Goal: Task Accomplishment & Management: Complete application form

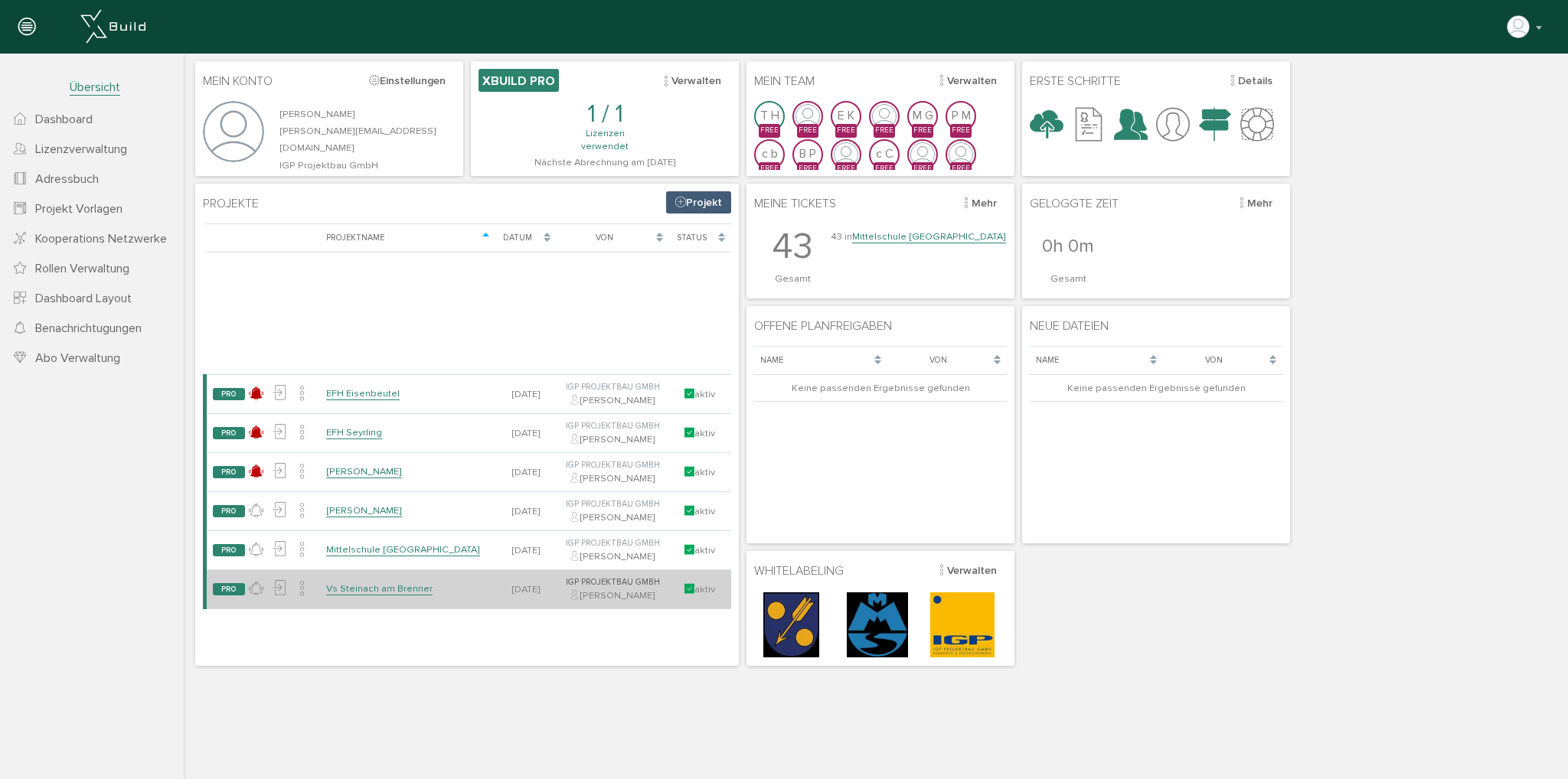
click at [372, 577] on td "Vs Steinach am Brenner" at bounding box center [407, 590] width 175 height 39
click at [371, 587] on link "Vs Steinach am Brenner" at bounding box center [379, 589] width 106 height 13
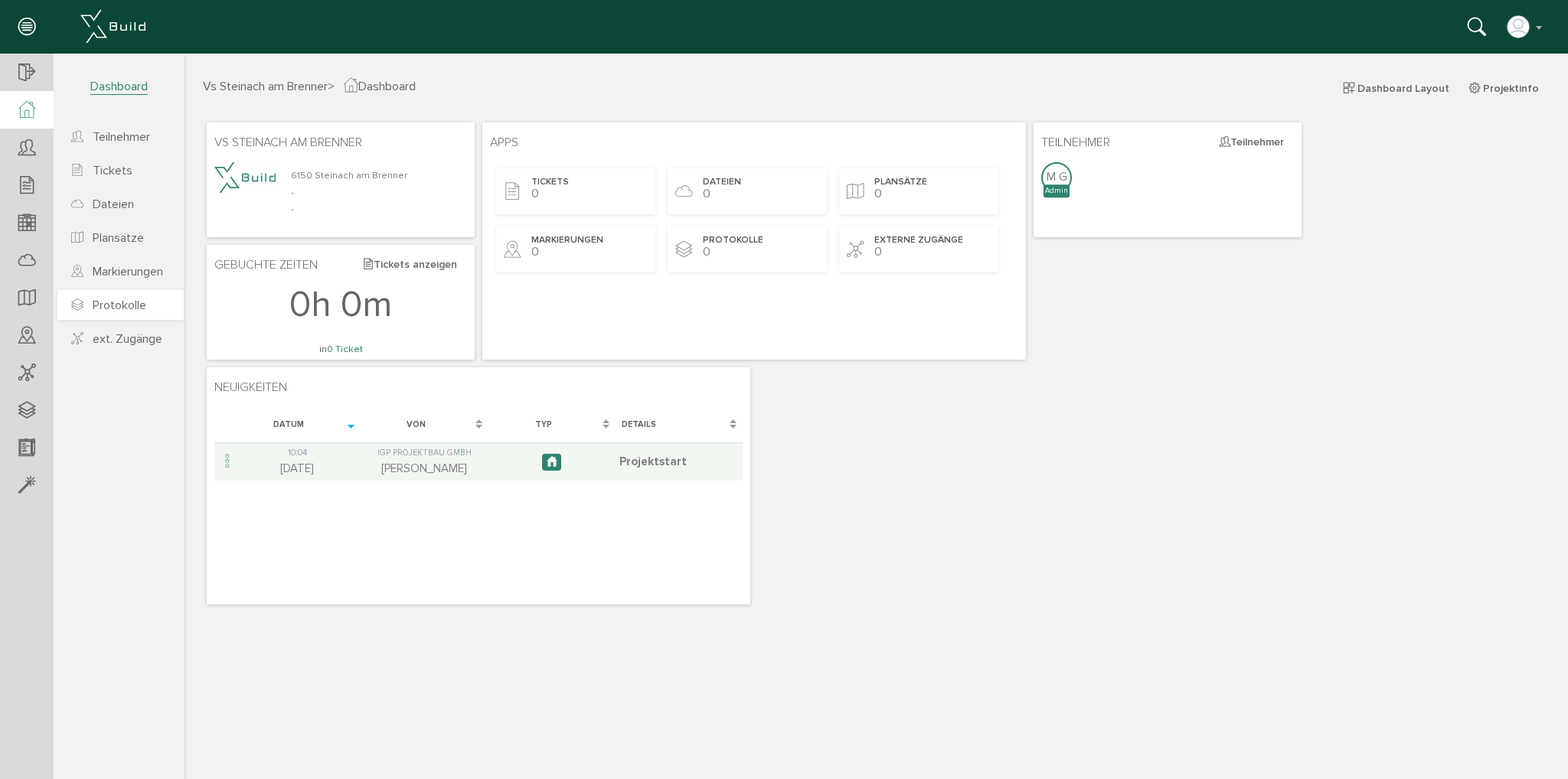
click at [124, 305] on span "Protokolle" at bounding box center [119, 305] width 53 height 15
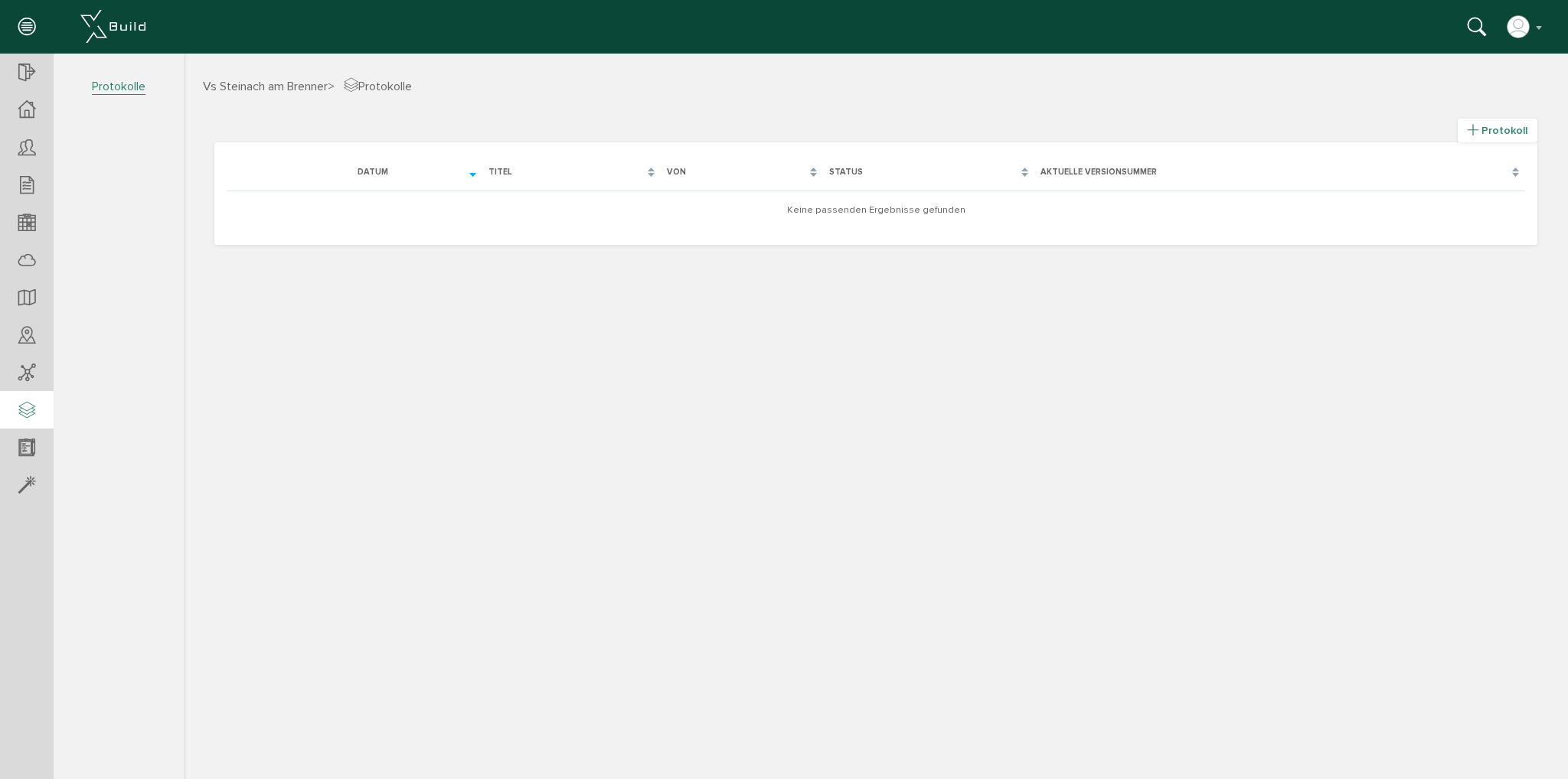
click at [1490, 130] on span "Protokoll" at bounding box center [1505, 130] width 46 height 13
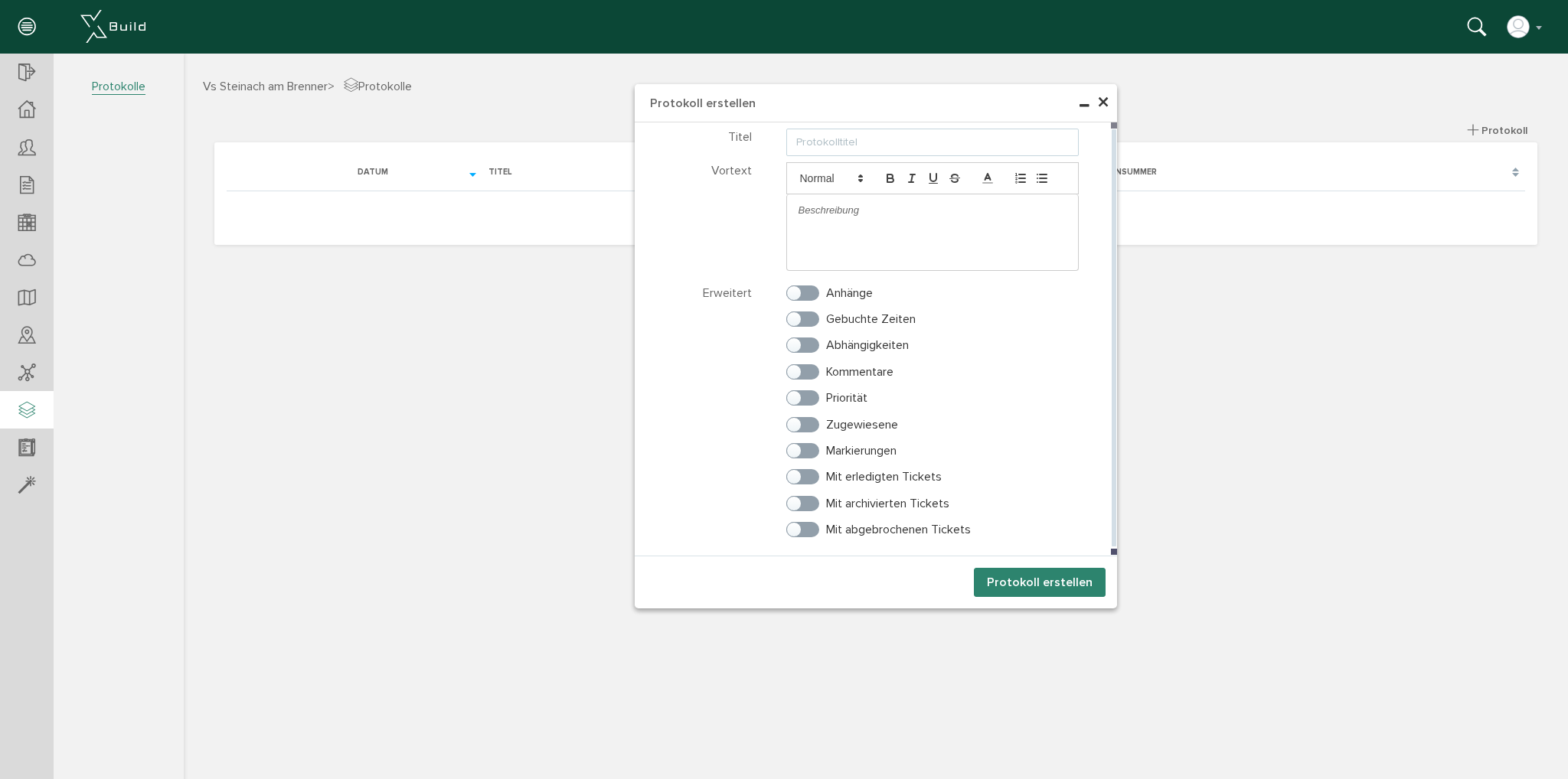
click at [902, 142] on input "text" at bounding box center [932, 142] width 293 height 27
type input "Mängelprotokoll"
click at [805, 295] on label "Anhänge" at bounding box center [829, 293] width 87 height 14
click at [796, 295] on input "Anhänge" at bounding box center [791, 290] width 10 height 10
checkbox input "true"
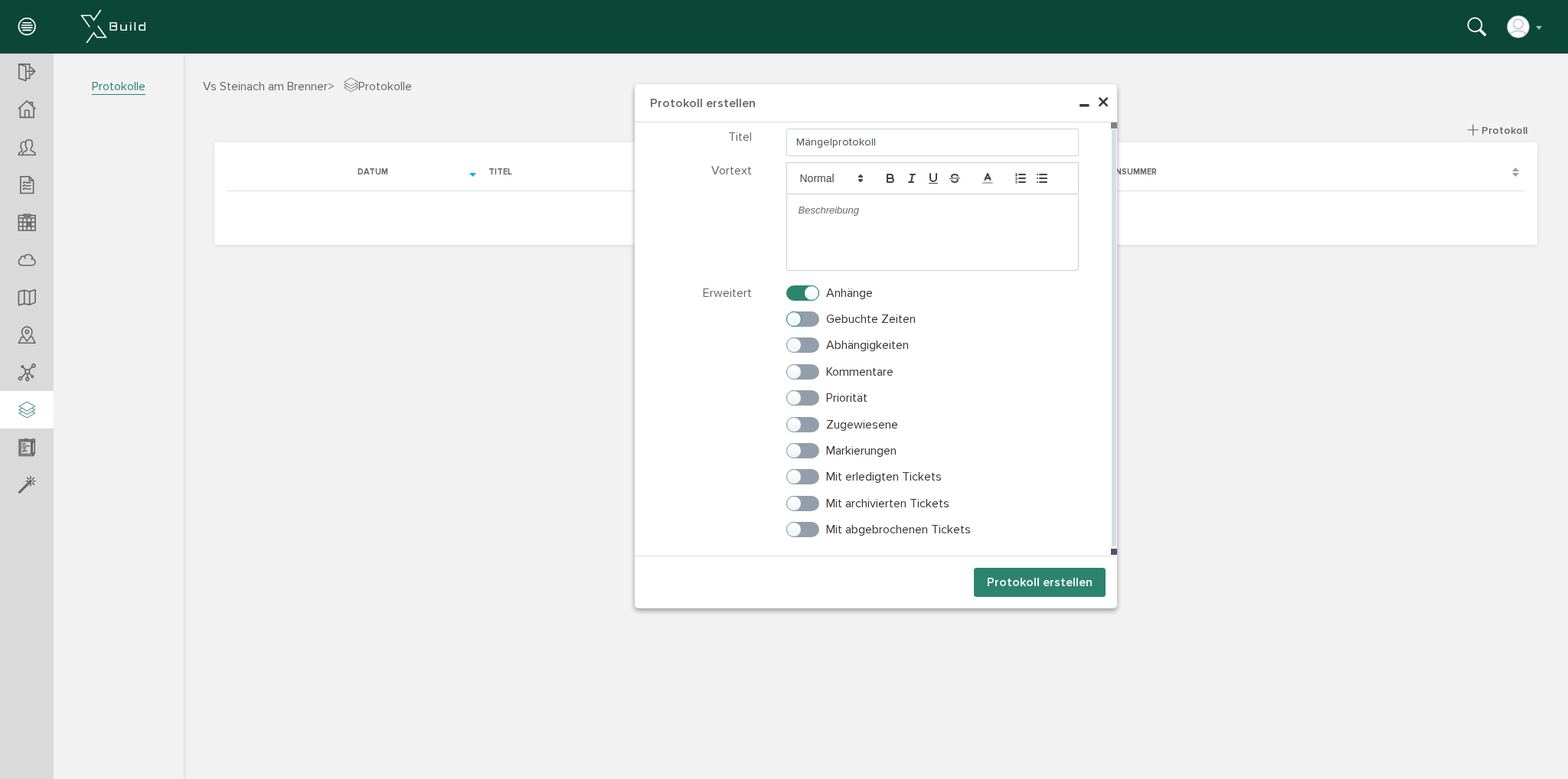
click at [806, 320] on label "Gebuchte Zeiten" at bounding box center [850, 319] width 130 height 14
click at [796, 320] on input "Gebuchte Zeiten" at bounding box center [791, 316] width 10 height 10
click at [807, 317] on label "Gebuchte Zeiten" at bounding box center [850, 319] width 130 height 14
click at [796, 317] on input "Gebuchte Zeiten" at bounding box center [791, 316] width 10 height 10
checkbox input "false"
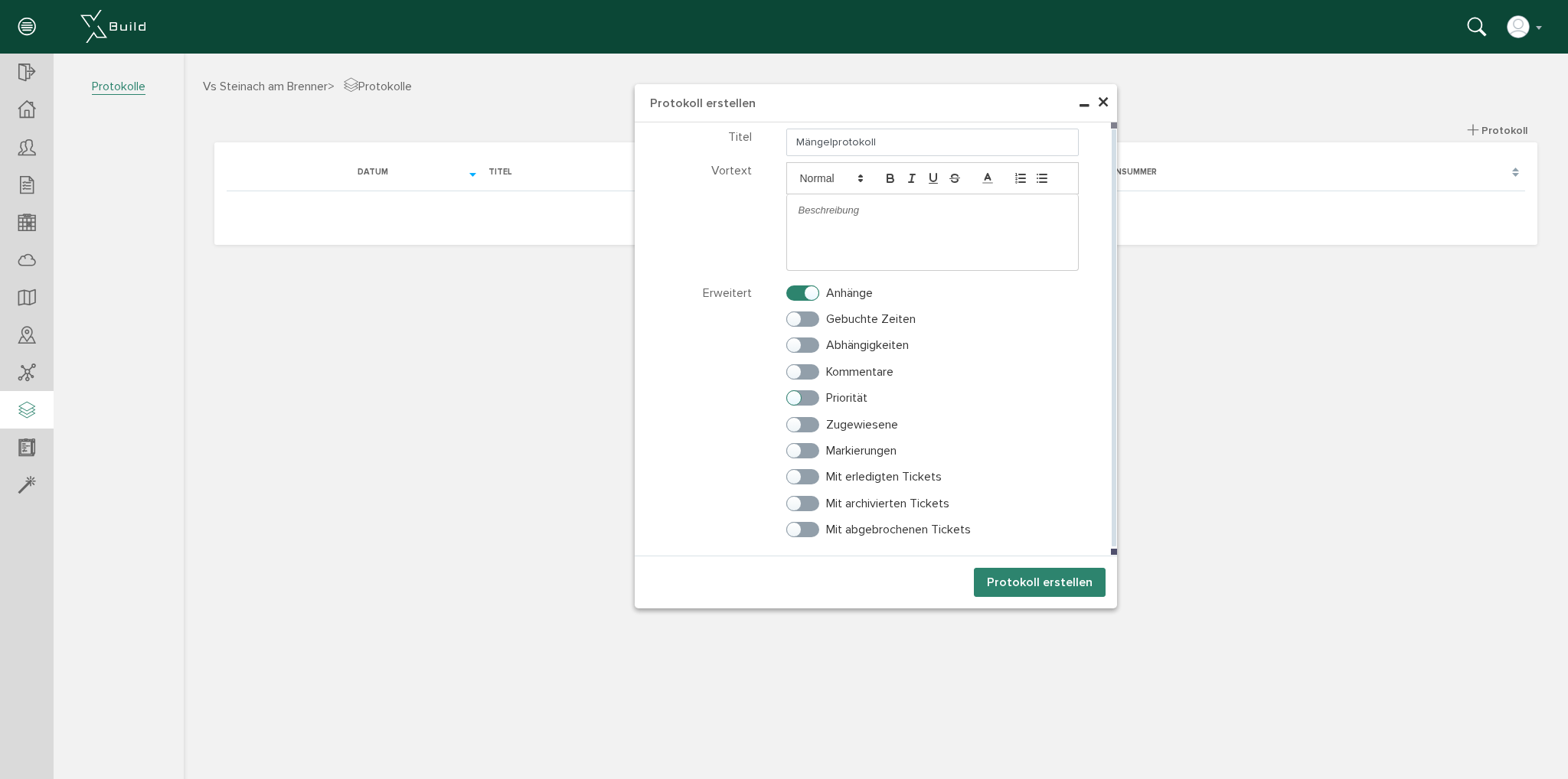
click at [806, 399] on label "Priorität" at bounding box center [826, 398] width 81 height 14
click at [796, 399] on input "Priorität" at bounding box center [791, 395] width 10 height 10
checkbox input "true"
click at [808, 426] on label "Zugewiesene" at bounding box center [841, 425] width 112 height 14
click at [796, 426] on input "Zugewiesene" at bounding box center [791, 421] width 10 height 10
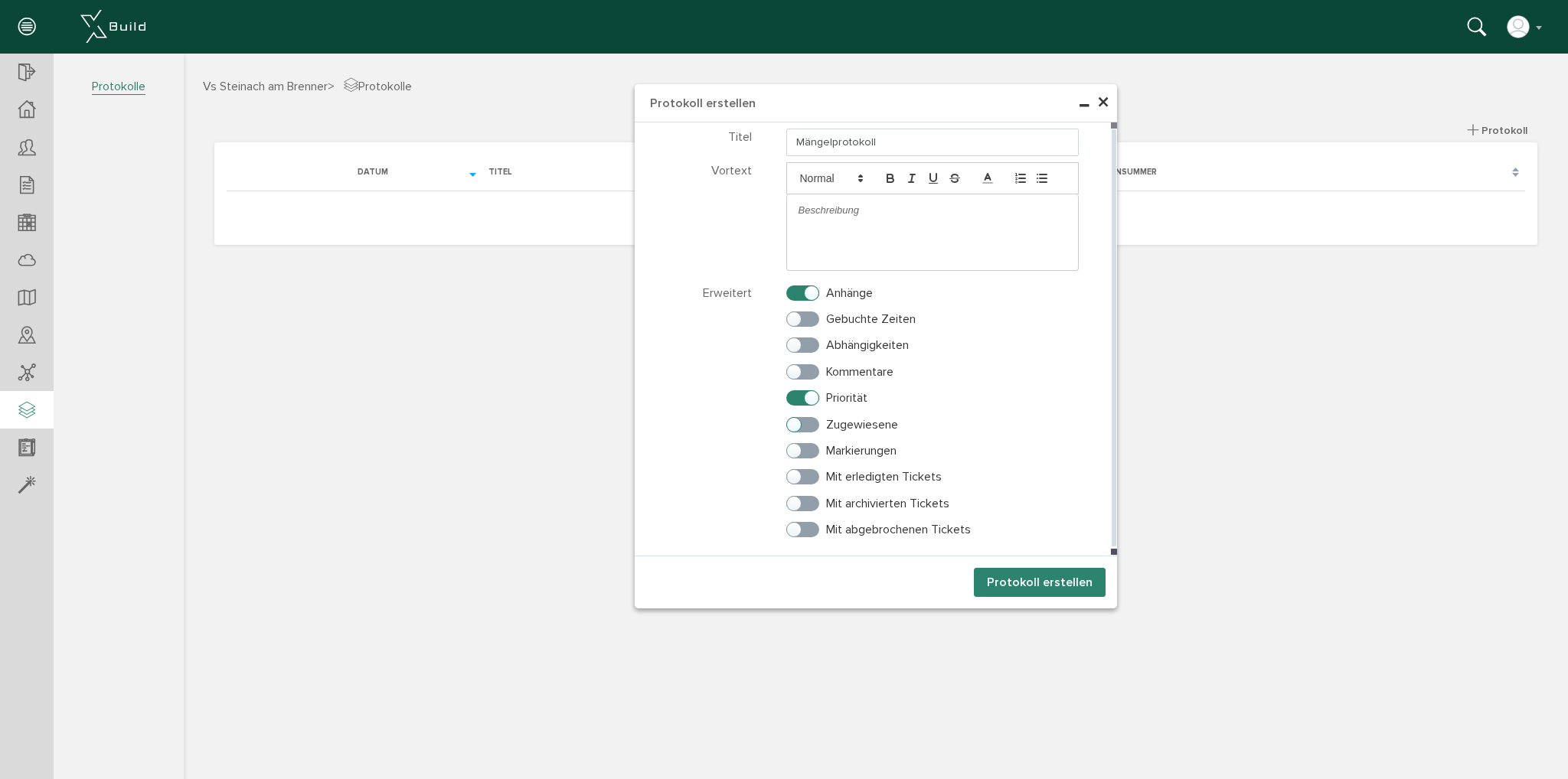
checkbox input "true"
click at [807, 452] on label "Markierungen" at bounding box center [841, 451] width 110 height 14
click at [796, 452] on input "Markierungen" at bounding box center [791, 448] width 10 height 10
checkbox input "true"
click at [1006, 580] on button "Protokoll erstellen" at bounding box center [1039, 583] width 131 height 29
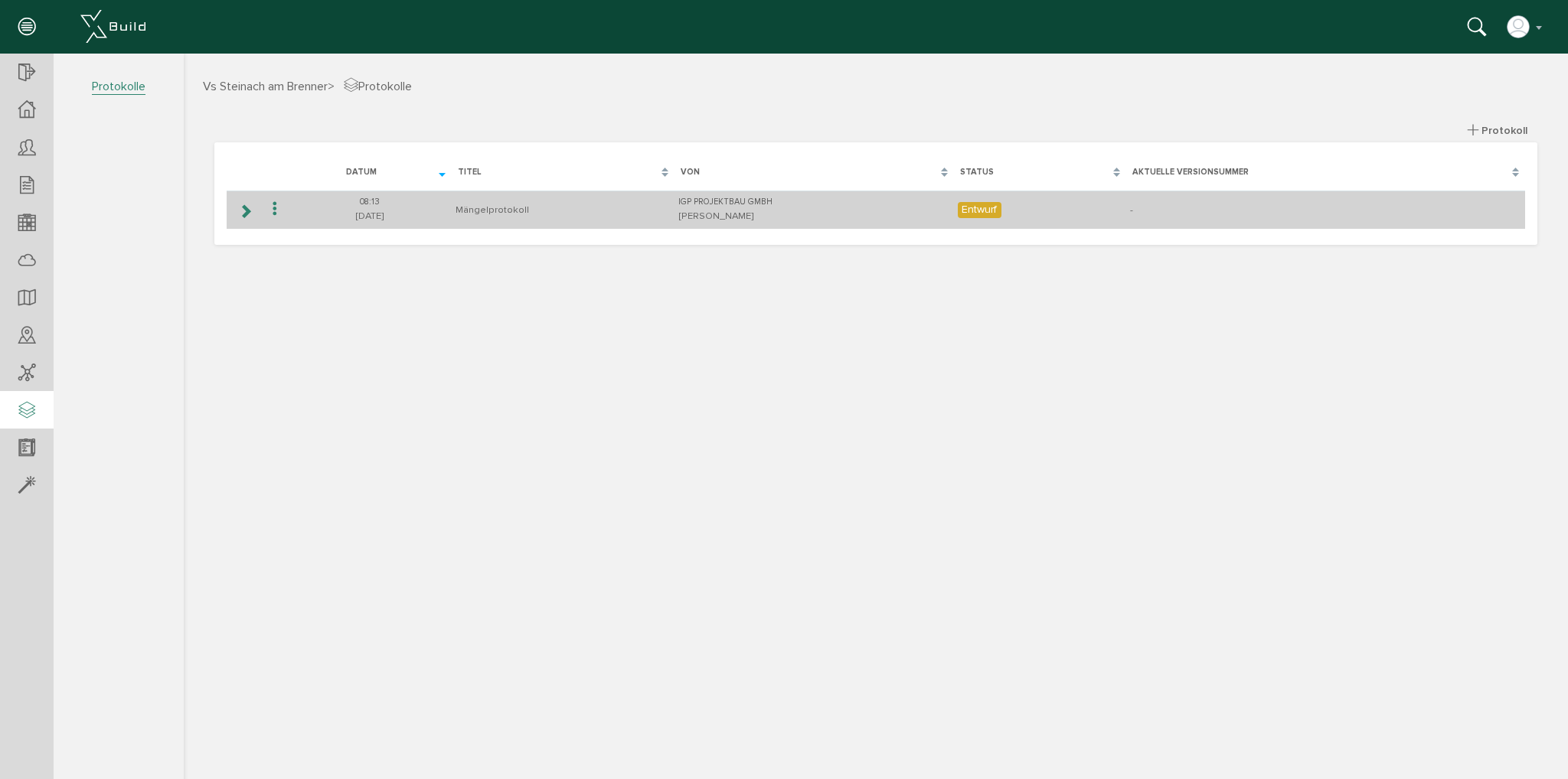
click at [250, 217] on icon at bounding box center [245, 211] width 15 height 12
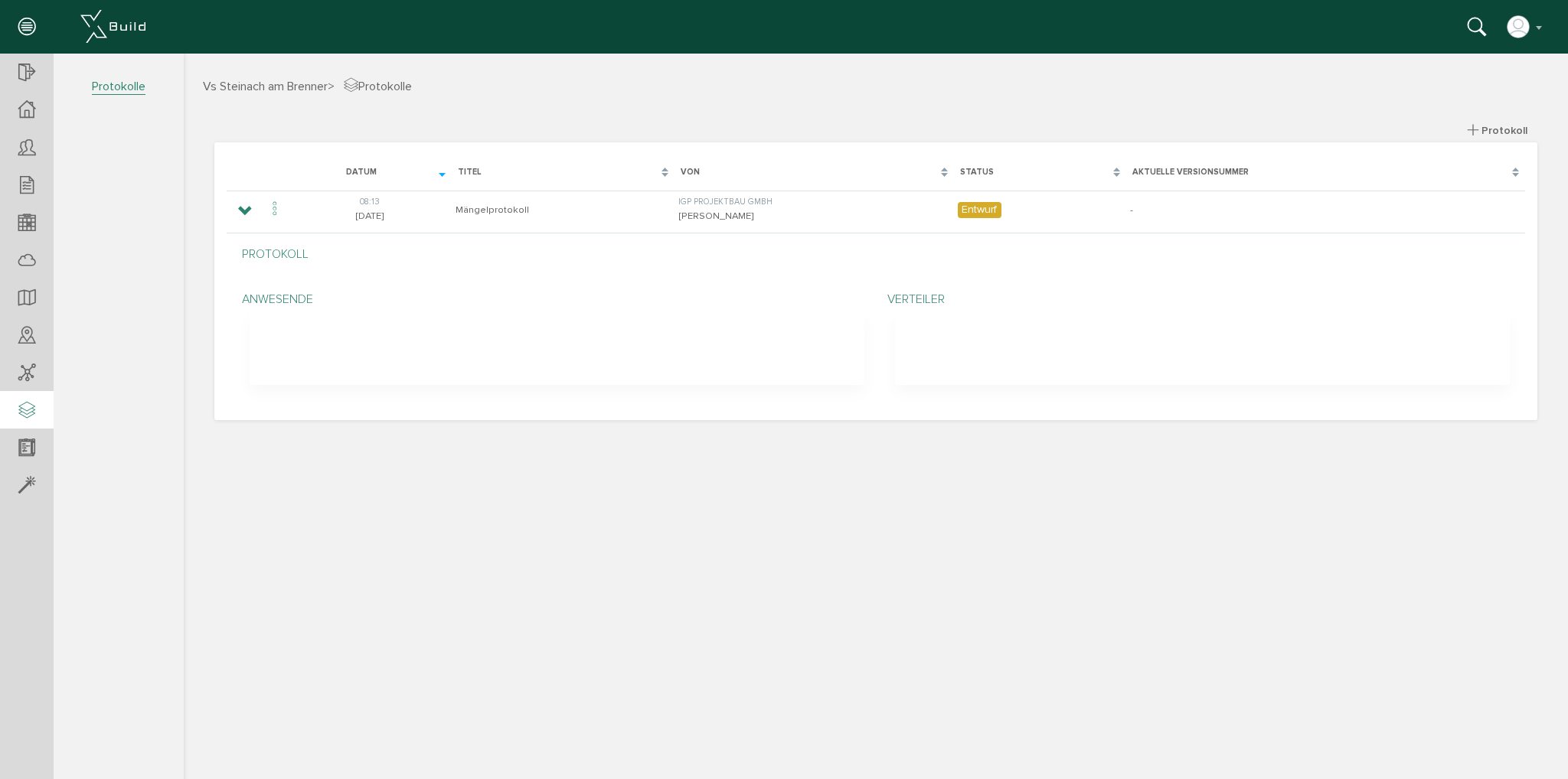
click at [274, 302] on p "Anwesende" at bounding box center [557, 299] width 615 height 18
click at [930, 307] on p "Verteiler" at bounding box center [1202, 299] width 615 height 18
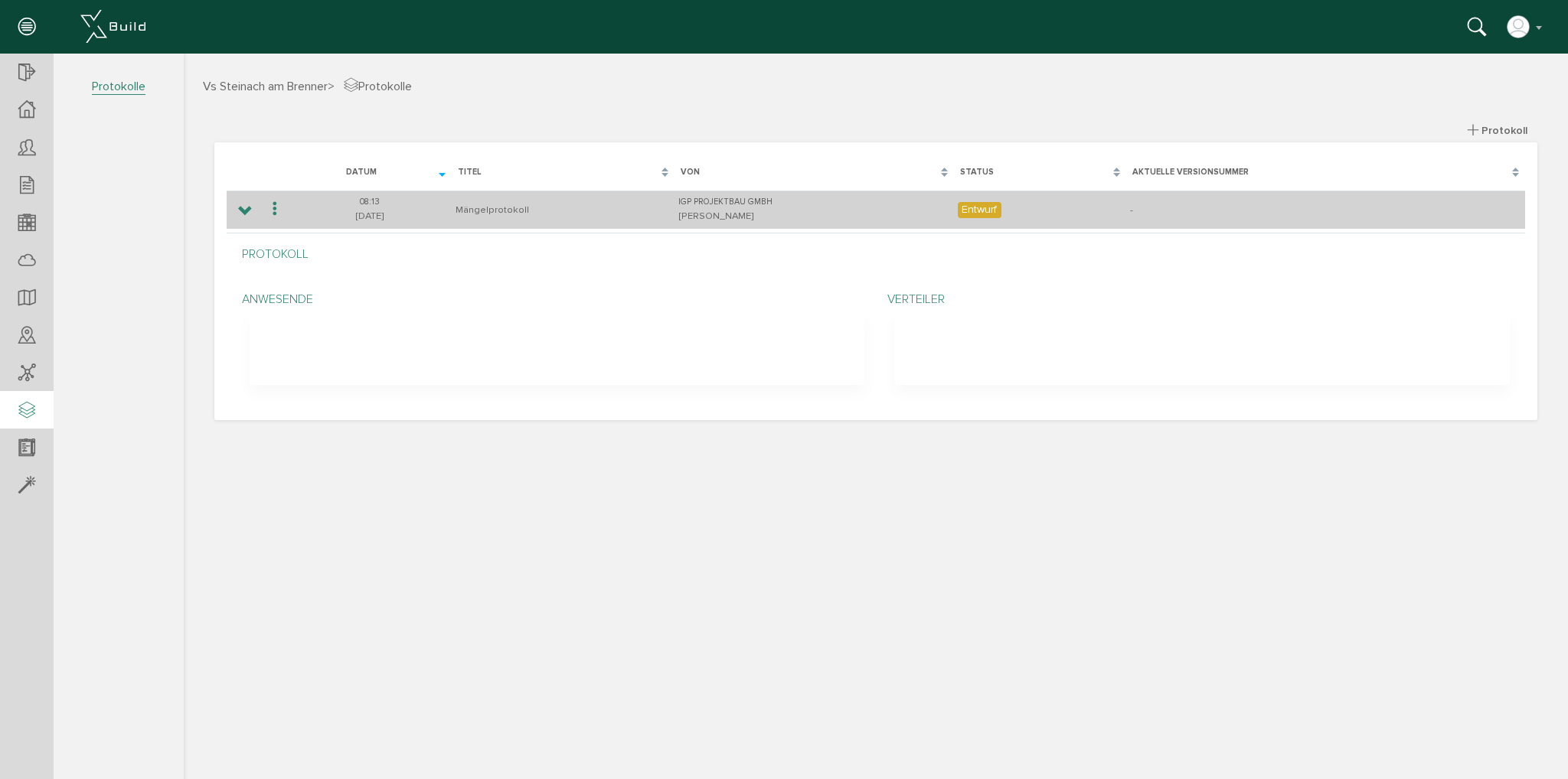
click at [275, 206] on icon at bounding box center [274, 209] width 18 height 21
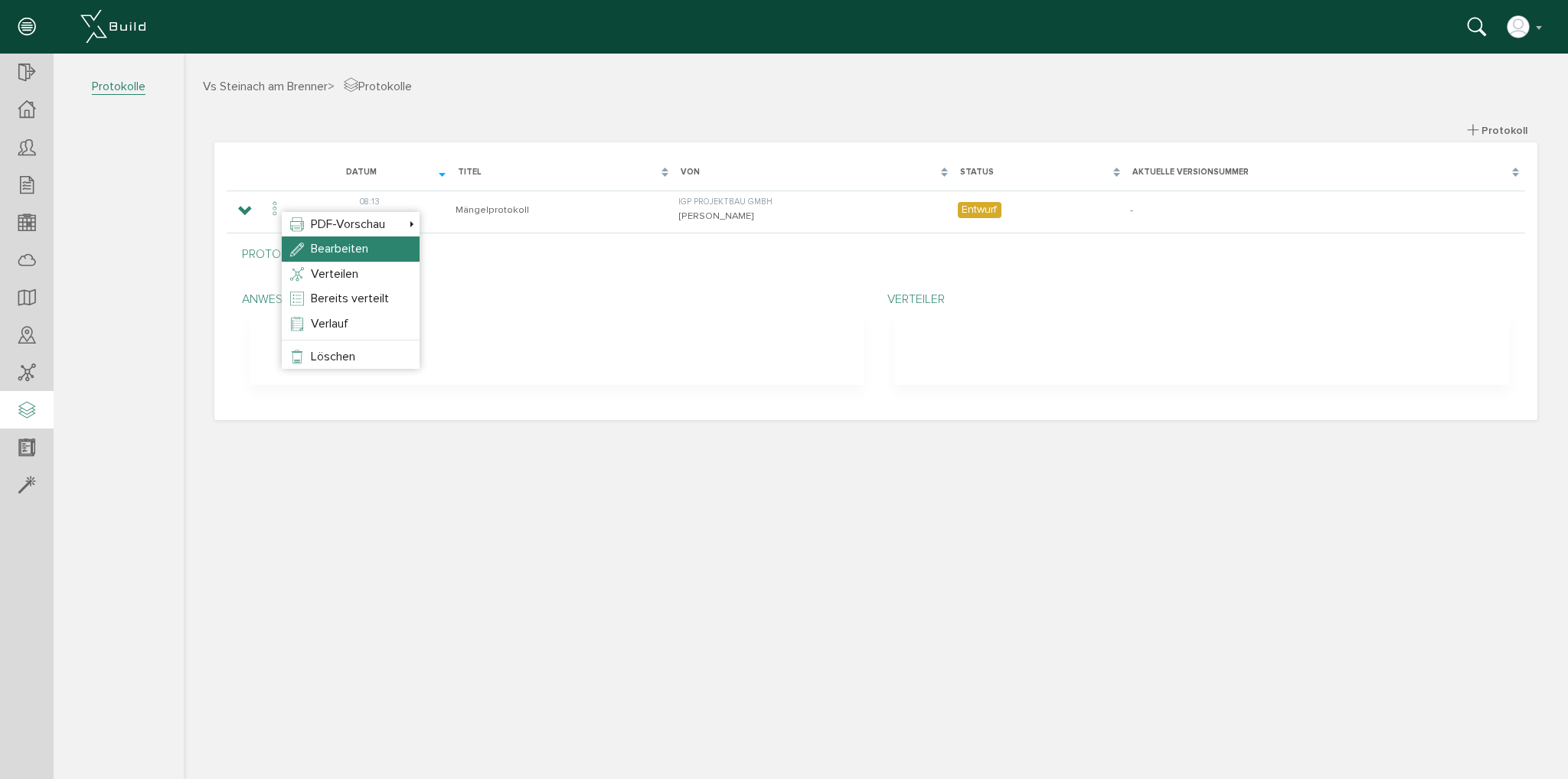
click at [305, 243] on li "Bearbeiten" at bounding box center [350, 249] width 138 height 25
click at [350, 248] on span "Bearbeiten" at bounding box center [339, 249] width 57 height 15
click at [365, 251] on span "Bearbeiten" at bounding box center [339, 249] width 57 height 15
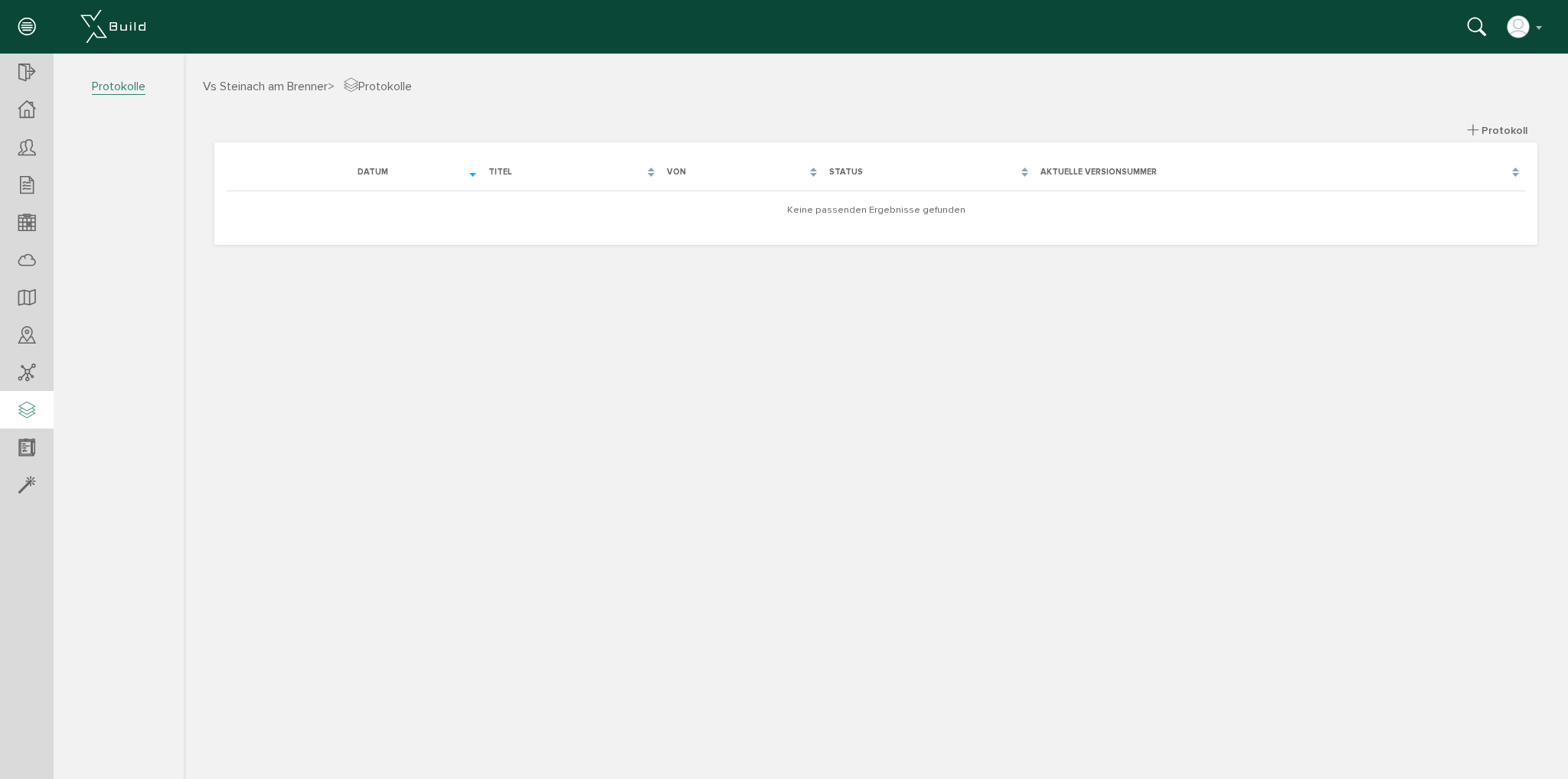
click at [30, 415] on icon at bounding box center [27, 411] width 17 height 21
click at [1465, 112] on div "Vs Steinach am Brenner > Protokolle" at bounding box center [876, 97] width 1369 height 42
click at [1471, 124] on span "Protokoll" at bounding box center [1497, 130] width 80 height 24
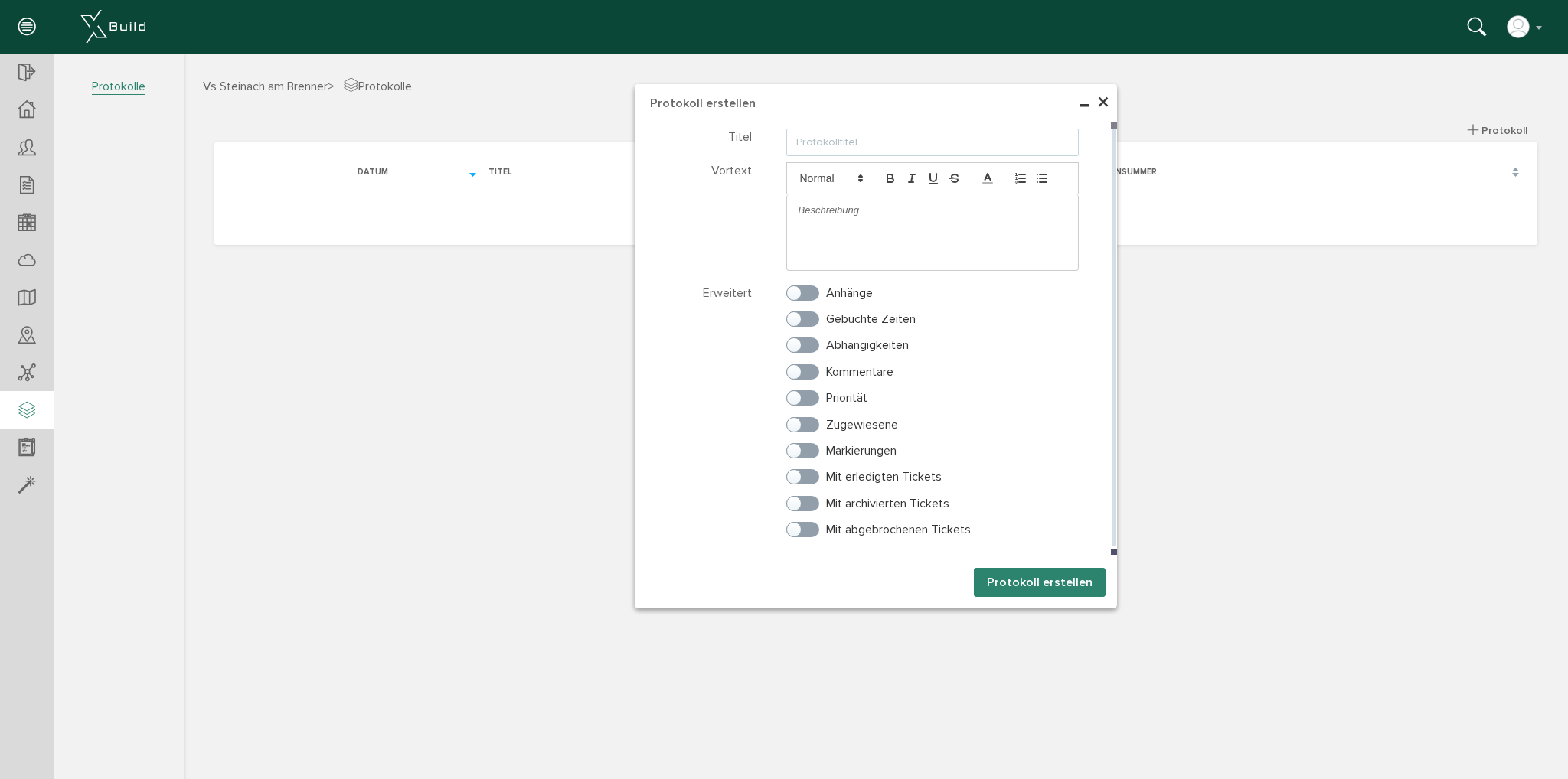
click at [864, 142] on input "text" at bounding box center [932, 142] width 293 height 27
type input "Mängelprotokoll"
click at [811, 293] on label "Anhänge" at bounding box center [829, 293] width 87 height 14
click at [796, 293] on input "Anhänge" at bounding box center [791, 290] width 10 height 10
checkbox input "true"
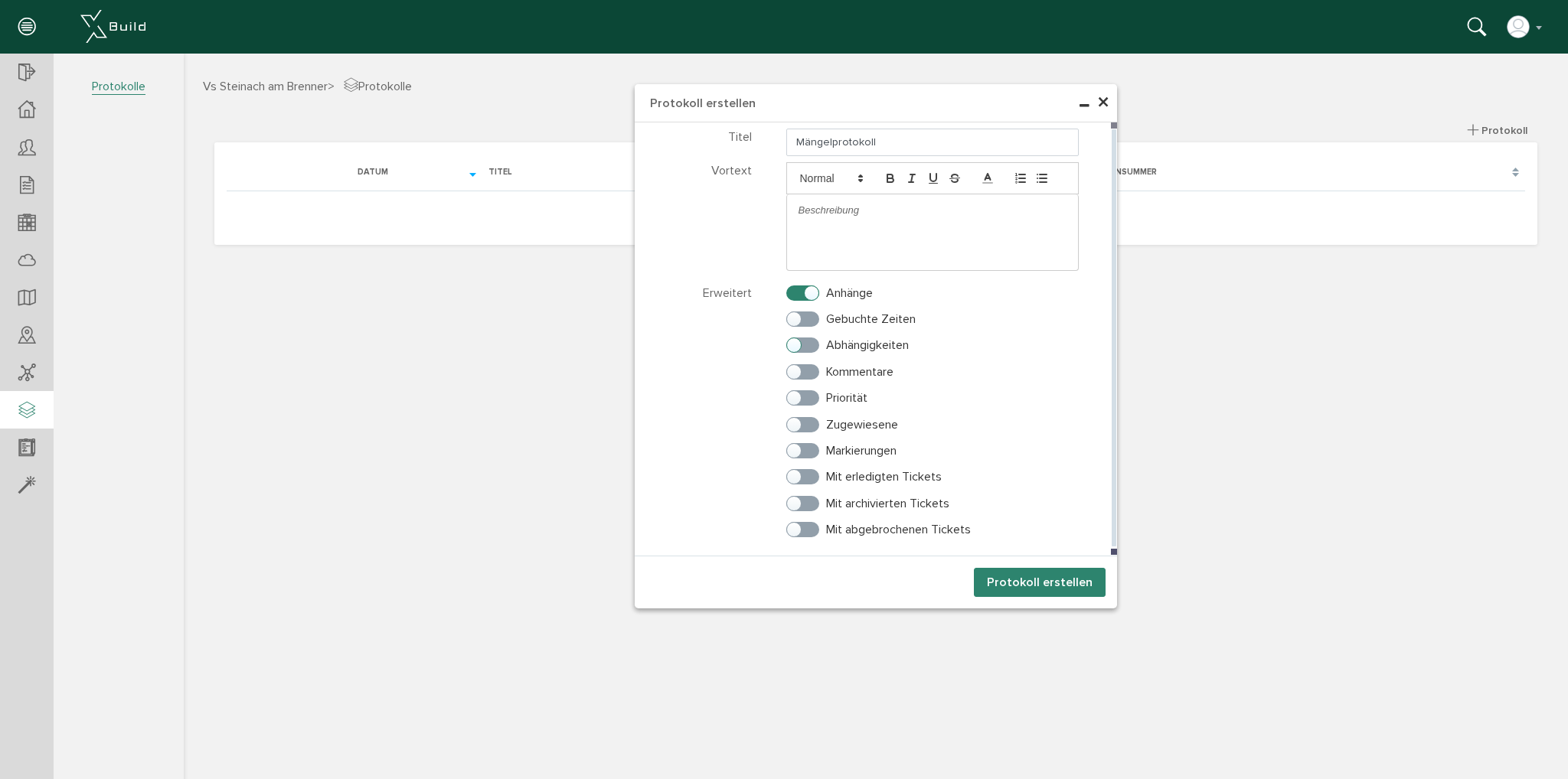
click at [805, 341] on label "Abhängigkeiten" at bounding box center [847, 345] width 123 height 14
click at [796, 341] on input "Abhängigkeiten" at bounding box center [791, 342] width 10 height 10
click at [805, 345] on label "Abhängigkeiten" at bounding box center [847, 345] width 123 height 14
click at [796, 345] on input "Abhängigkeiten" at bounding box center [791, 342] width 10 height 10
checkbox input "false"
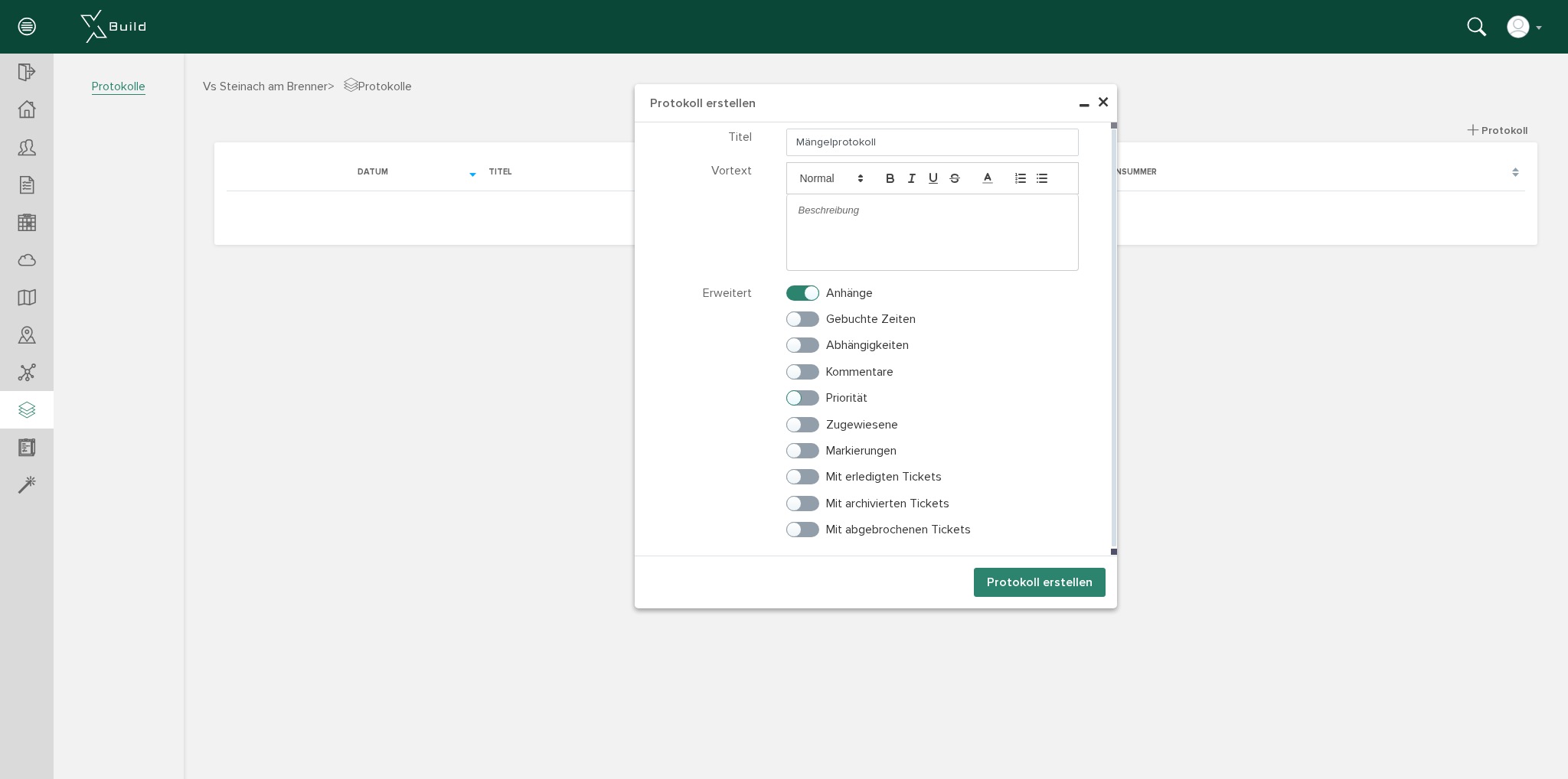
click at [799, 402] on label "Priorität" at bounding box center [826, 398] width 81 height 14
click at [796, 400] on input "Priorität" at bounding box center [791, 395] width 10 height 10
checkbox input "true"
click at [807, 425] on label "Zugewiesene" at bounding box center [841, 425] width 112 height 14
click at [796, 425] on input "Zugewiesene" at bounding box center [791, 421] width 10 height 10
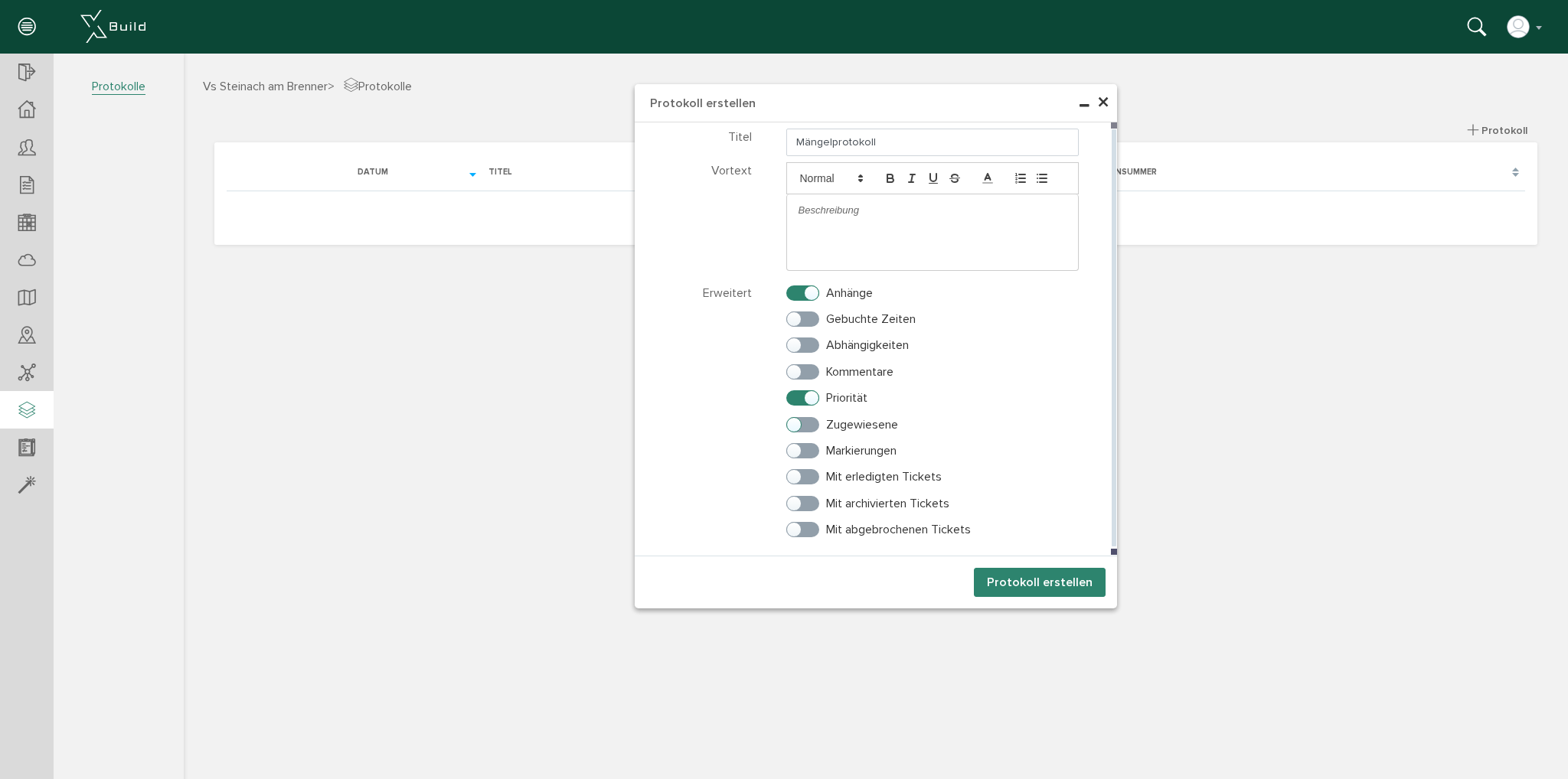
checkbox input "true"
click at [1017, 586] on button "Protokoll erstellen" at bounding box center [1039, 583] width 131 height 29
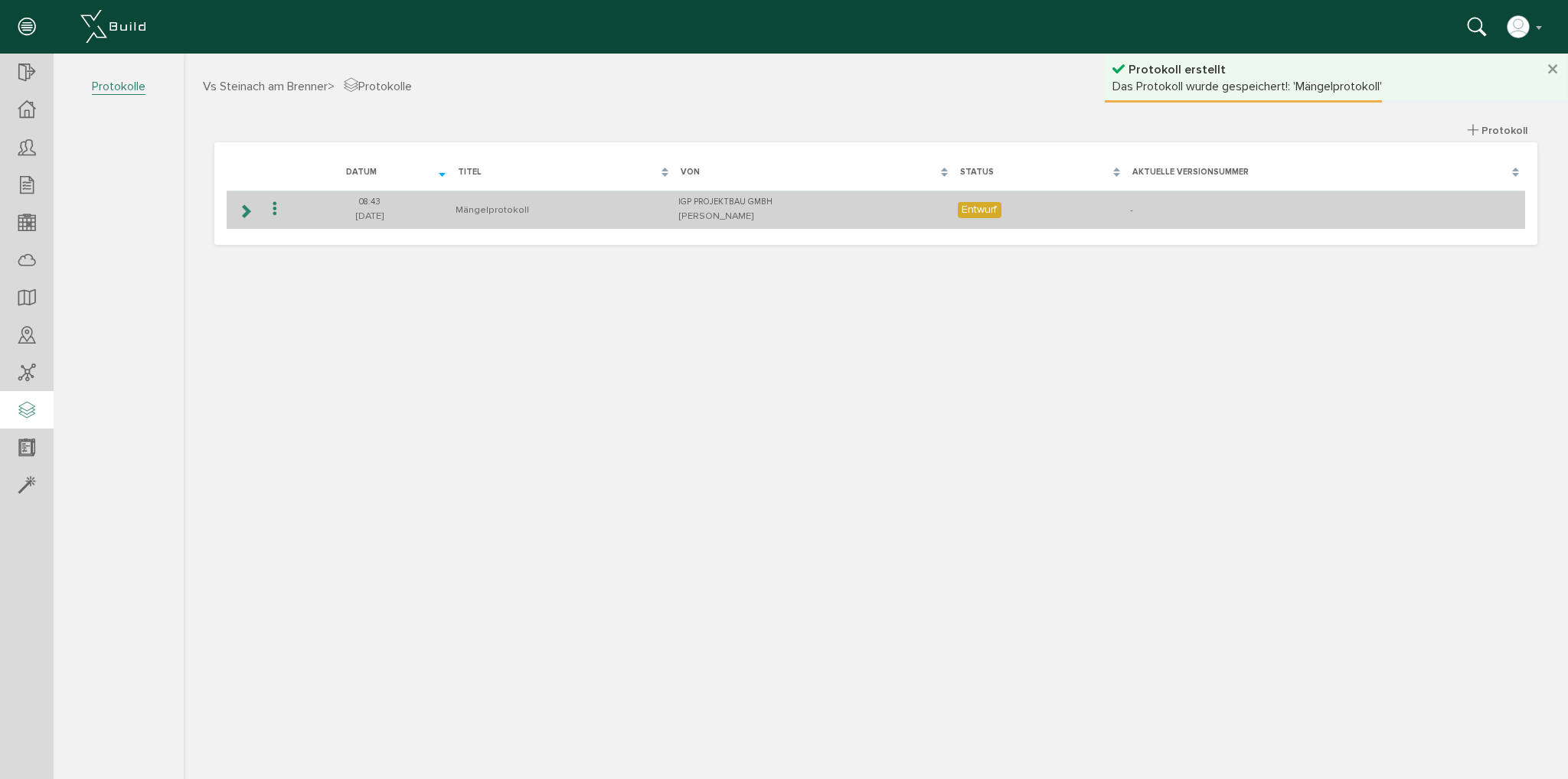
click at [238, 217] on icon at bounding box center [245, 211] width 15 height 12
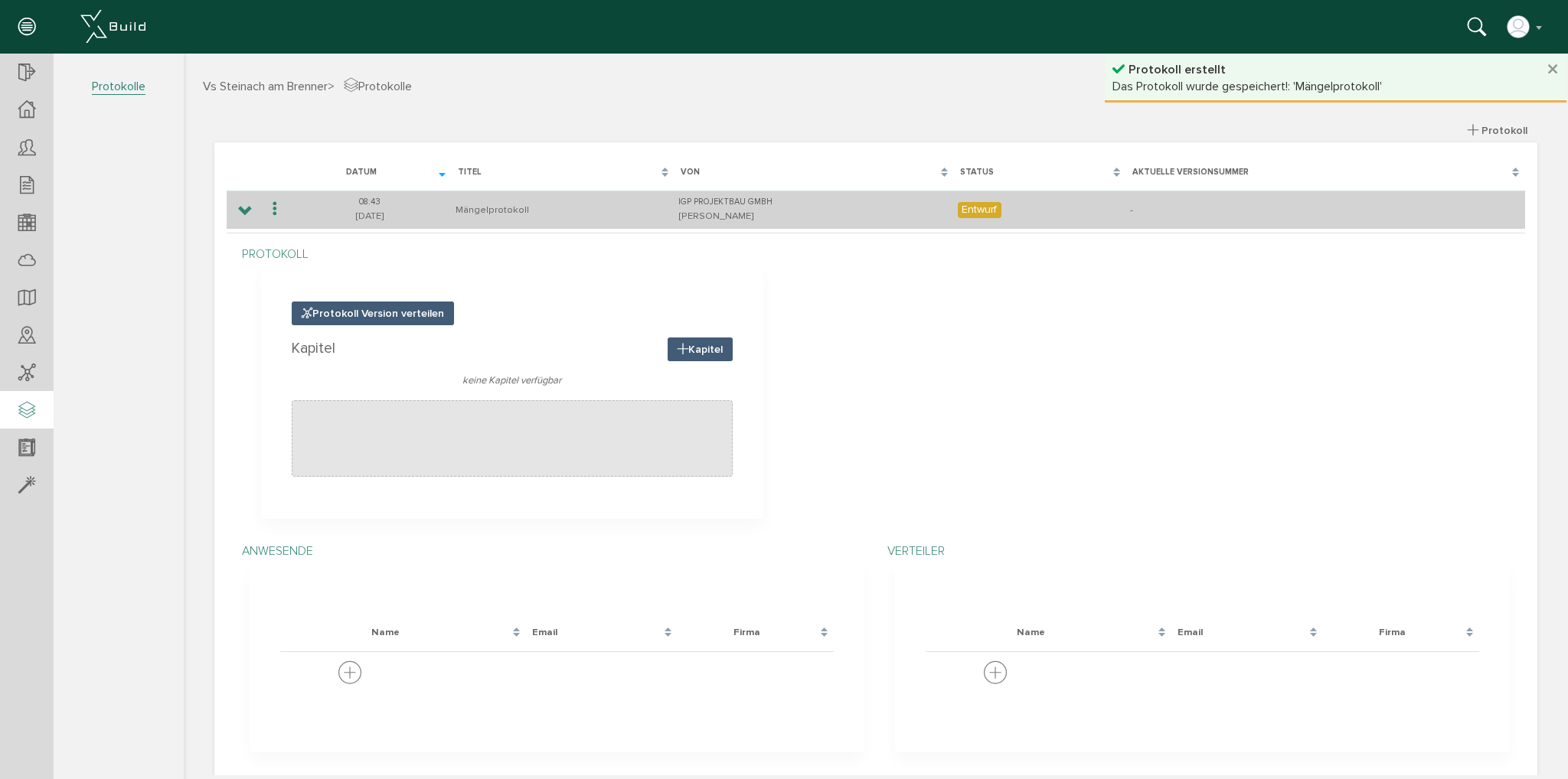
click at [280, 206] on icon at bounding box center [274, 209] width 18 height 21
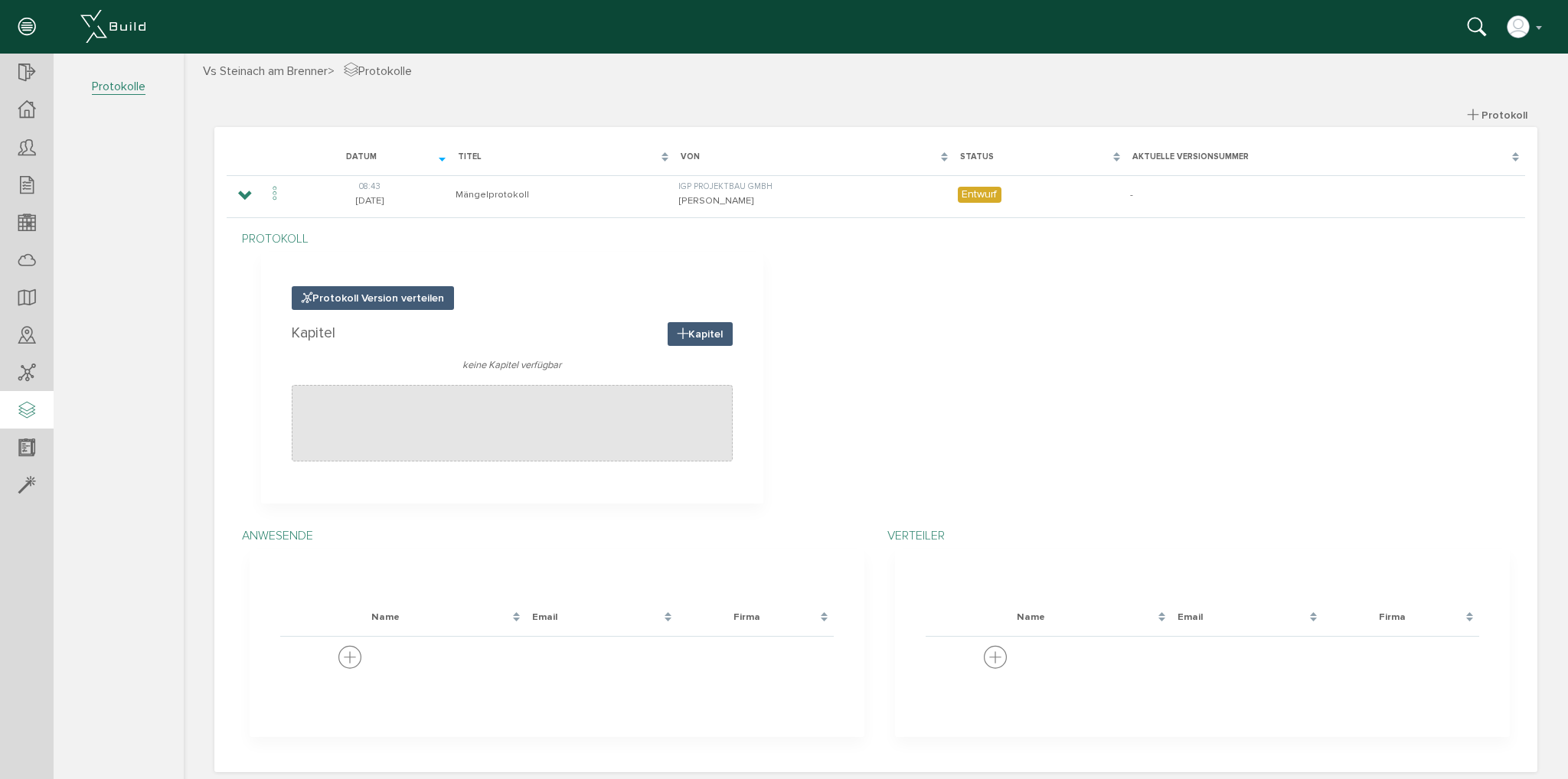
scroll to position [22, 0]
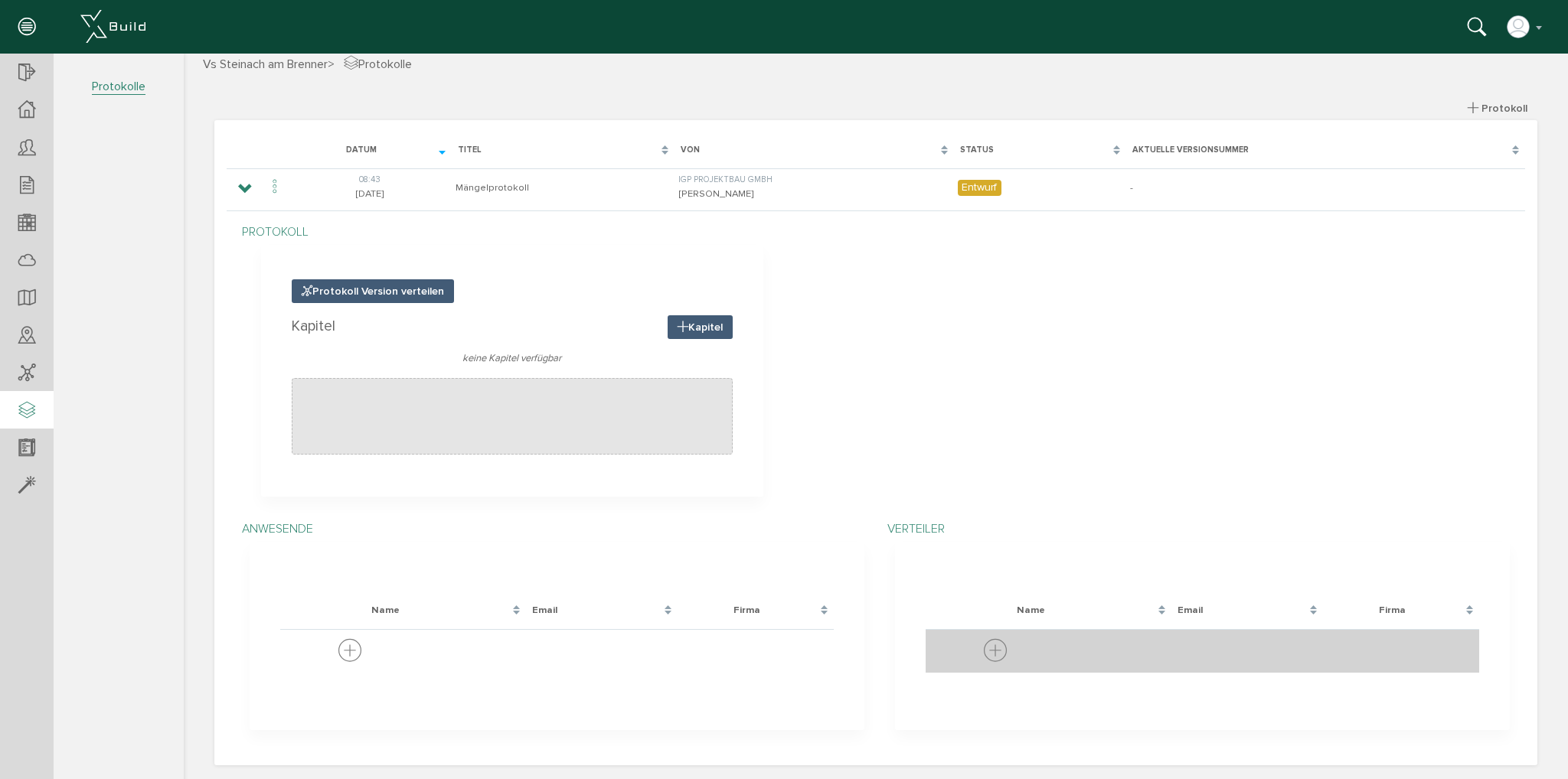
click at [984, 653] on icon at bounding box center [995, 651] width 23 height 28
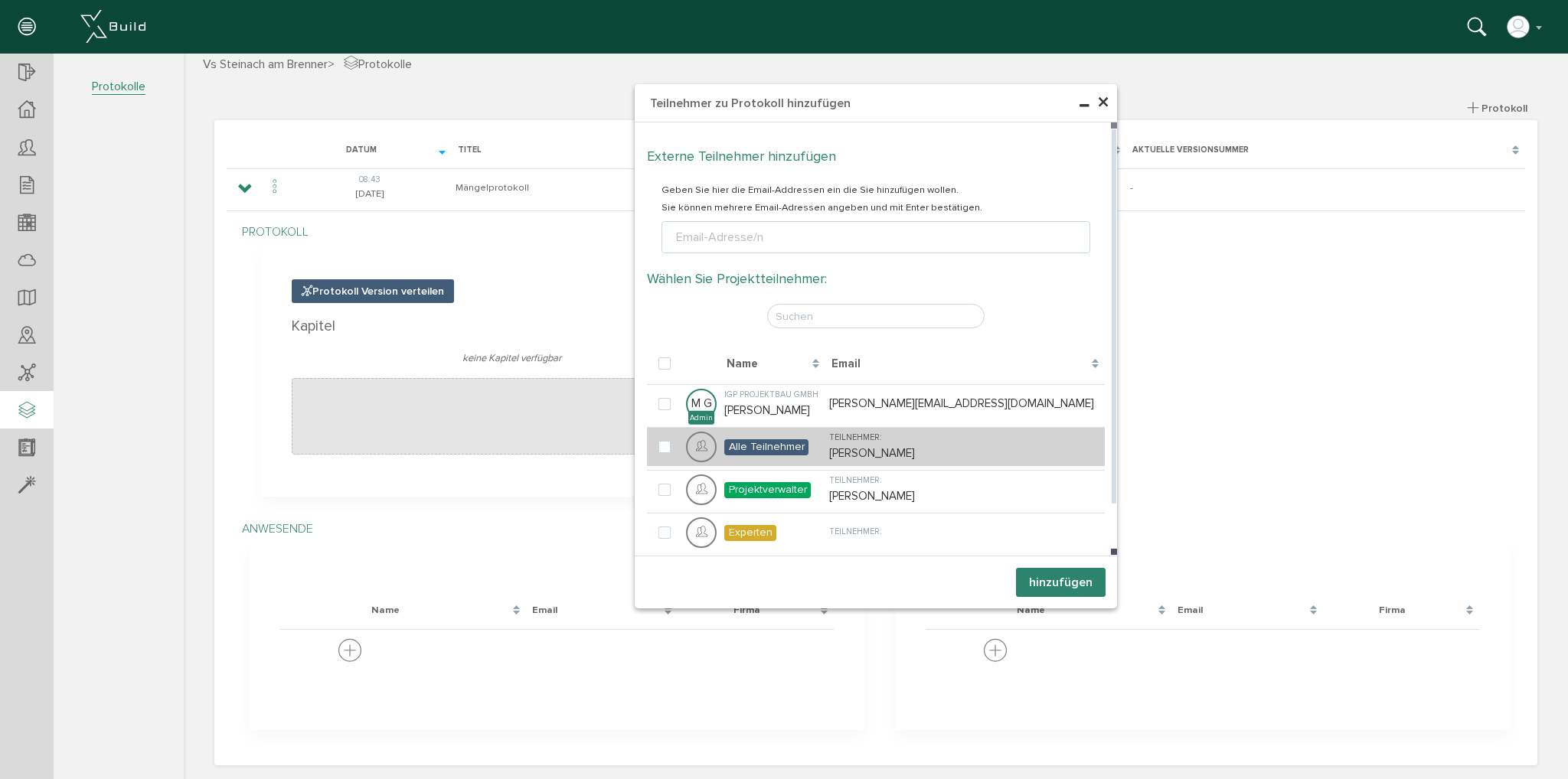
scroll to position [0, 0]
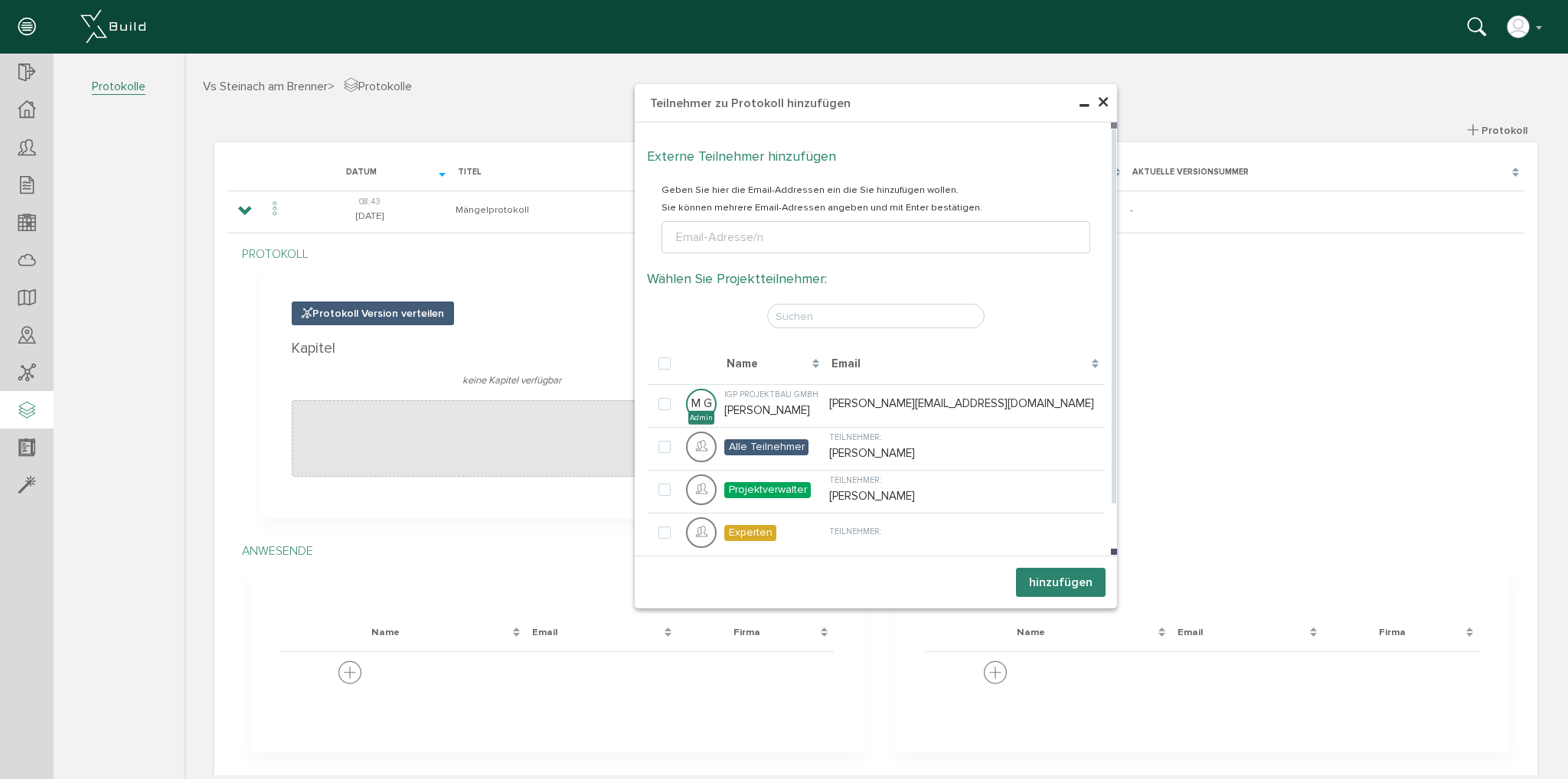
click at [760, 241] on li "Email-Adresse/n" at bounding box center [719, 237] width 106 height 18
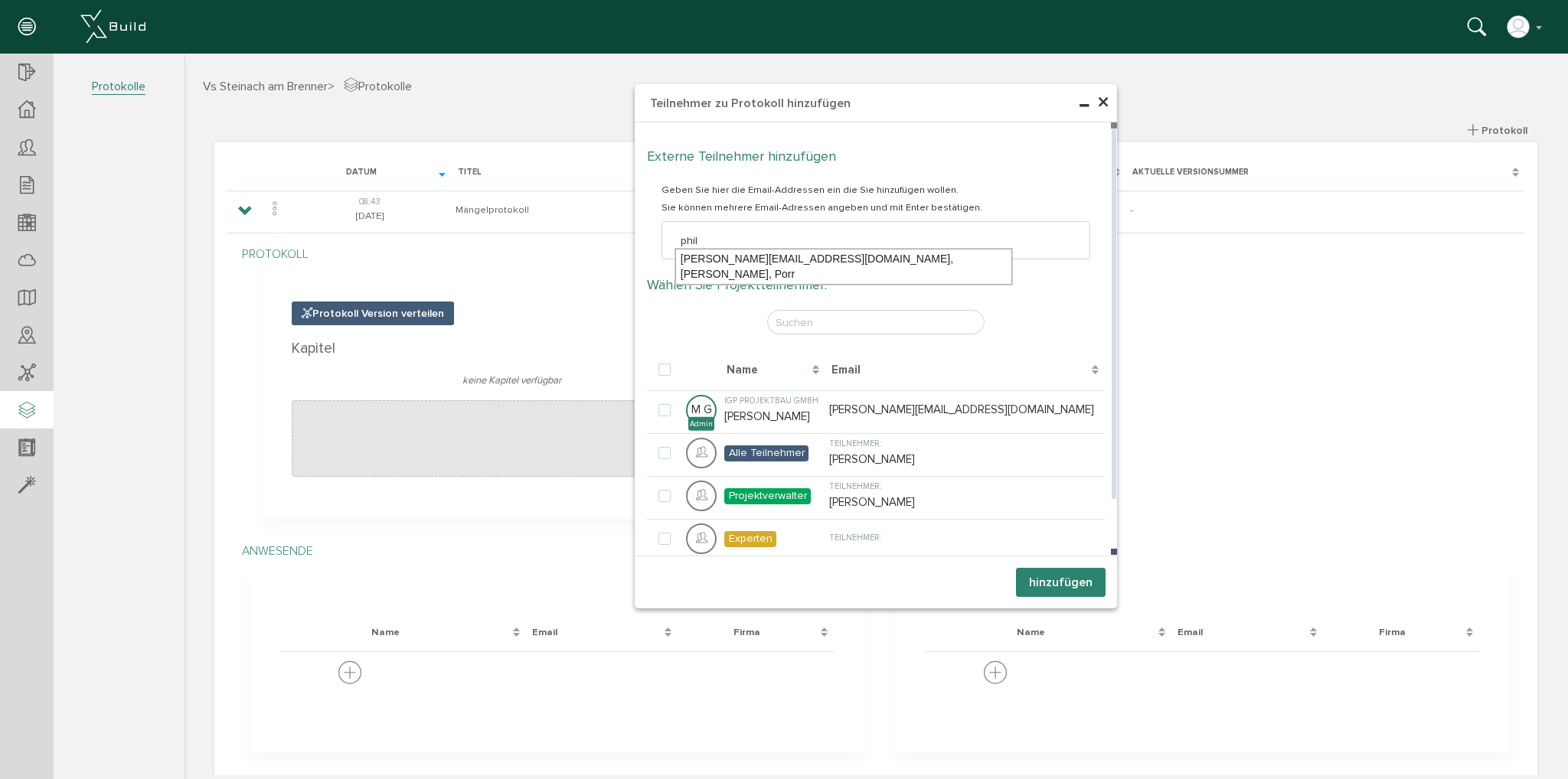
type input "[PERSON_NAME][EMAIL_ADDRESS][DOMAIN_NAME]"
type textarea "[PERSON_NAME][EMAIL_ADDRESS][DOMAIN_NAME]"
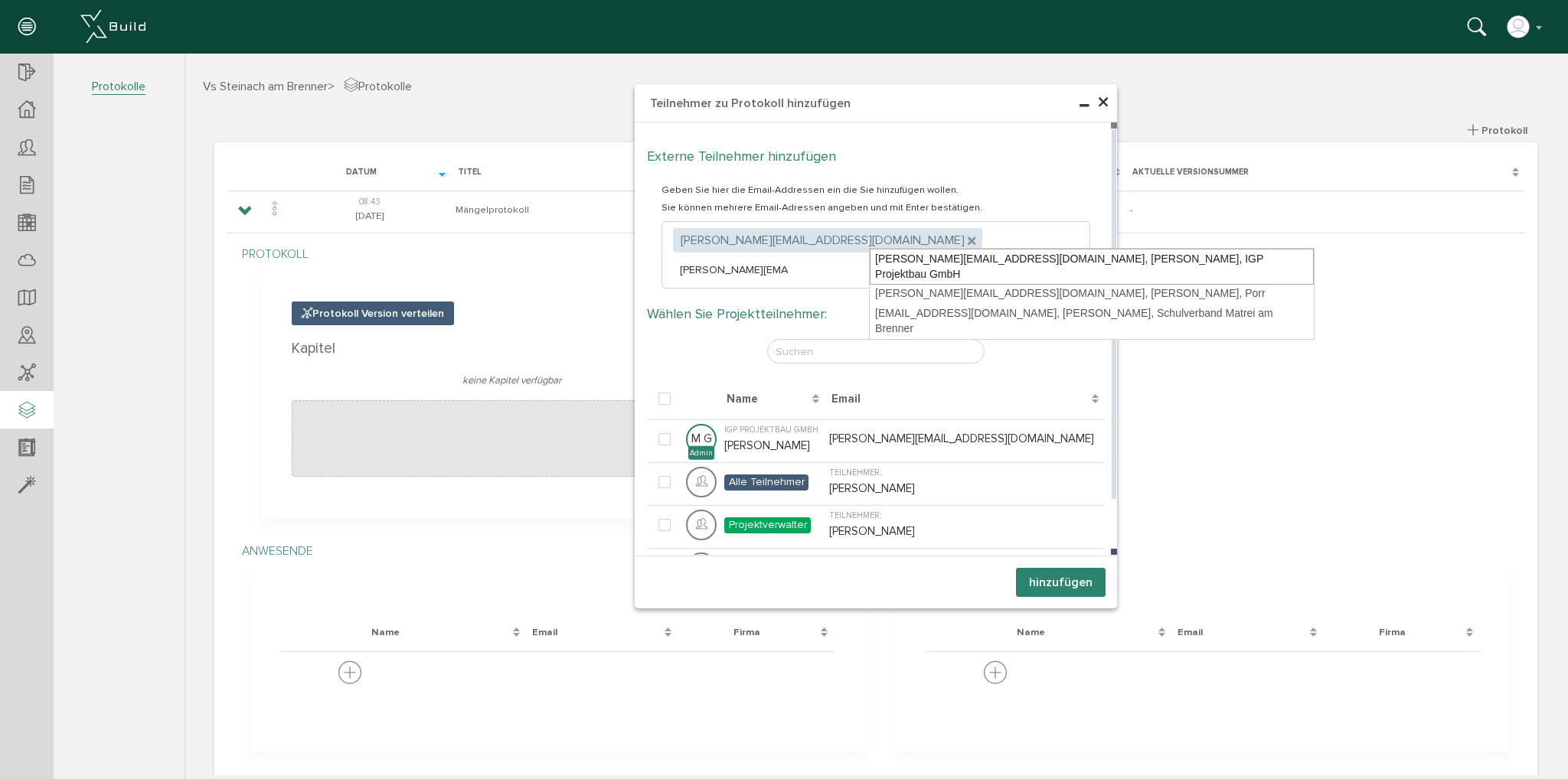
type input "[PERSON_NAME][EMAIL_ADDRESS][DOMAIN_NAME]"
type textarea "[PERSON_NAME][EMAIL_ADDRESS][DOMAIN_NAME],[DOMAIN_NAME][EMAIL_ADDRESS][DOMAIN_N…"
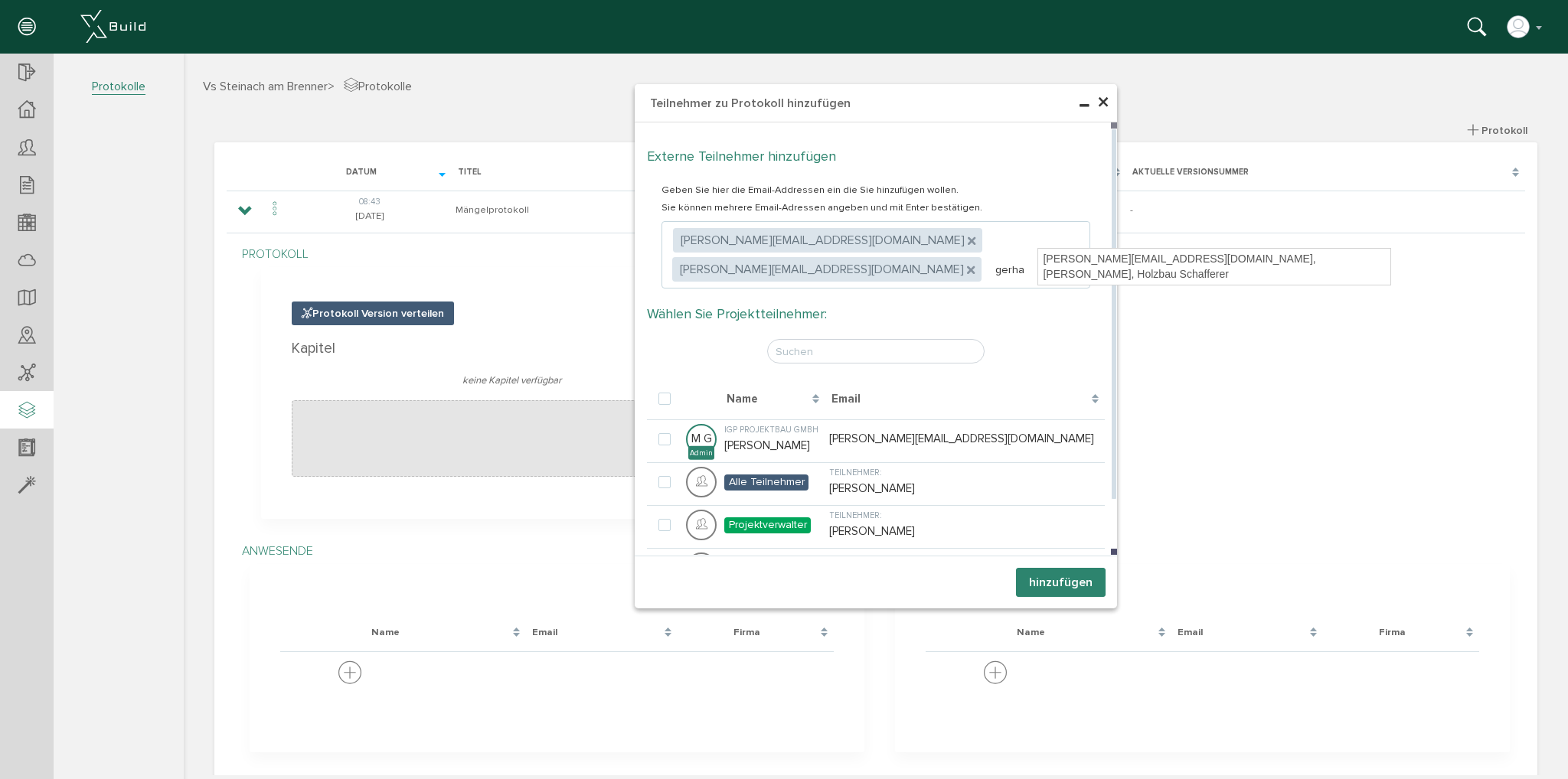
type input "gerhar"
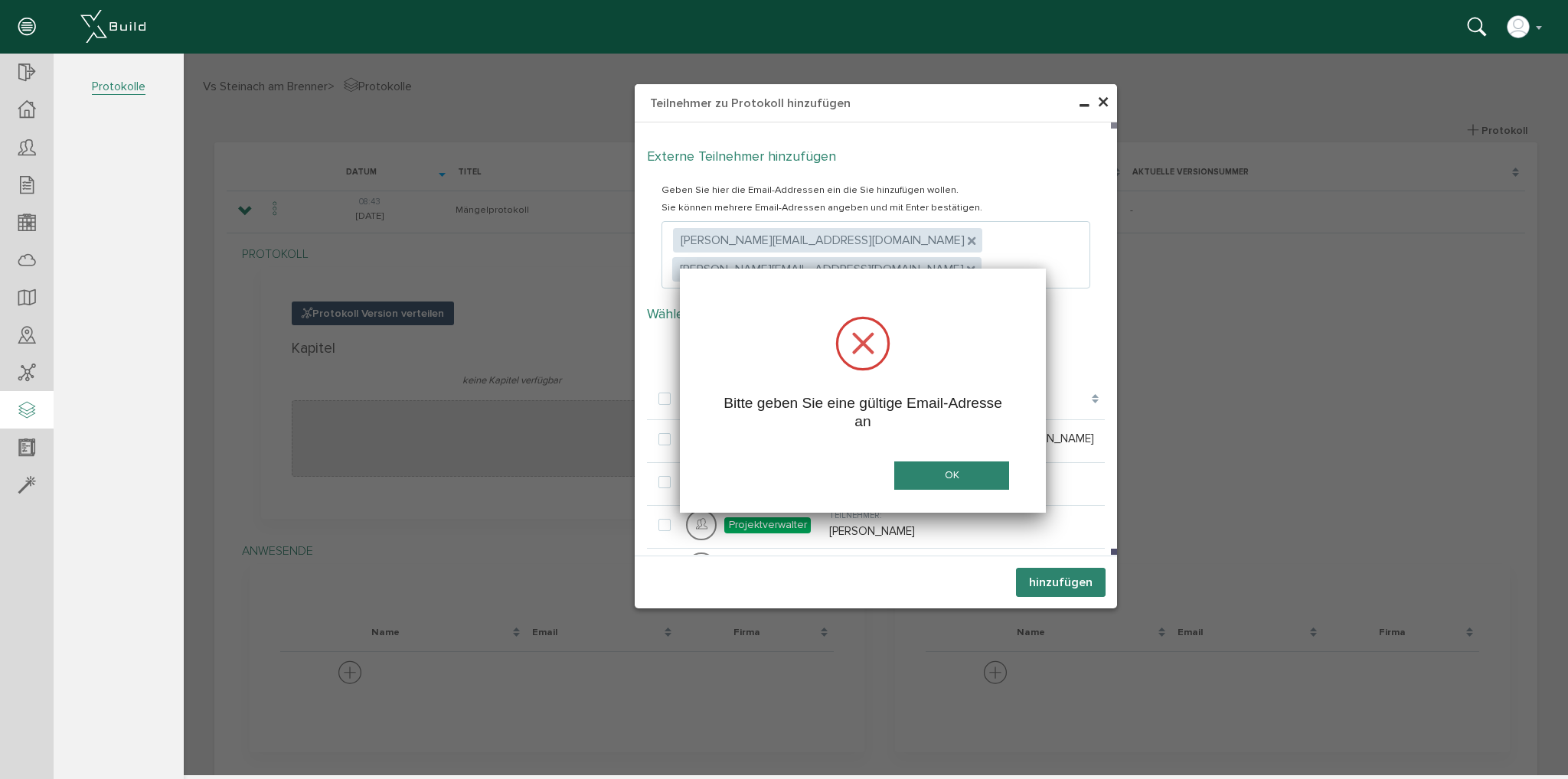
click at [910, 478] on button "OK" at bounding box center [951, 475] width 115 height 28
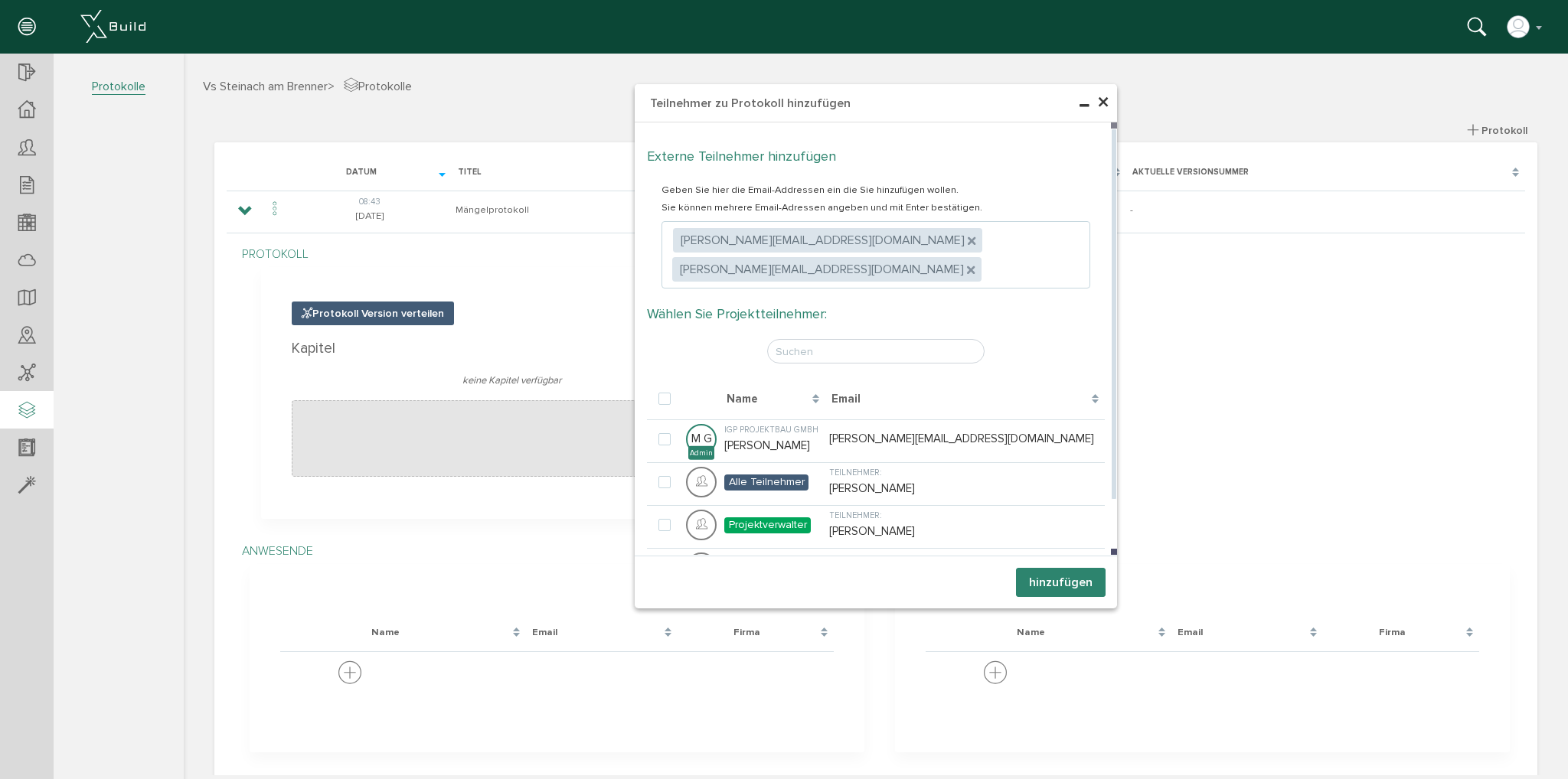
click at [1037, 245] on ul ", [PERSON_NAME][EMAIL_ADDRESS][DOMAIN_NAME] , [DOMAIN_NAME][EMAIL_ADDRESS][DOMA…" at bounding box center [876, 255] width 429 height 68
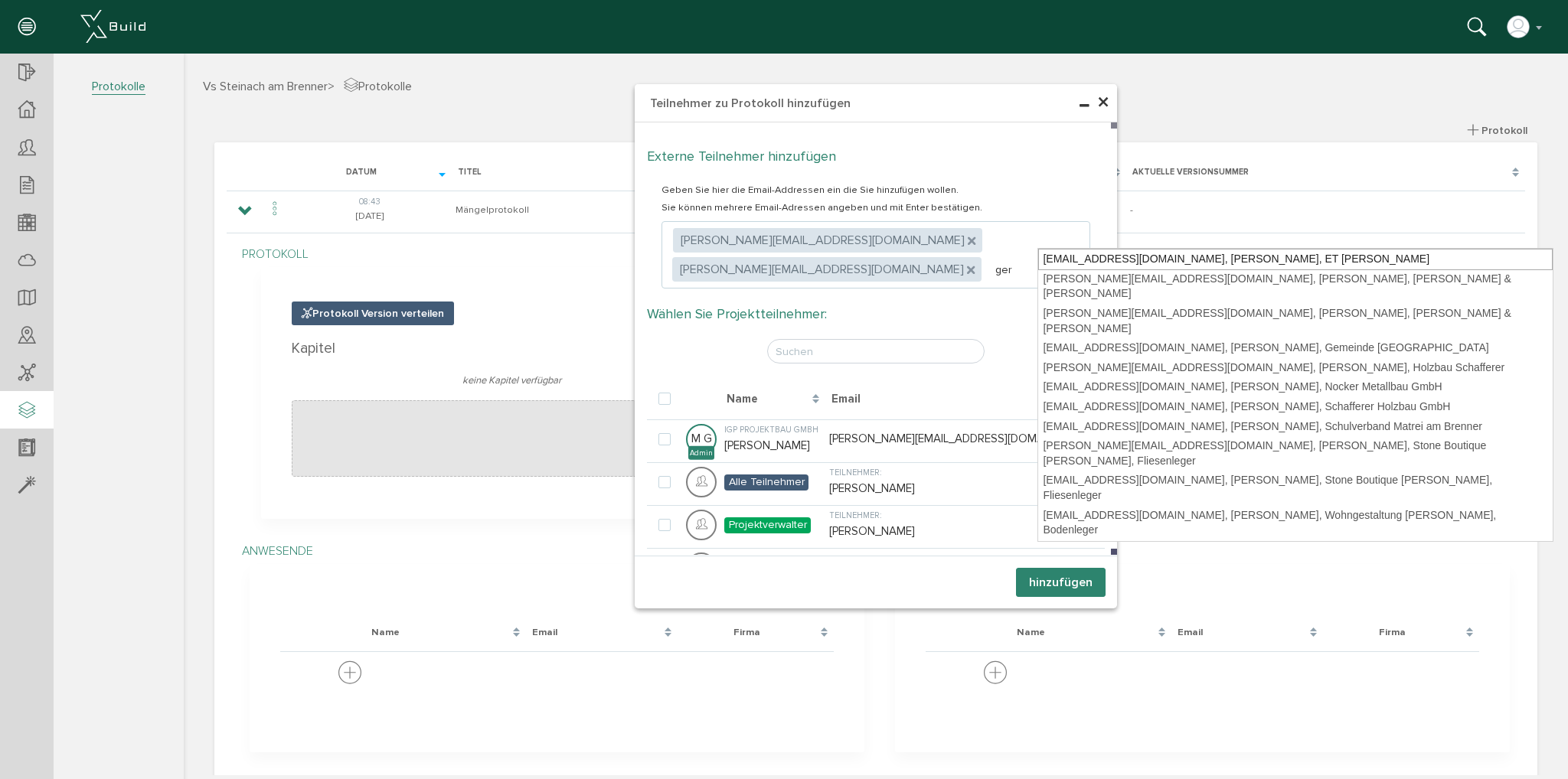
type input "gerh"
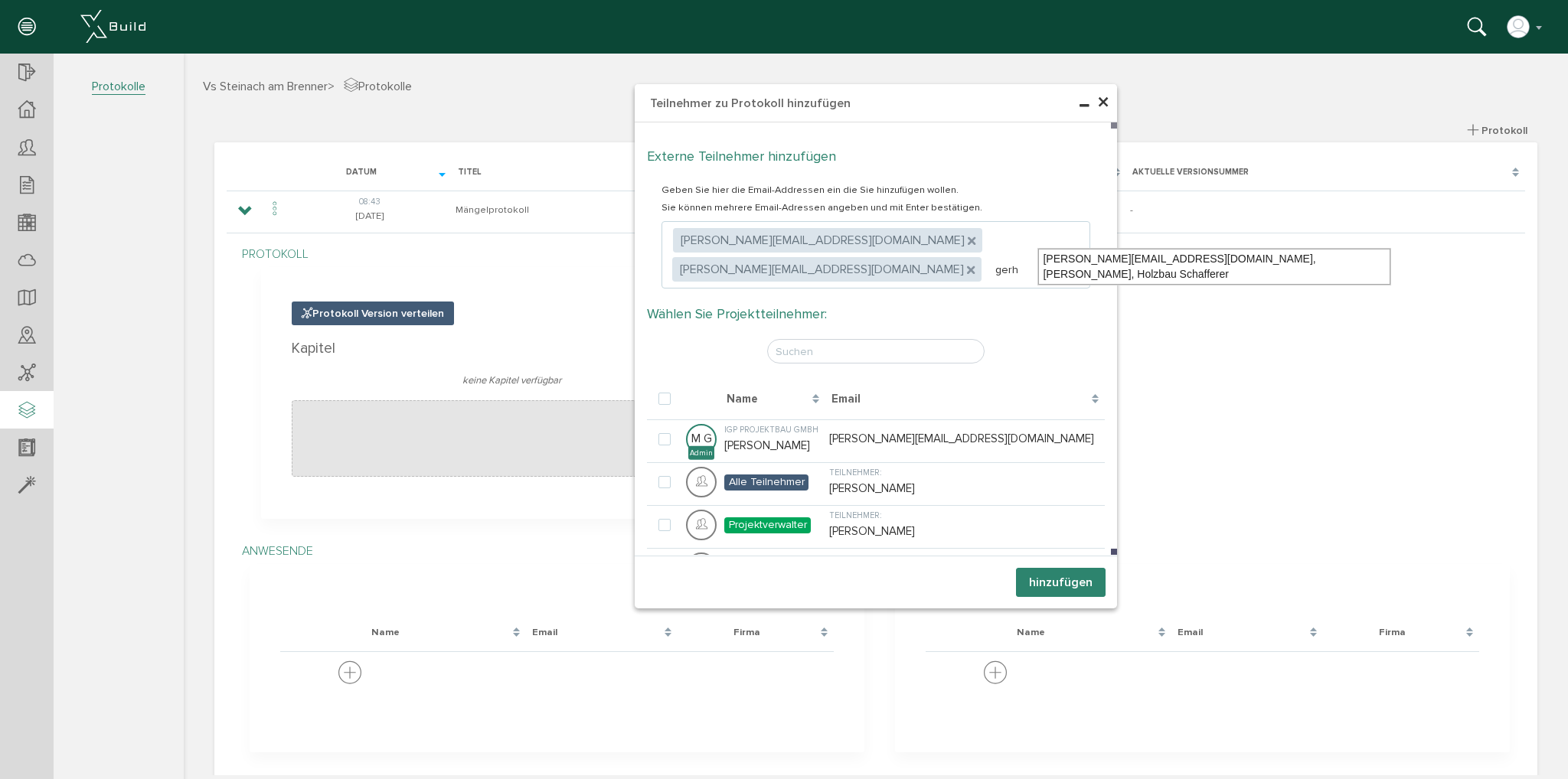
click at [1073, 258] on div "[PERSON_NAME][EMAIL_ADDRESS][DOMAIN_NAME], [PERSON_NAME], Holzbau Schafferer" at bounding box center [1214, 267] width 352 height 36
type textarea "[PERSON_NAME][EMAIL_ADDRESS][DOMAIN_NAME],[DOMAIN_NAME][EMAIL_ADDRESS][DOMAIN_N…"
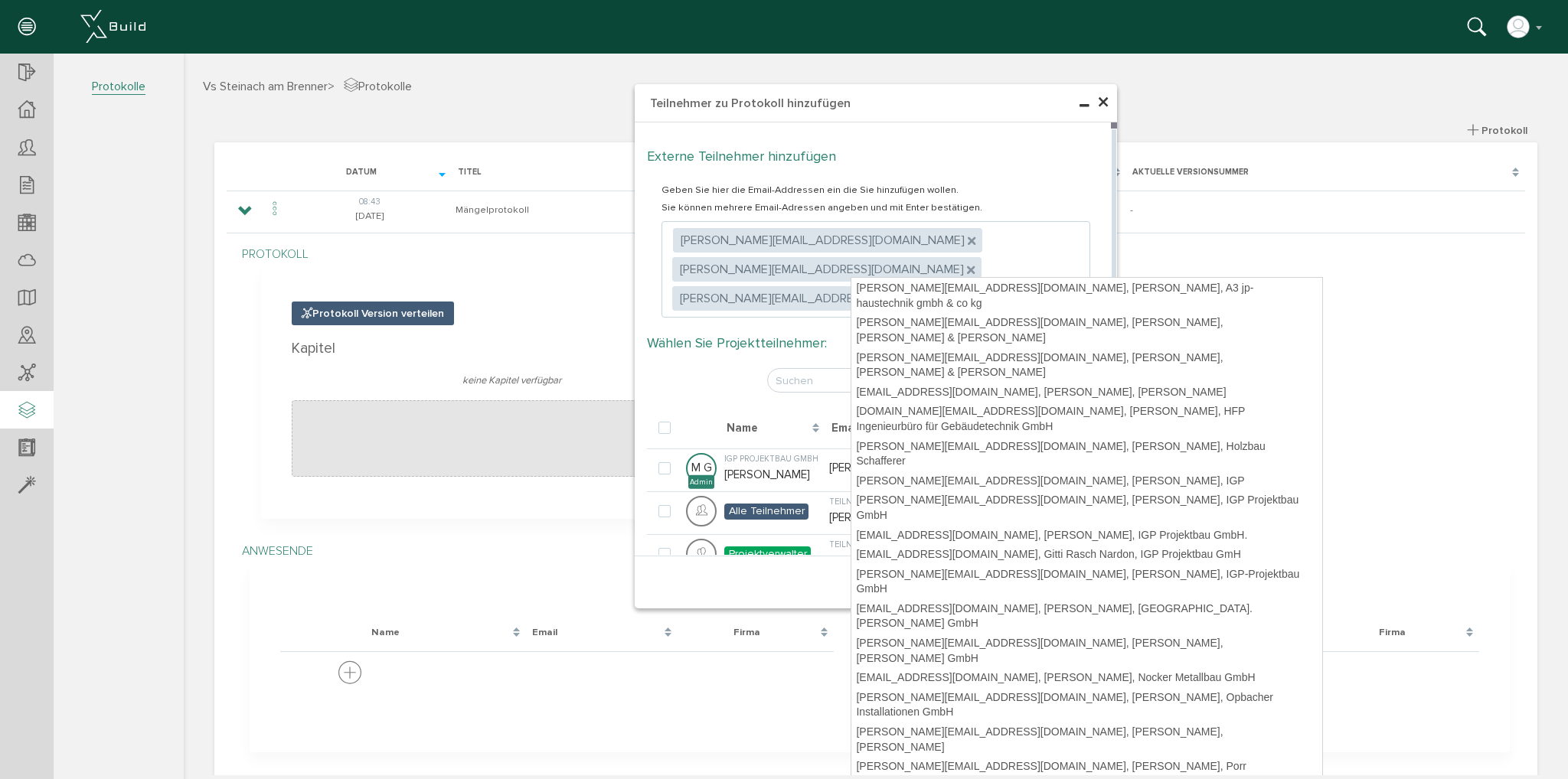
type input "ph"
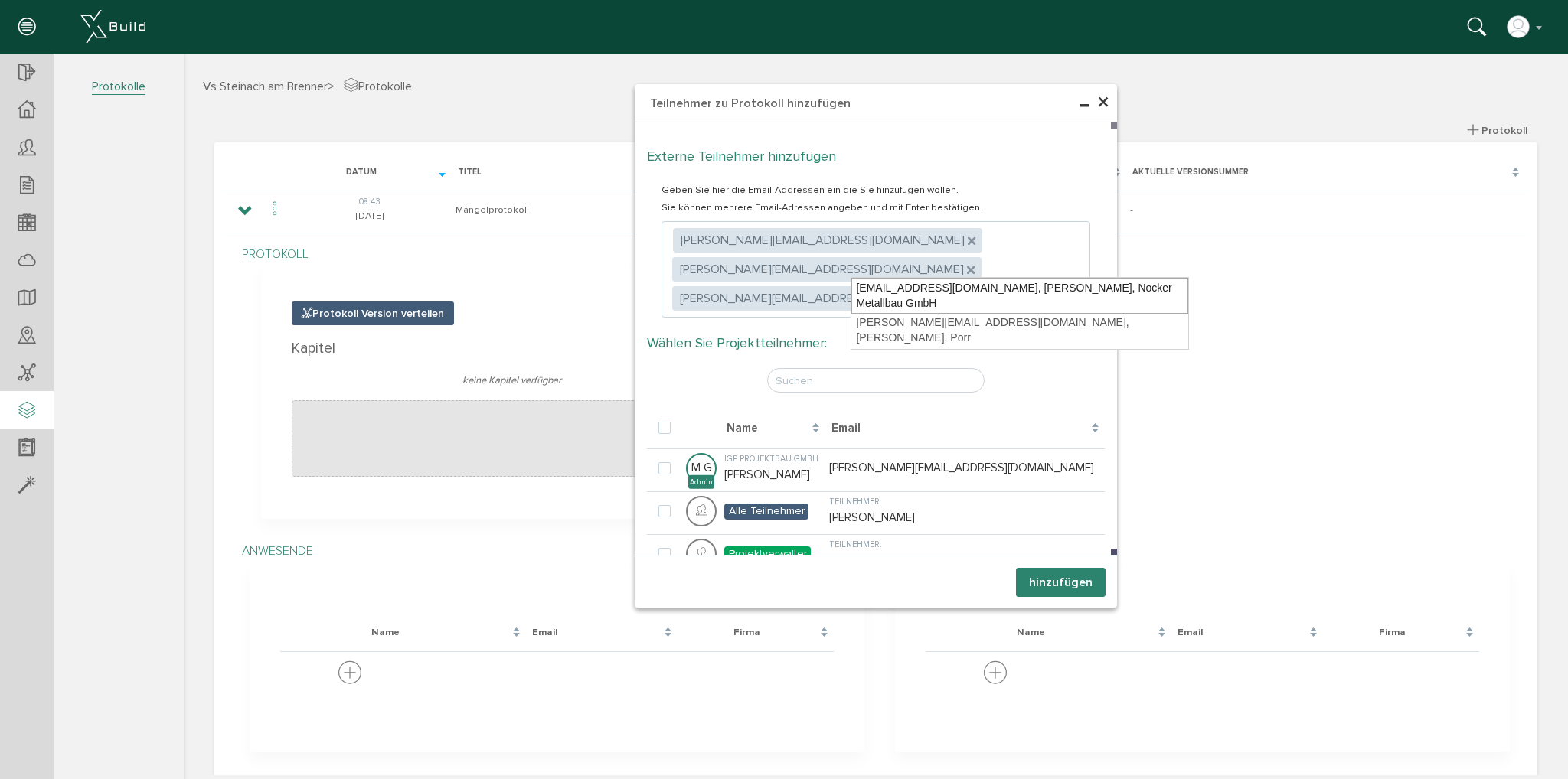
click at [977, 291] on div "[EMAIL_ADDRESS][DOMAIN_NAME], [PERSON_NAME], Nocker Metallbau GmbH" at bounding box center [1019, 296] width 337 height 36
type textarea "[PERSON_NAME][EMAIL_ADDRESS][DOMAIN_NAME],[DOMAIN_NAME][EMAIL_ADDRESS][DOMAIN_N…"
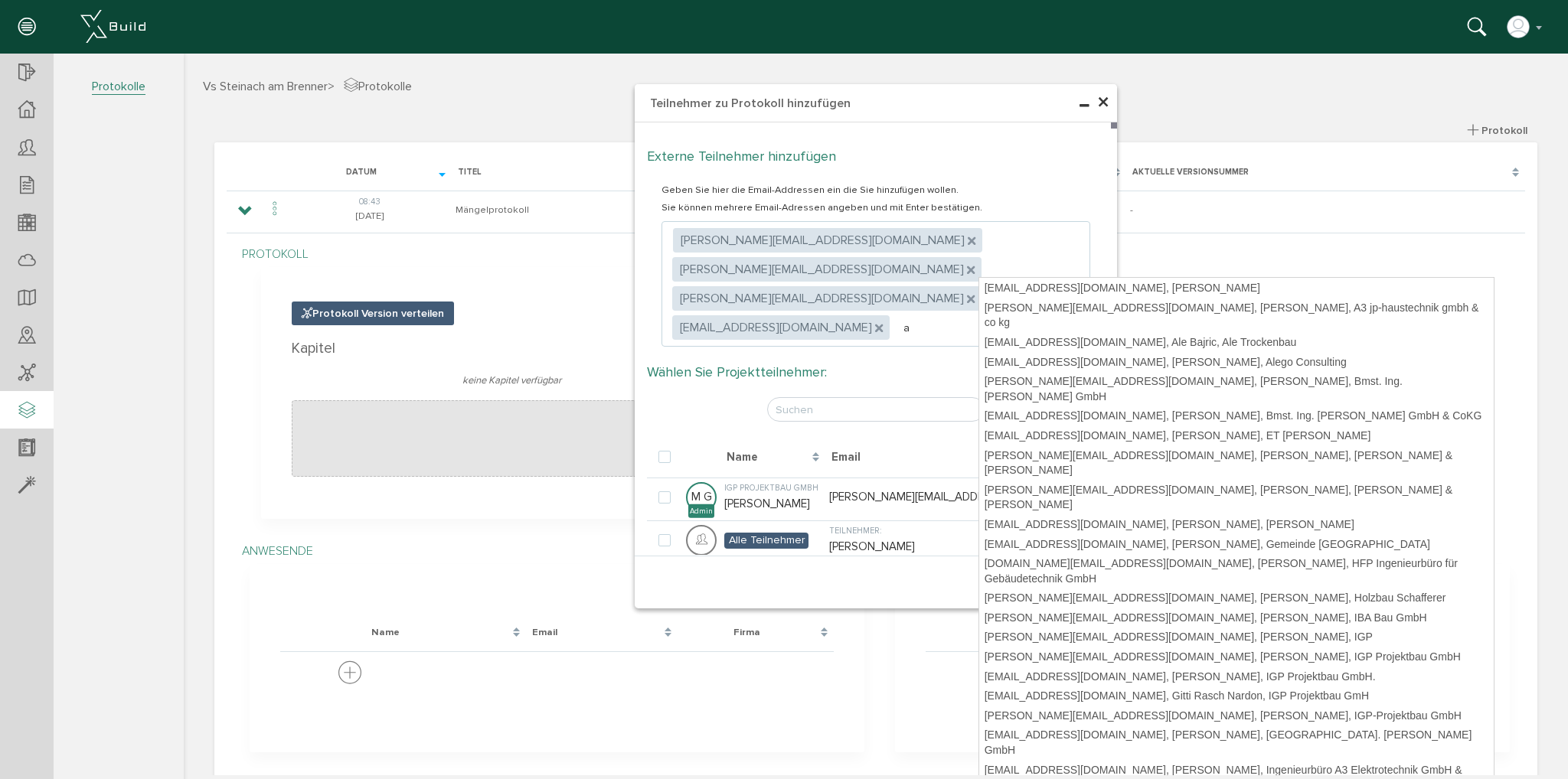
type input "av"
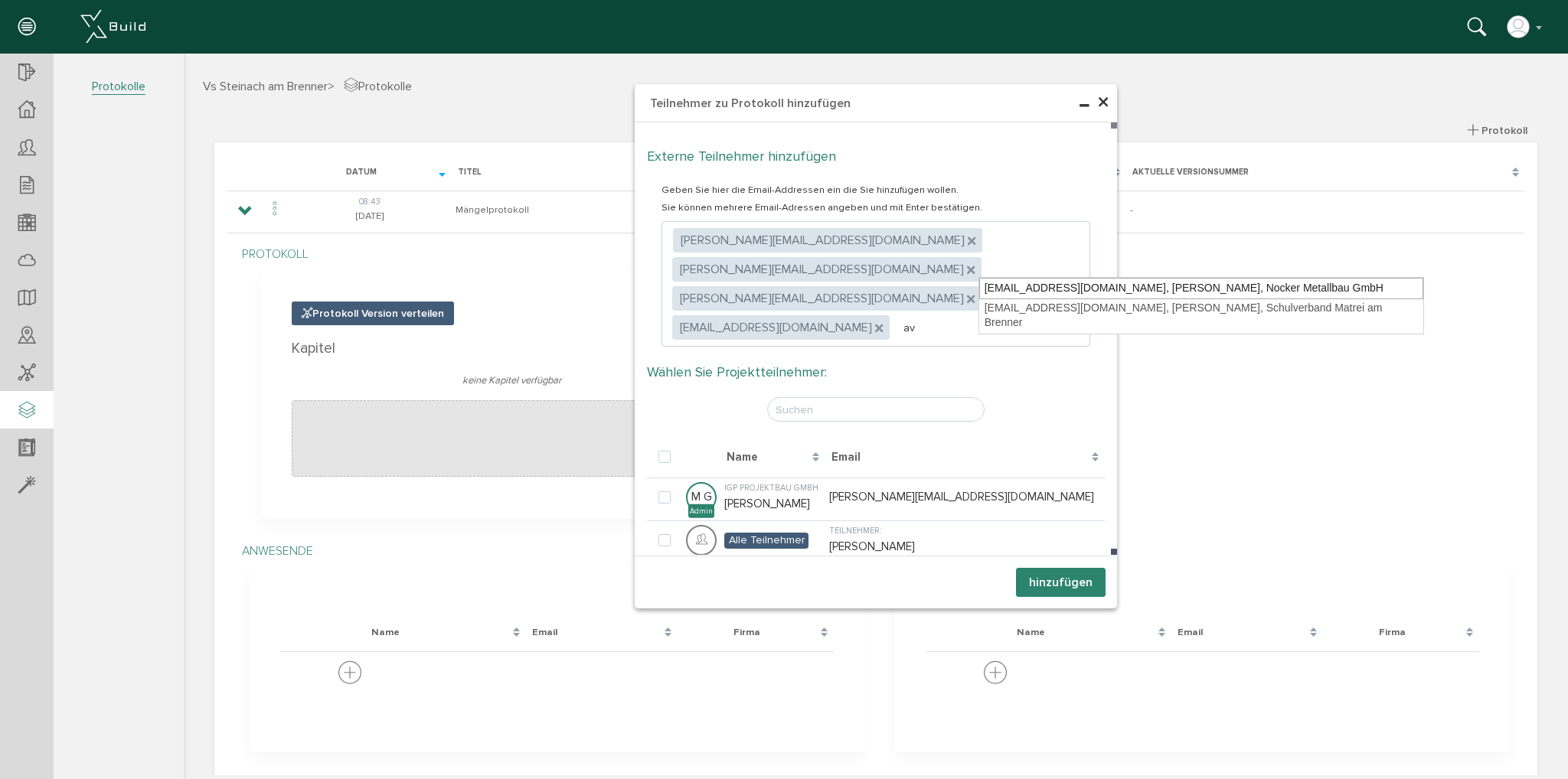
click at [1010, 289] on div "[EMAIL_ADDRESS][DOMAIN_NAME], [PERSON_NAME], Nocker Metallbau GmbH" at bounding box center [1201, 288] width 444 height 21
type textarea "[PERSON_NAME][EMAIL_ADDRESS][DOMAIN_NAME],[DOMAIN_NAME][EMAIL_ADDRESS][DOMAIN_N…"
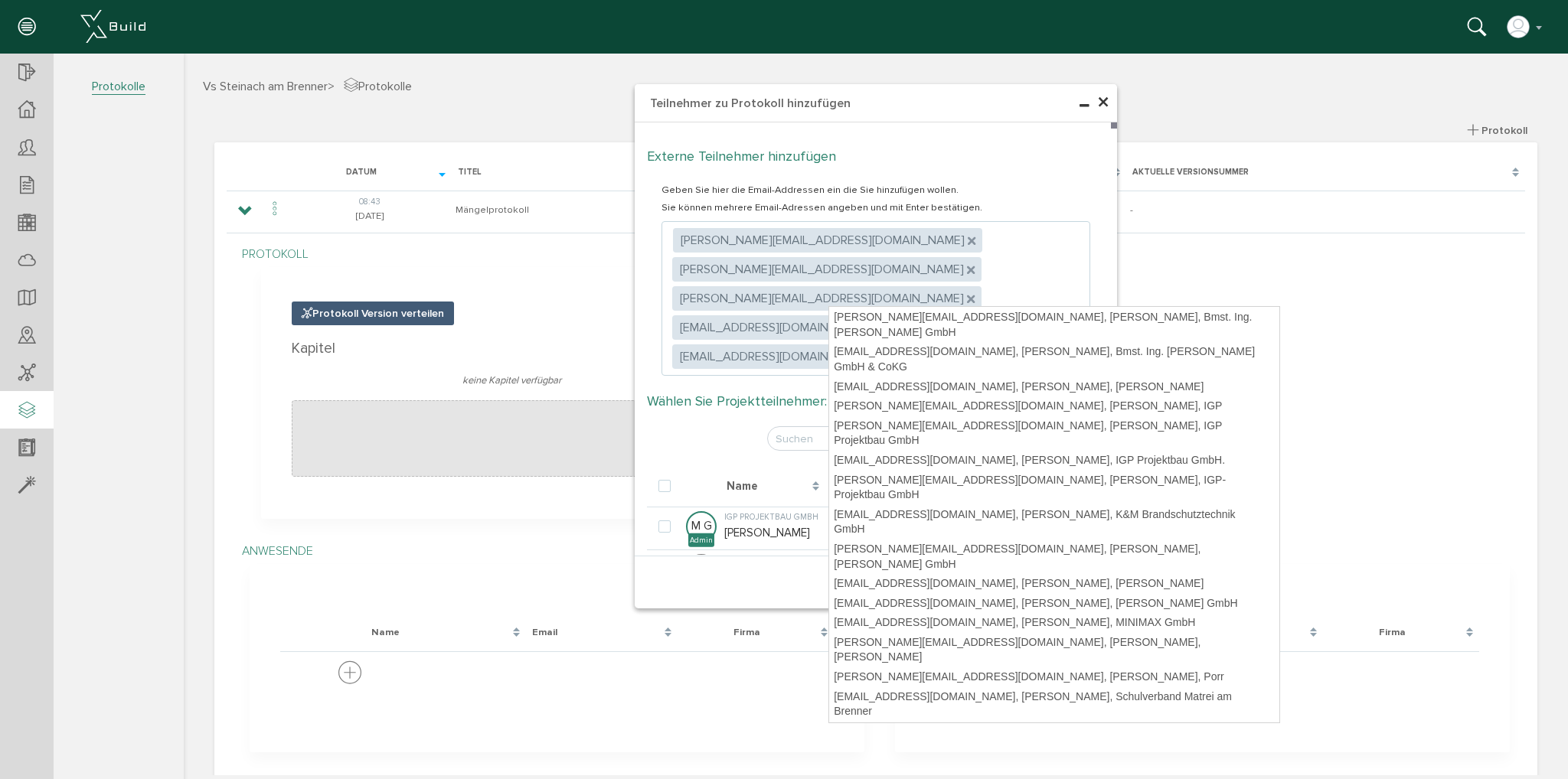
type input "mar"
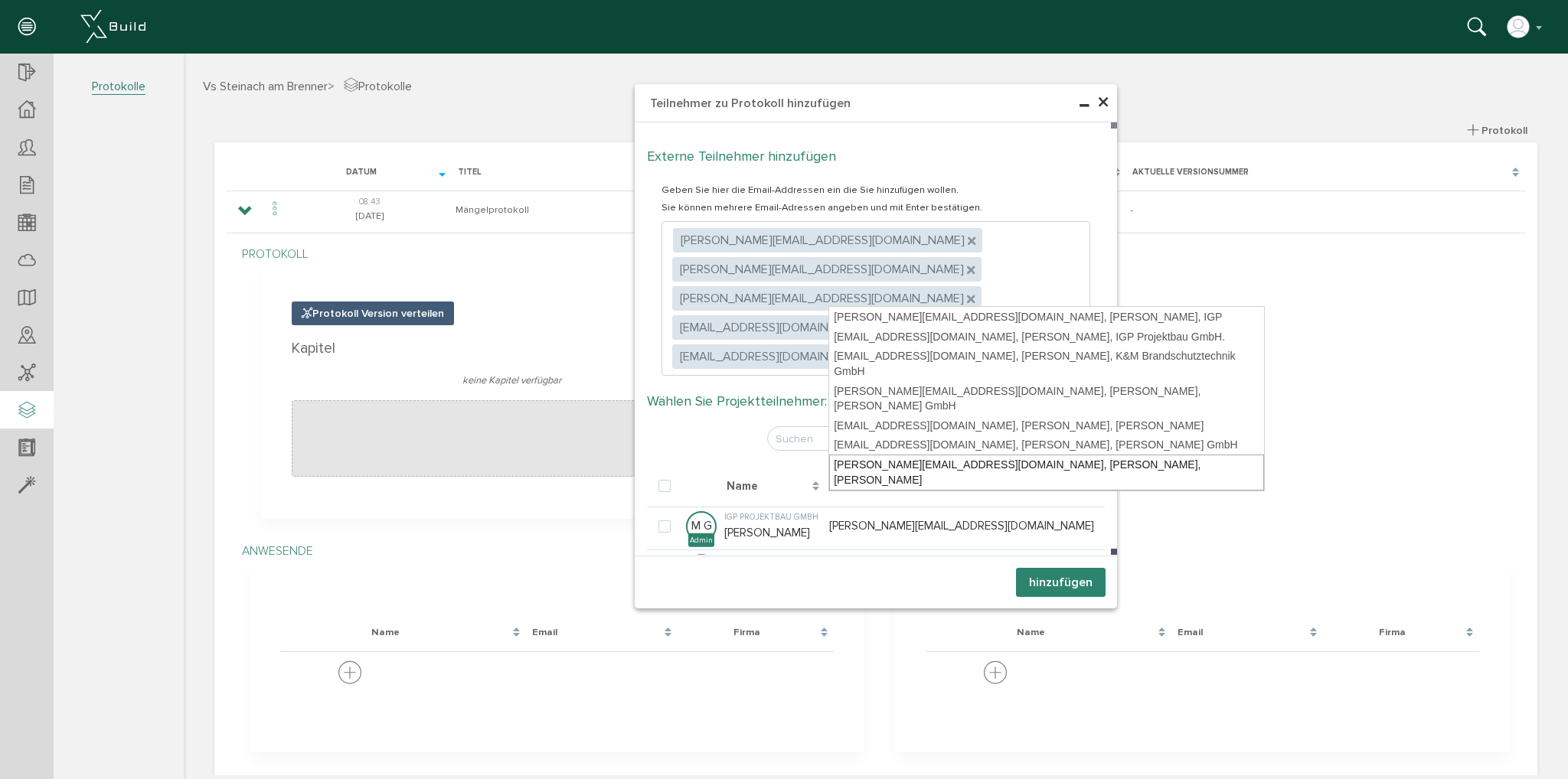
click at [998, 455] on div "[PERSON_NAME][EMAIL_ADDRESS][DOMAIN_NAME], [PERSON_NAME], [PERSON_NAME]" at bounding box center [1046, 473] width 435 height 36
type textarea "[PERSON_NAME][EMAIL_ADDRESS][DOMAIN_NAME],[DOMAIN_NAME][EMAIL_ADDRESS][DOMAIN_N…"
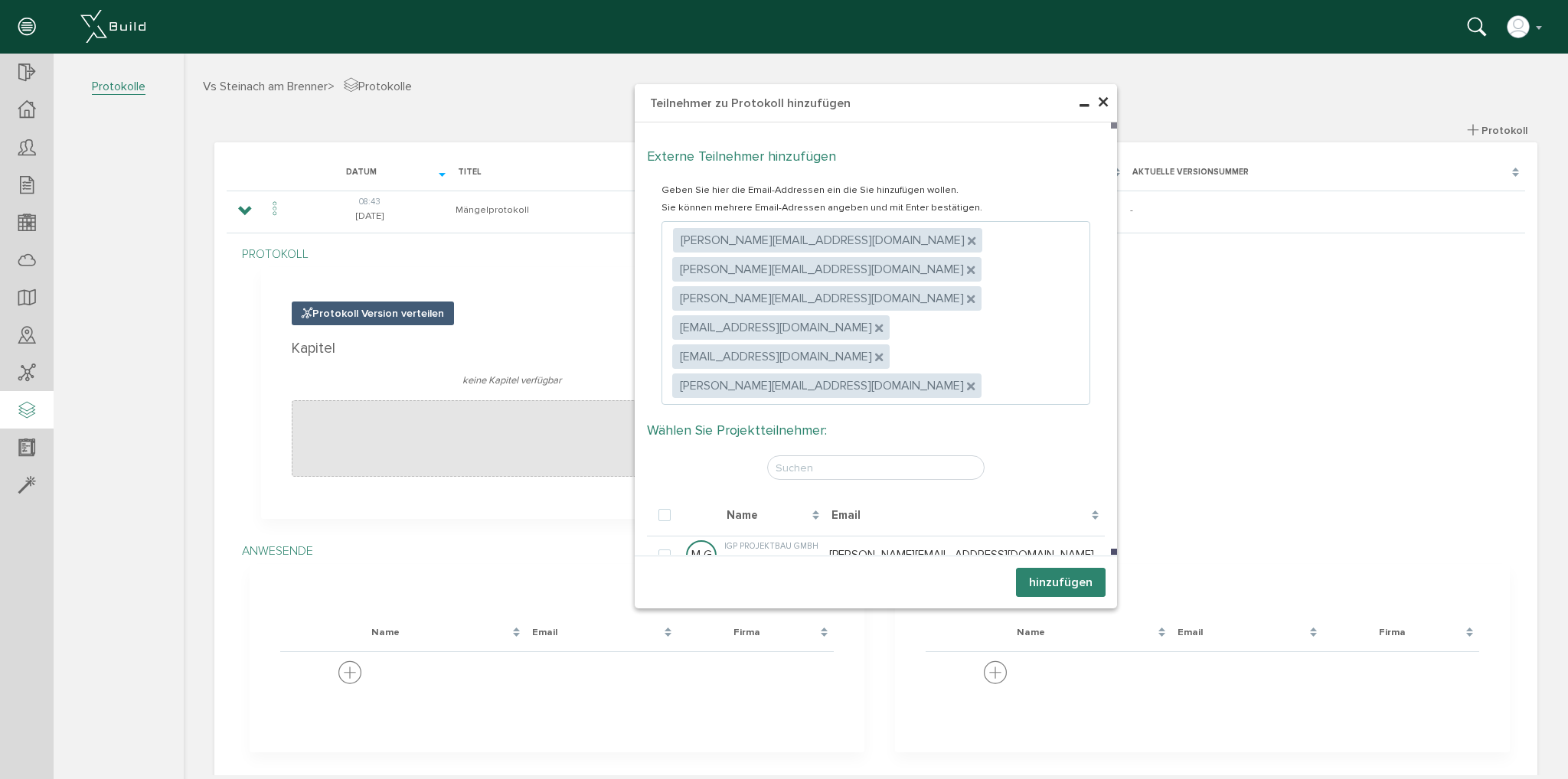
click at [1056, 587] on button "hinzufügen" at bounding box center [1060, 583] width 89 height 29
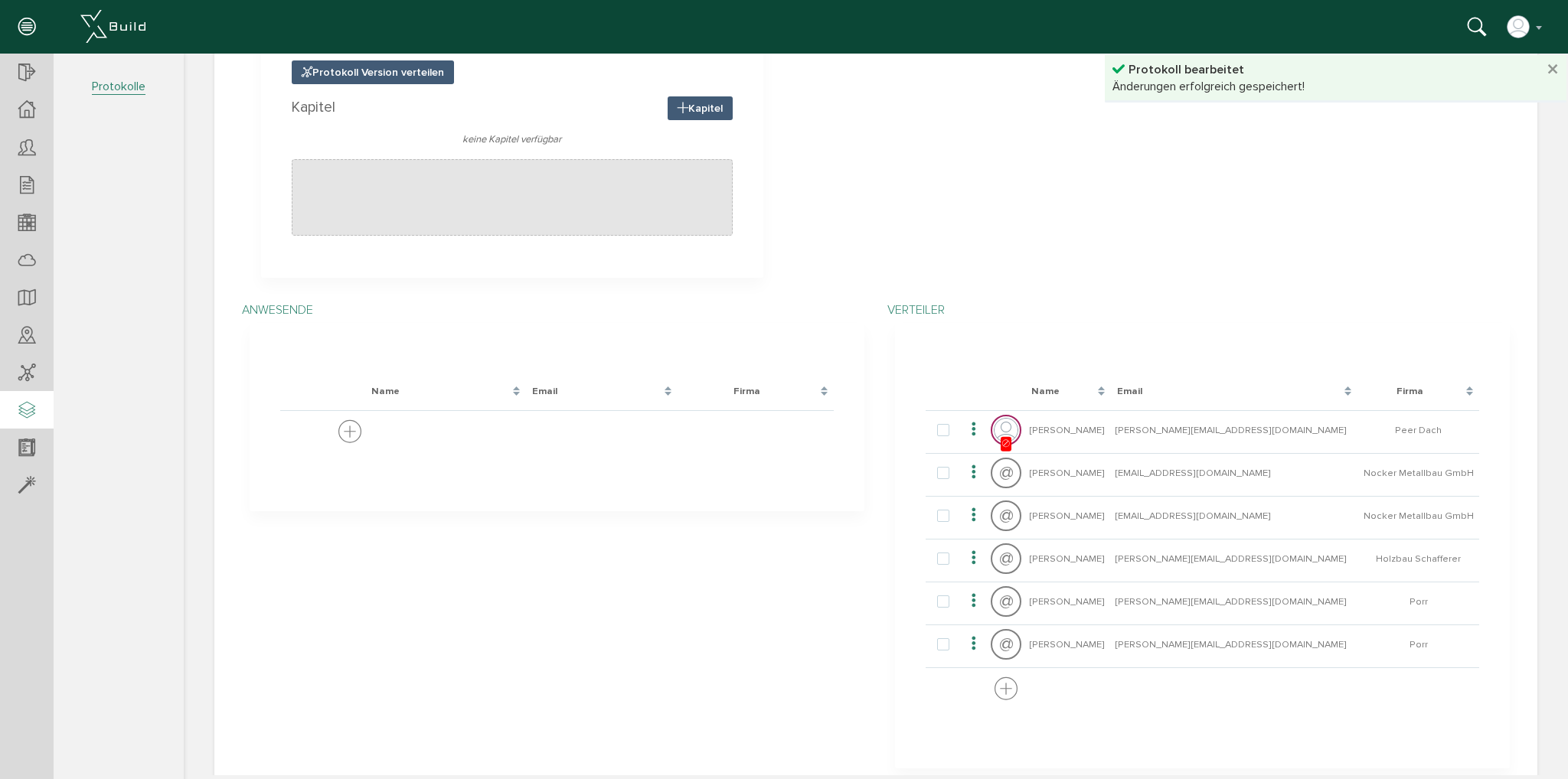
scroll to position [278, 0]
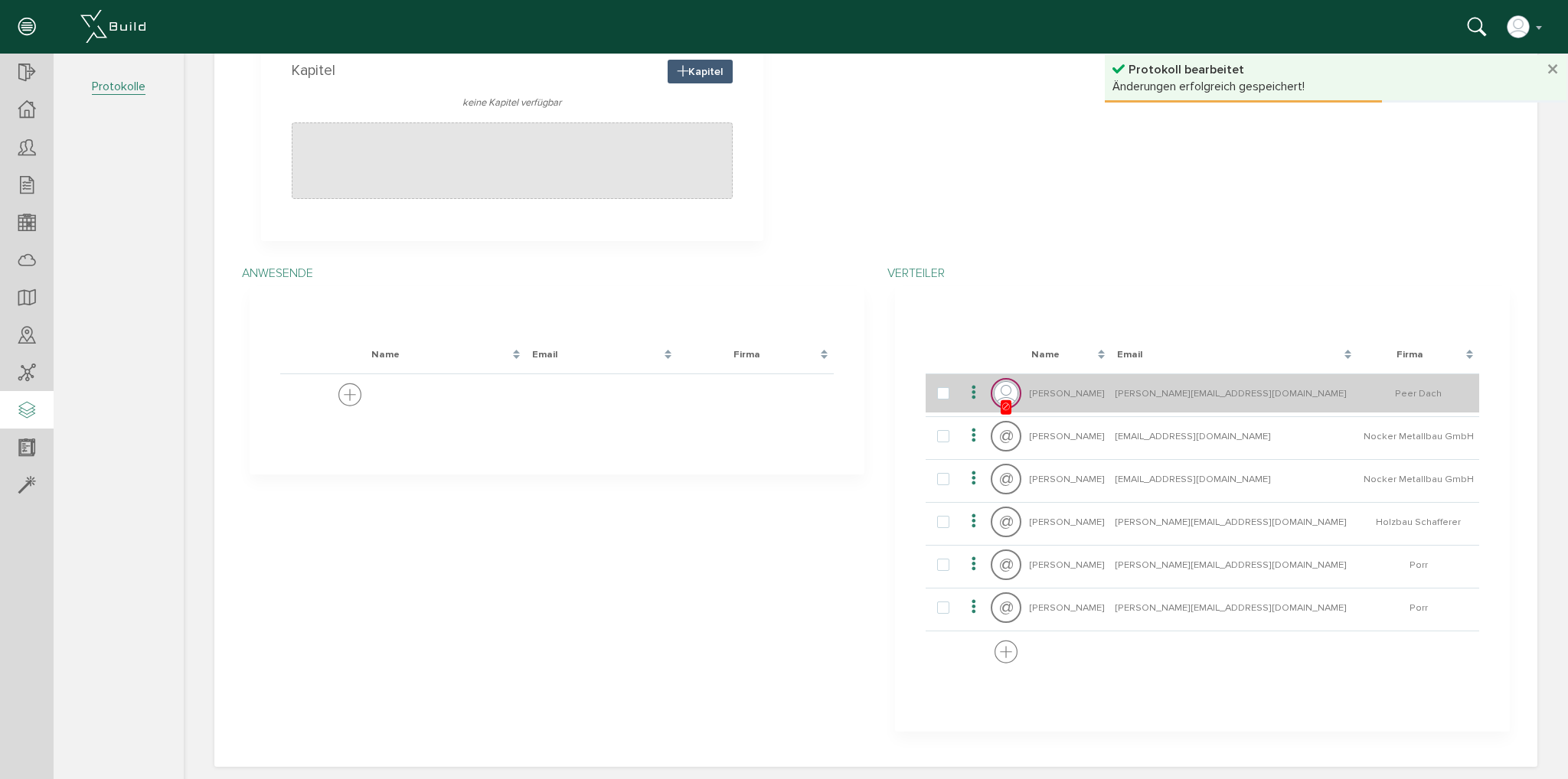
click at [1020, 394] on div at bounding box center [1020, 394] width 0 height 0
click at [966, 389] on icon at bounding box center [973, 393] width 18 height 21
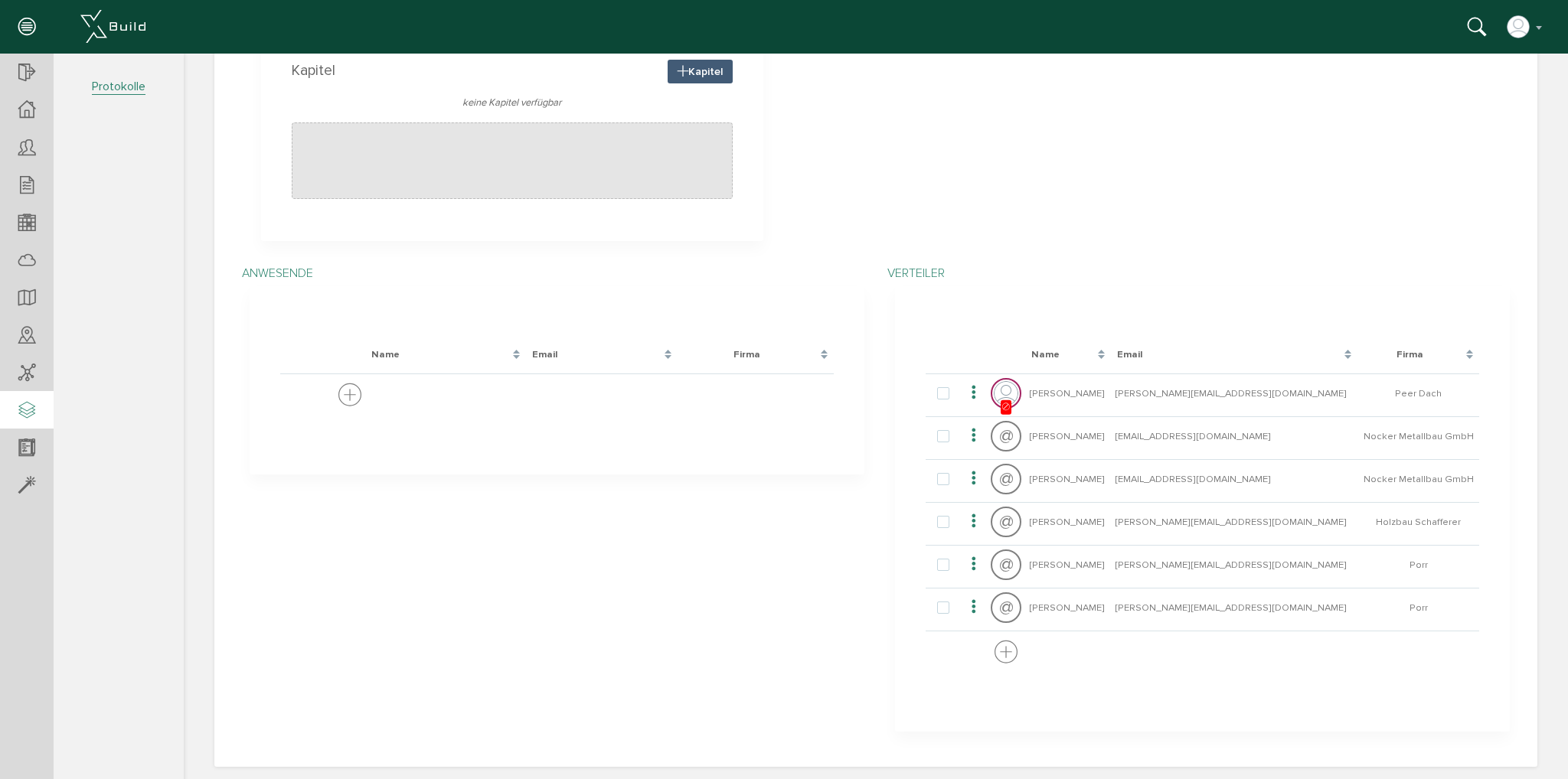
click at [1040, 348] on div "Name" at bounding box center [1068, 354] width 86 height 30
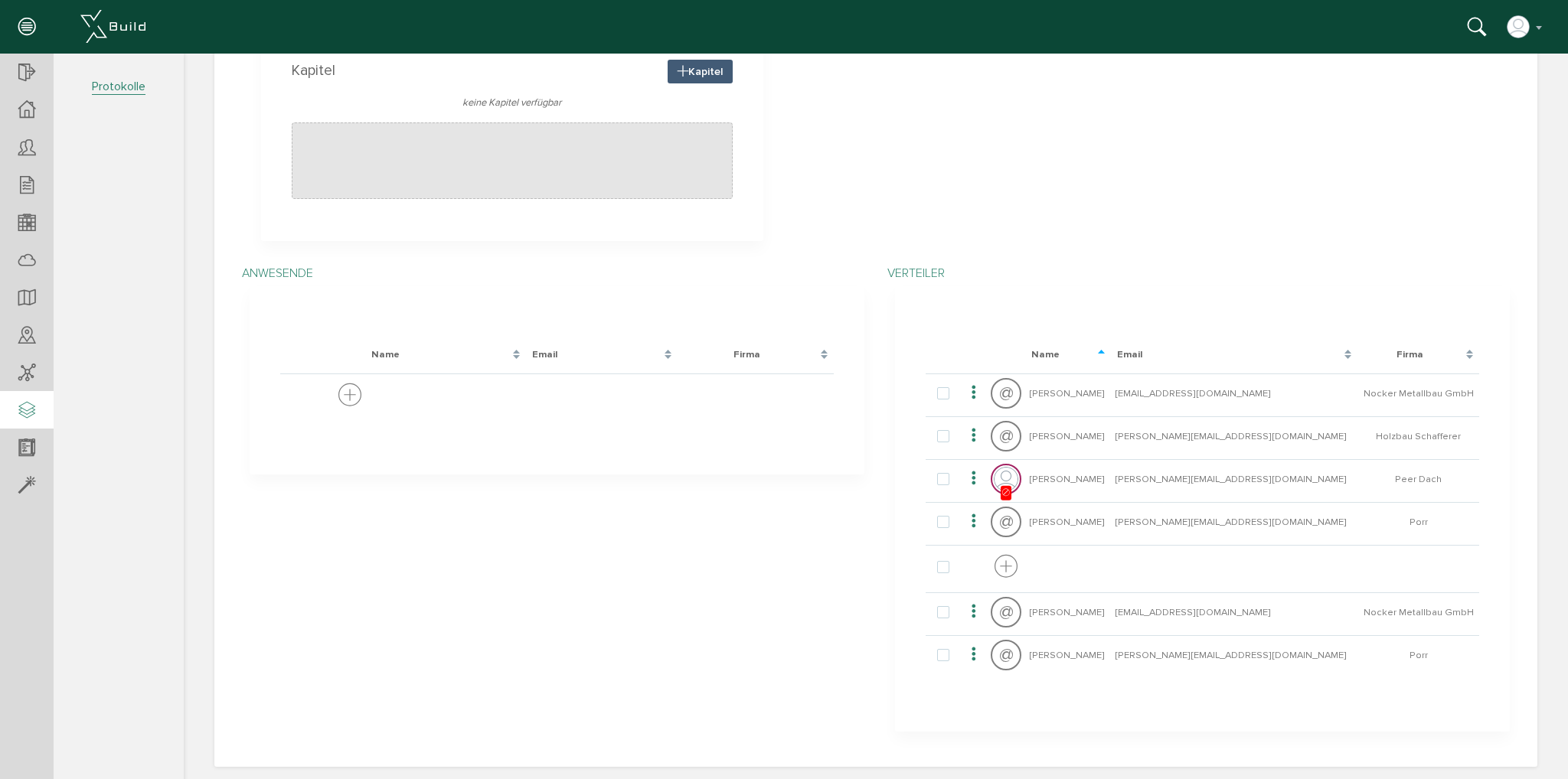
click at [1040, 348] on div "Name" at bounding box center [1068, 354] width 86 height 30
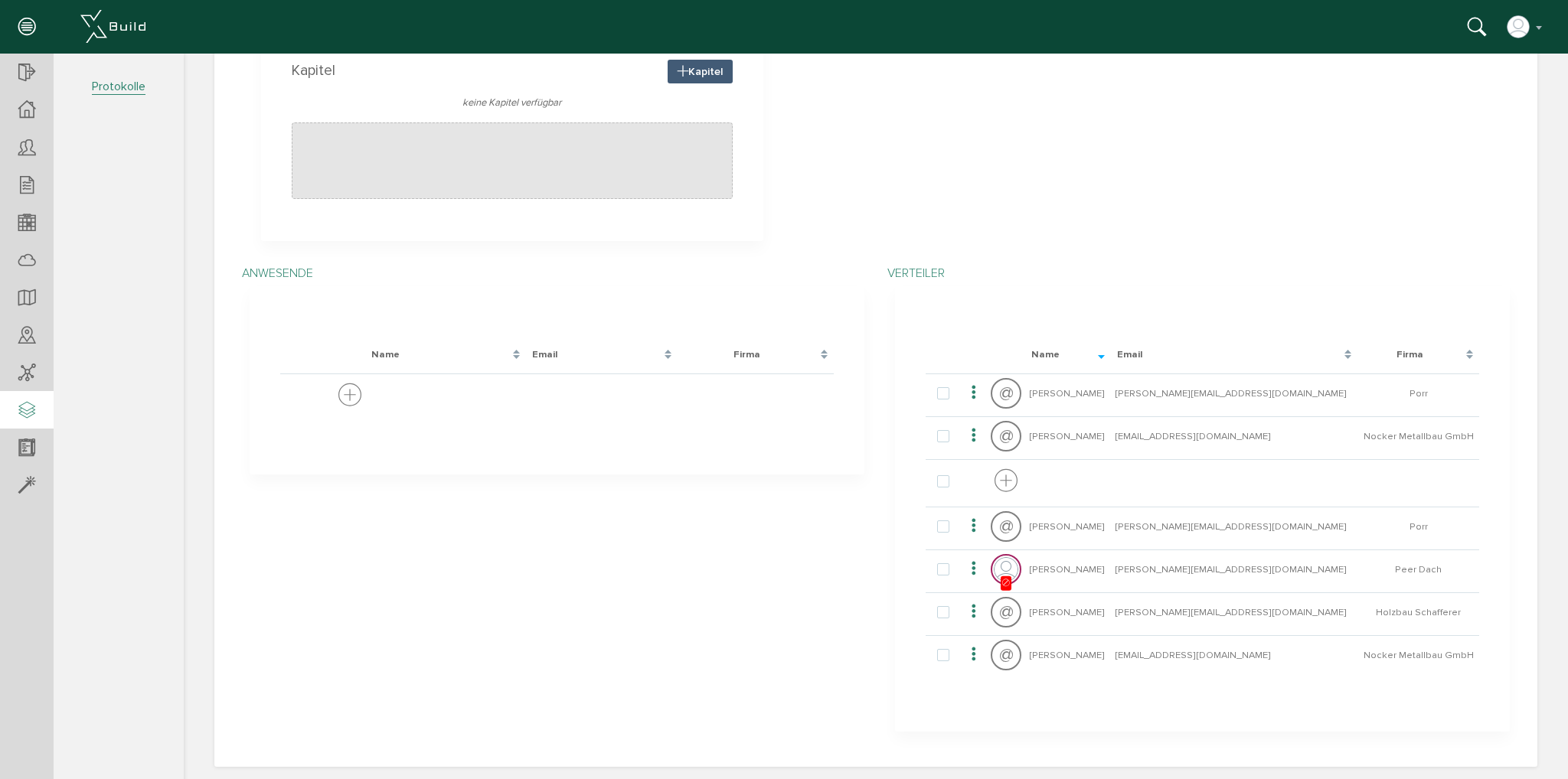
click at [1040, 348] on div "Name" at bounding box center [1068, 354] width 86 height 30
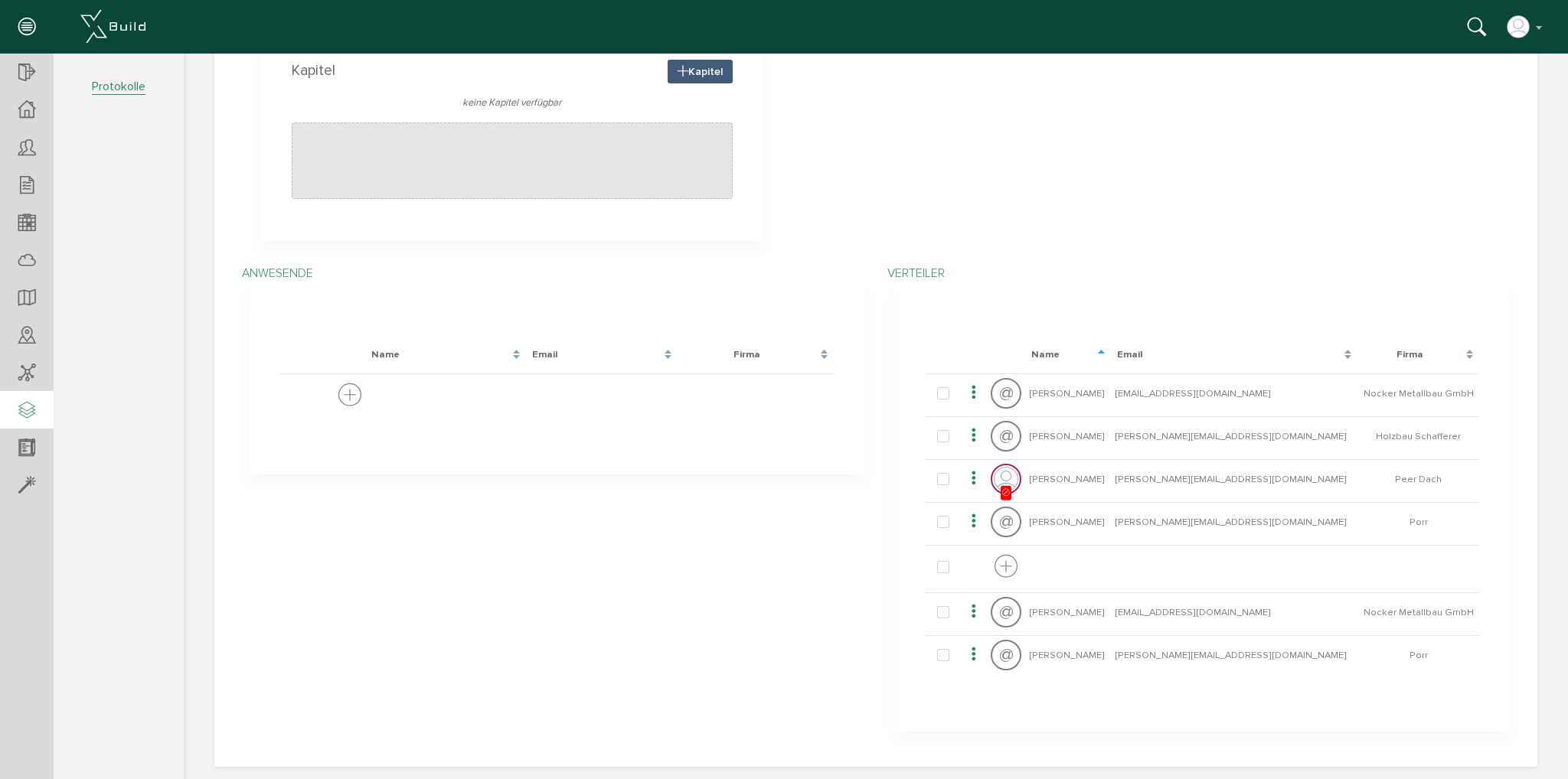
click at [1184, 351] on div "Email" at bounding box center [1233, 354] width 246 height 30
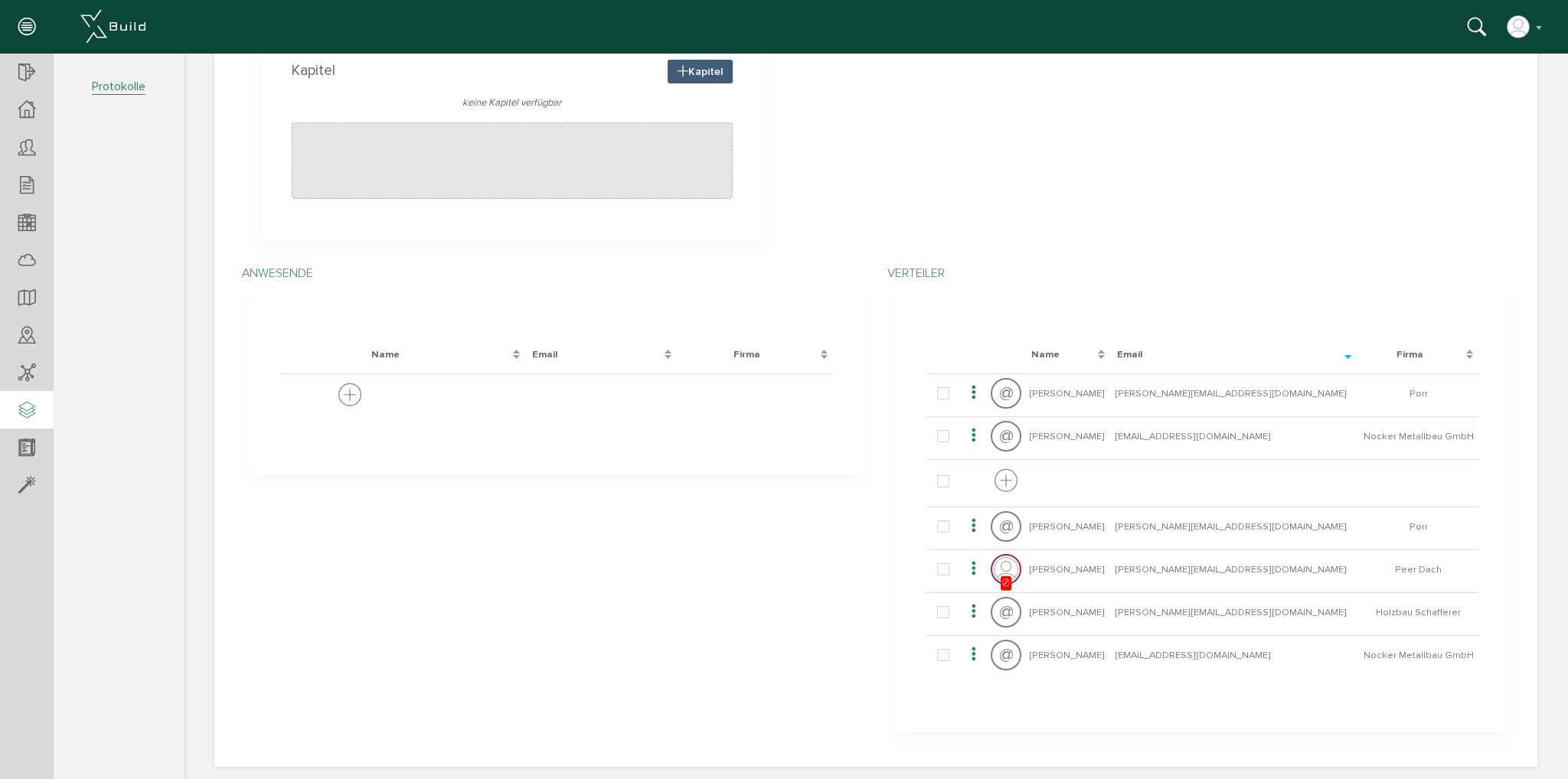
click at [1182, 350] on div "Email" at bounding box center [1233, 354] width 246 height 30
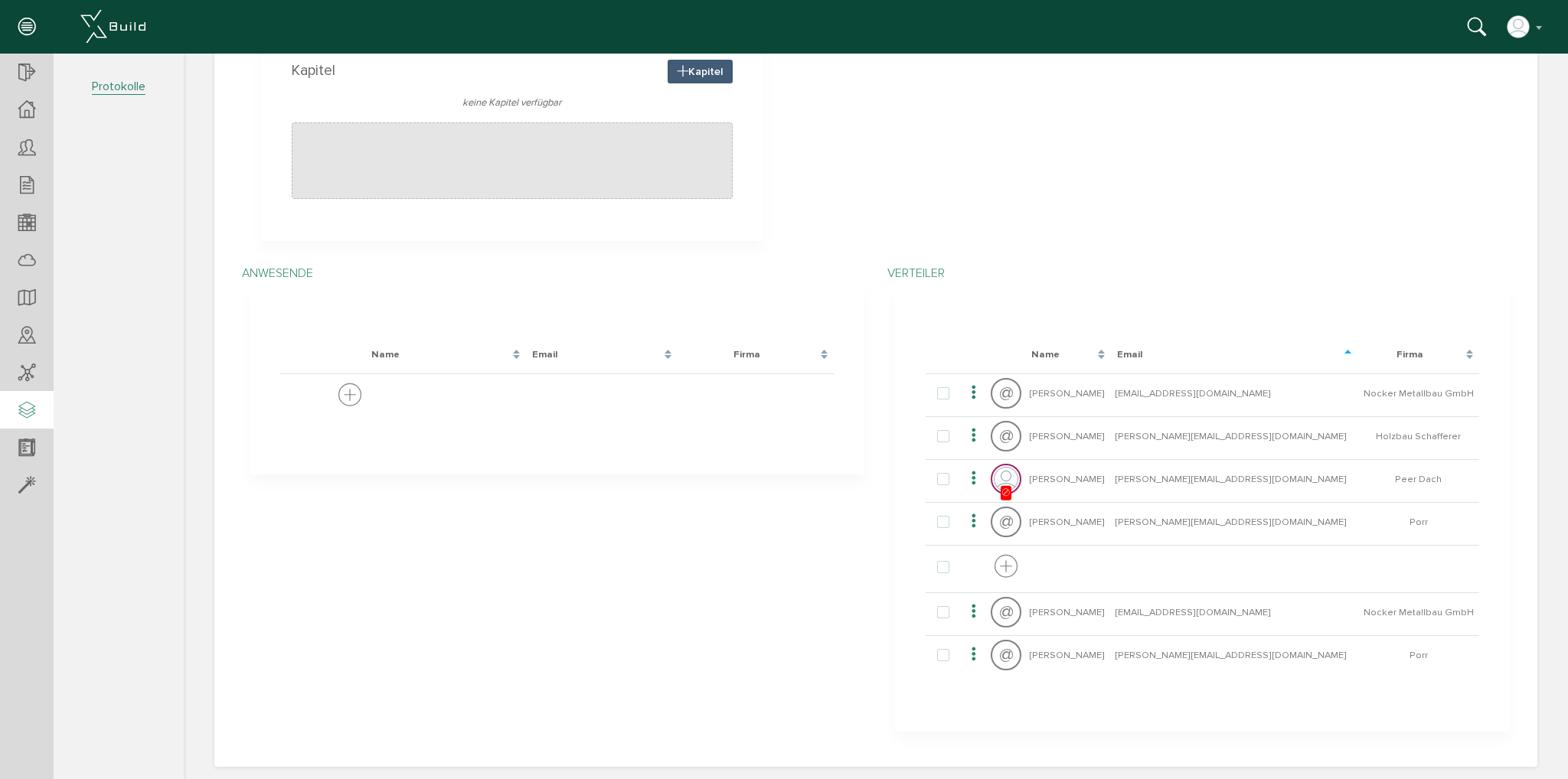
click at [1390, 350] on div "Firma" at bounding box center [1418, 354] width 122 height 30
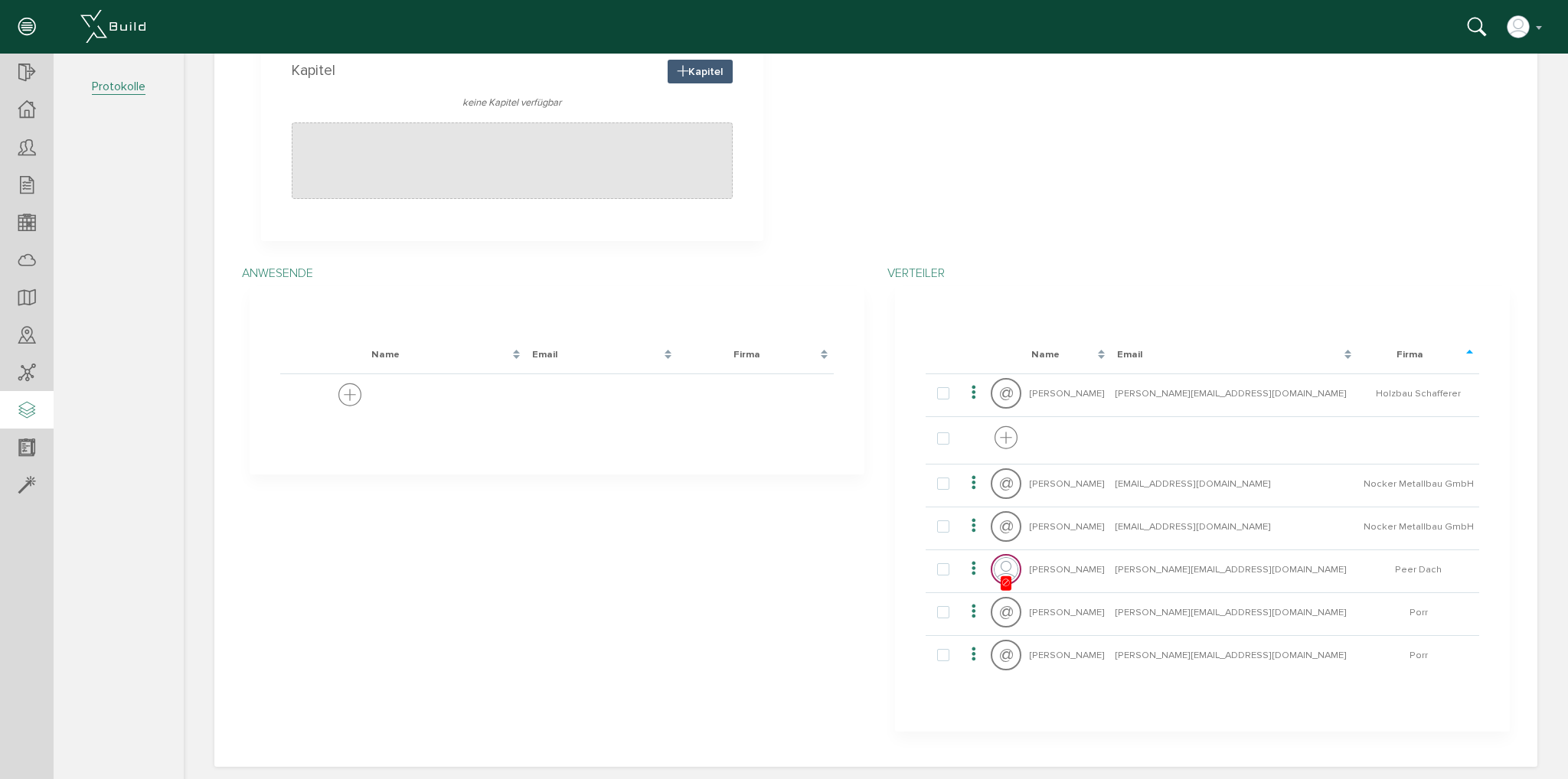
click at [1390, 350] on div "Firma" at bounding box center [1418, 354] width 122 height 30
click at [1049, 353] on div "Name" at bounding box center [1068, 354] width 86 height 30
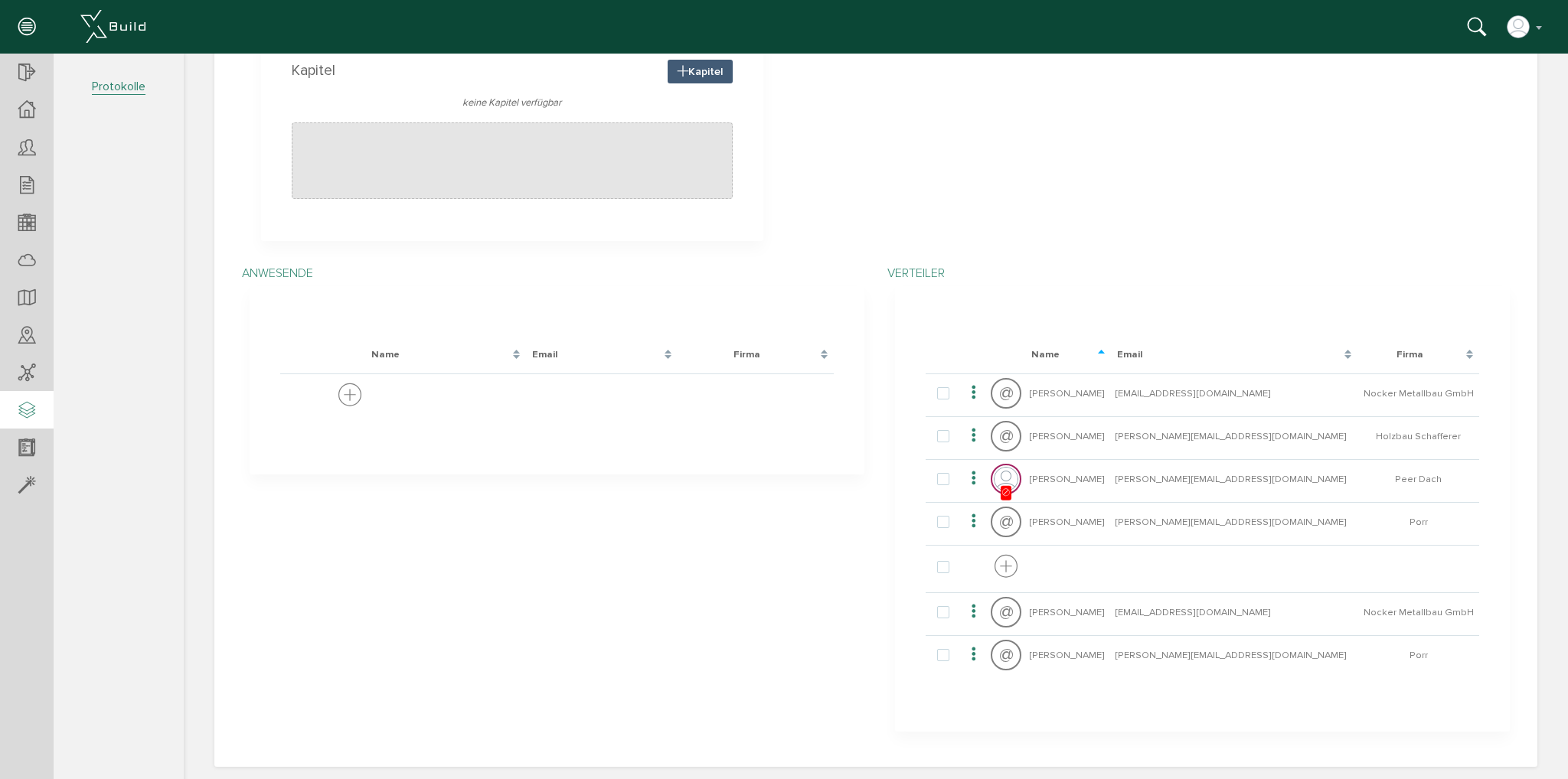
click at [1049, 353] on div "Name" at bounding box center [1068, 354] width 86 height 30
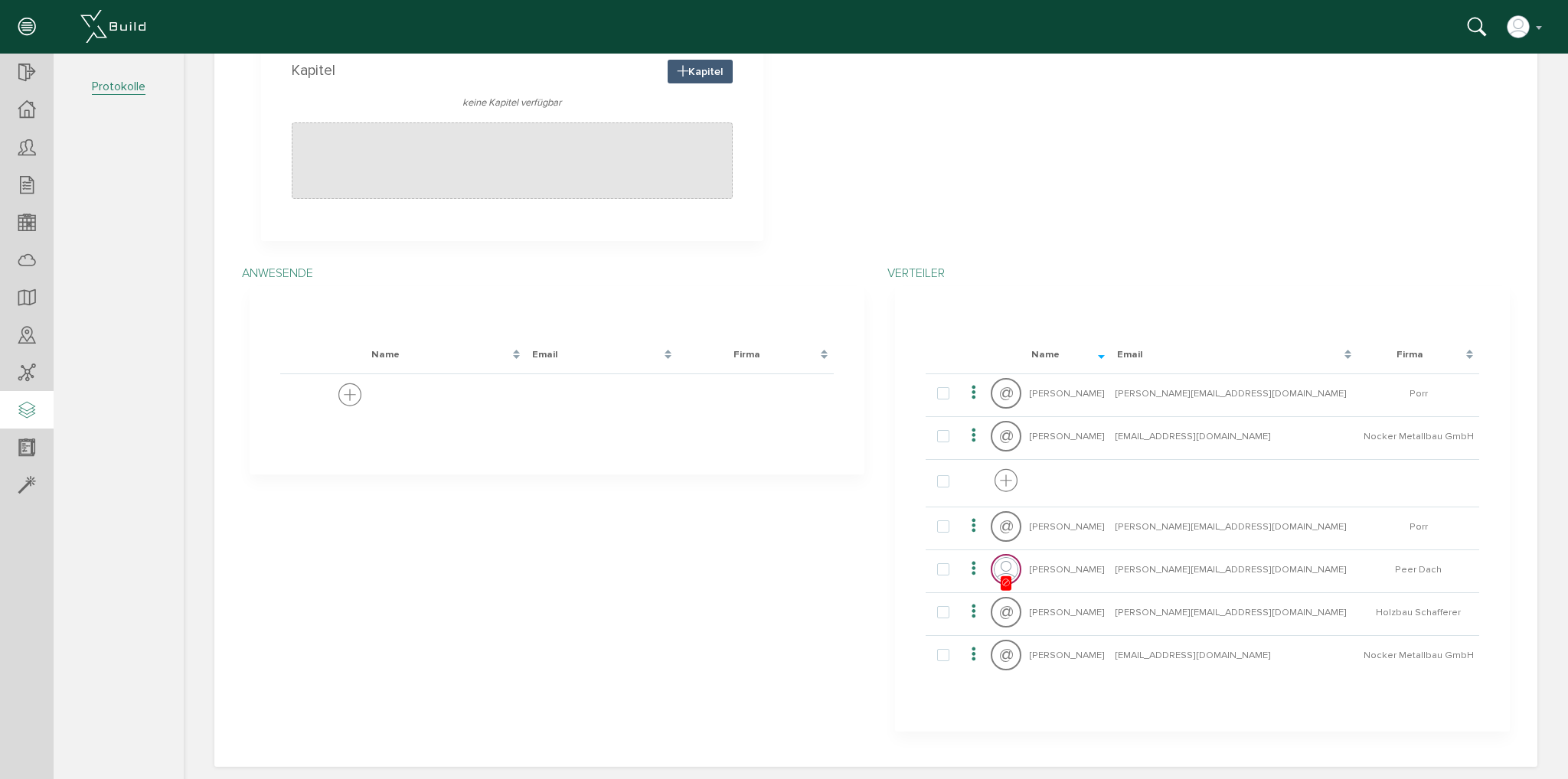
click at [1306, 348] on div "Email" at bounding box center [1233, 354] width 246 height 30
click at [1311, 349] on div "Email" at bounding box center [1233, 354] width 246 height 30
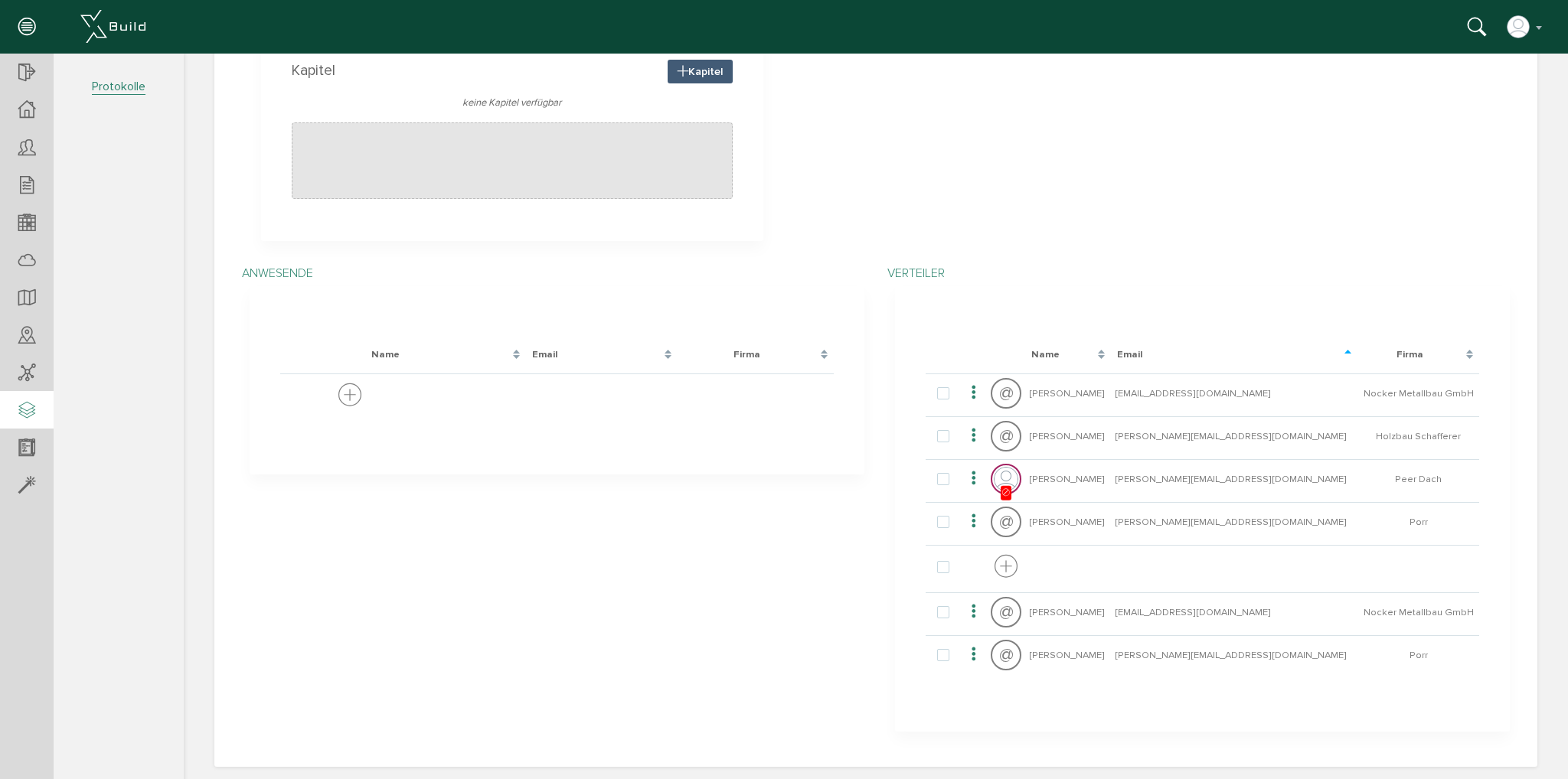
click at [1311, 349] on div "Email" at bounding box center [1233, 354] width 246 height 30
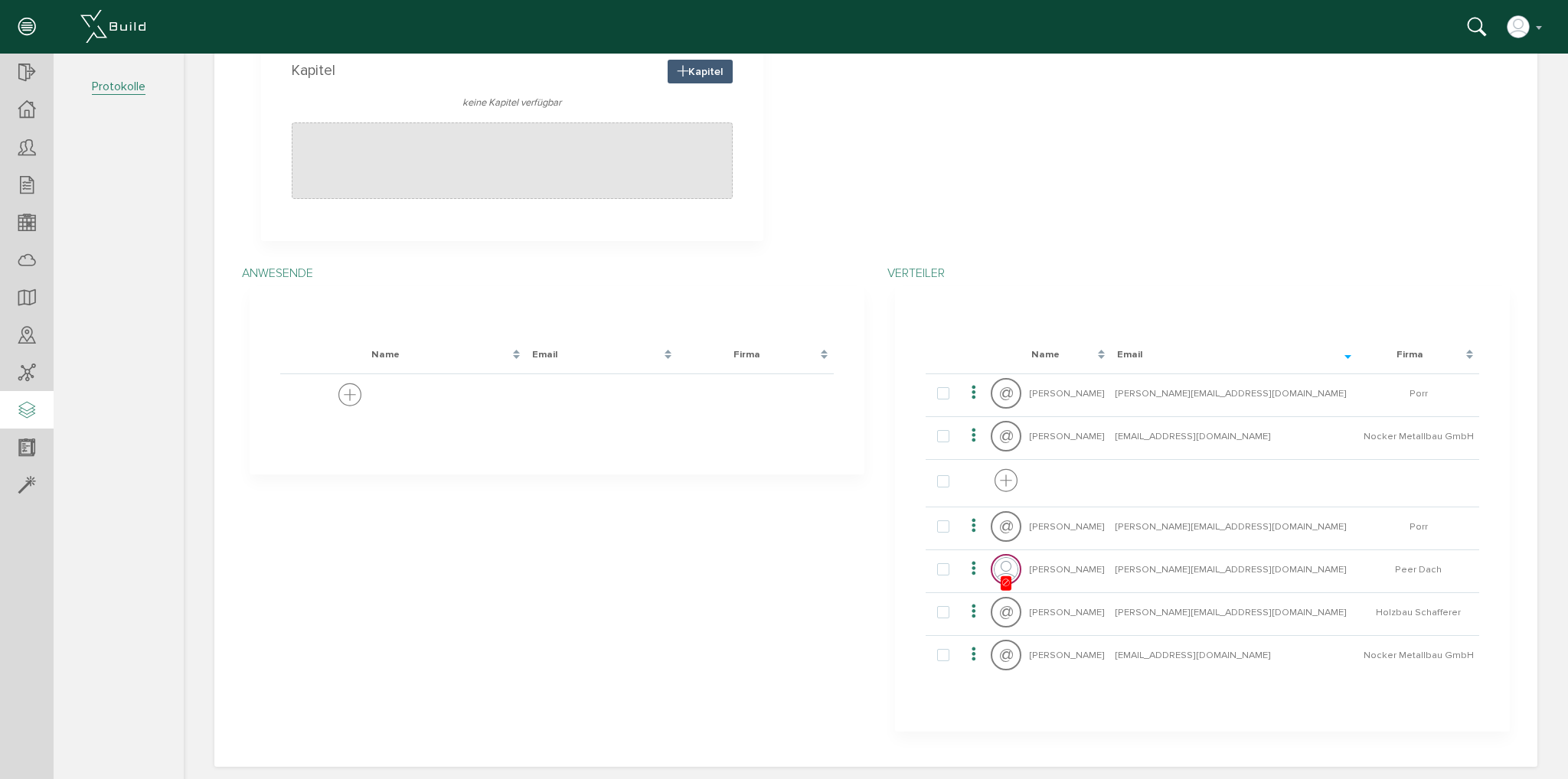
click at [1311, 349] on div "Email" at bounding box center [1233, 354] width 246 height 30
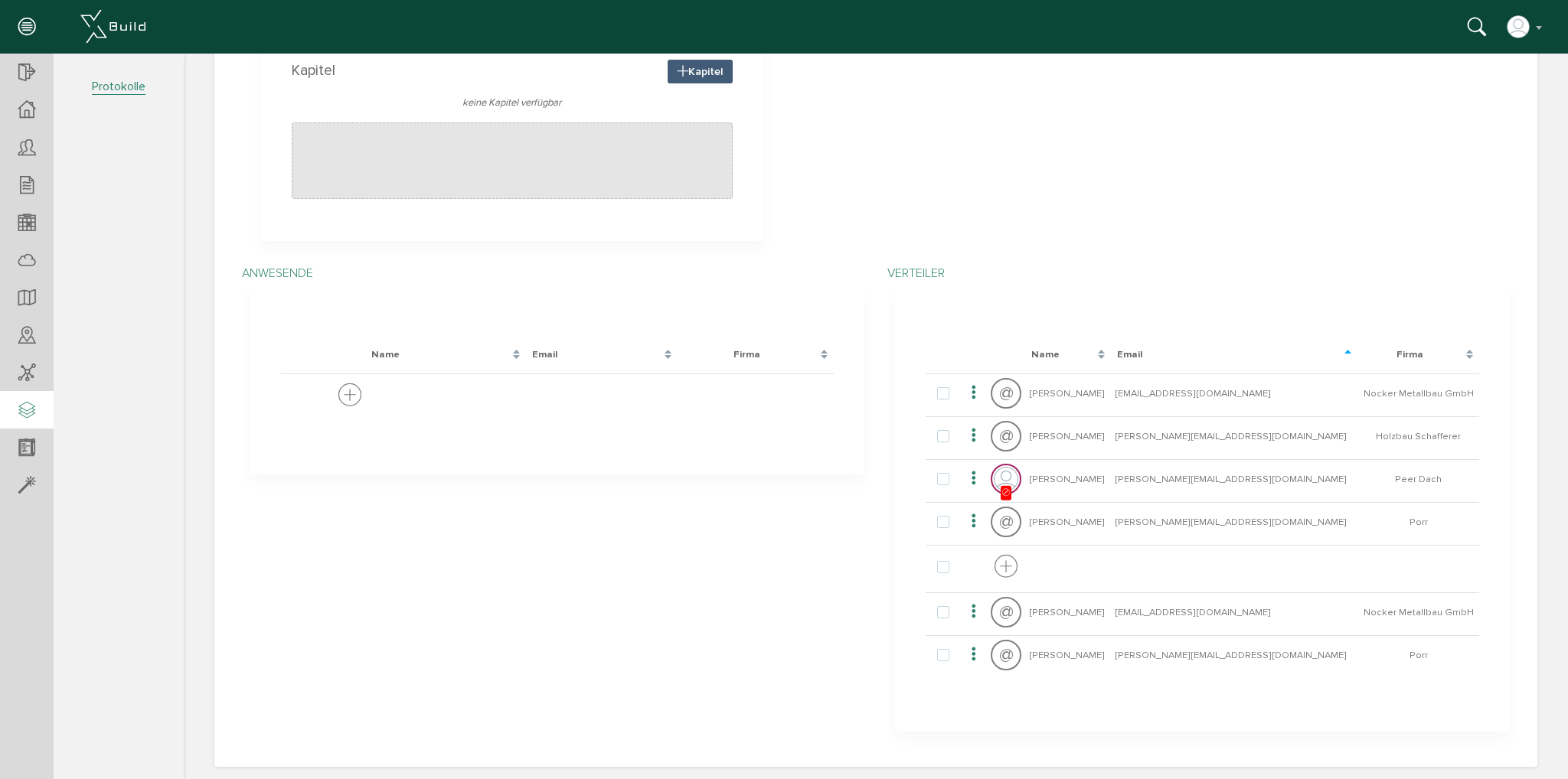
click at [1025, 353] on div "Name" at bounding box center [1068, 354] width 86 height 30
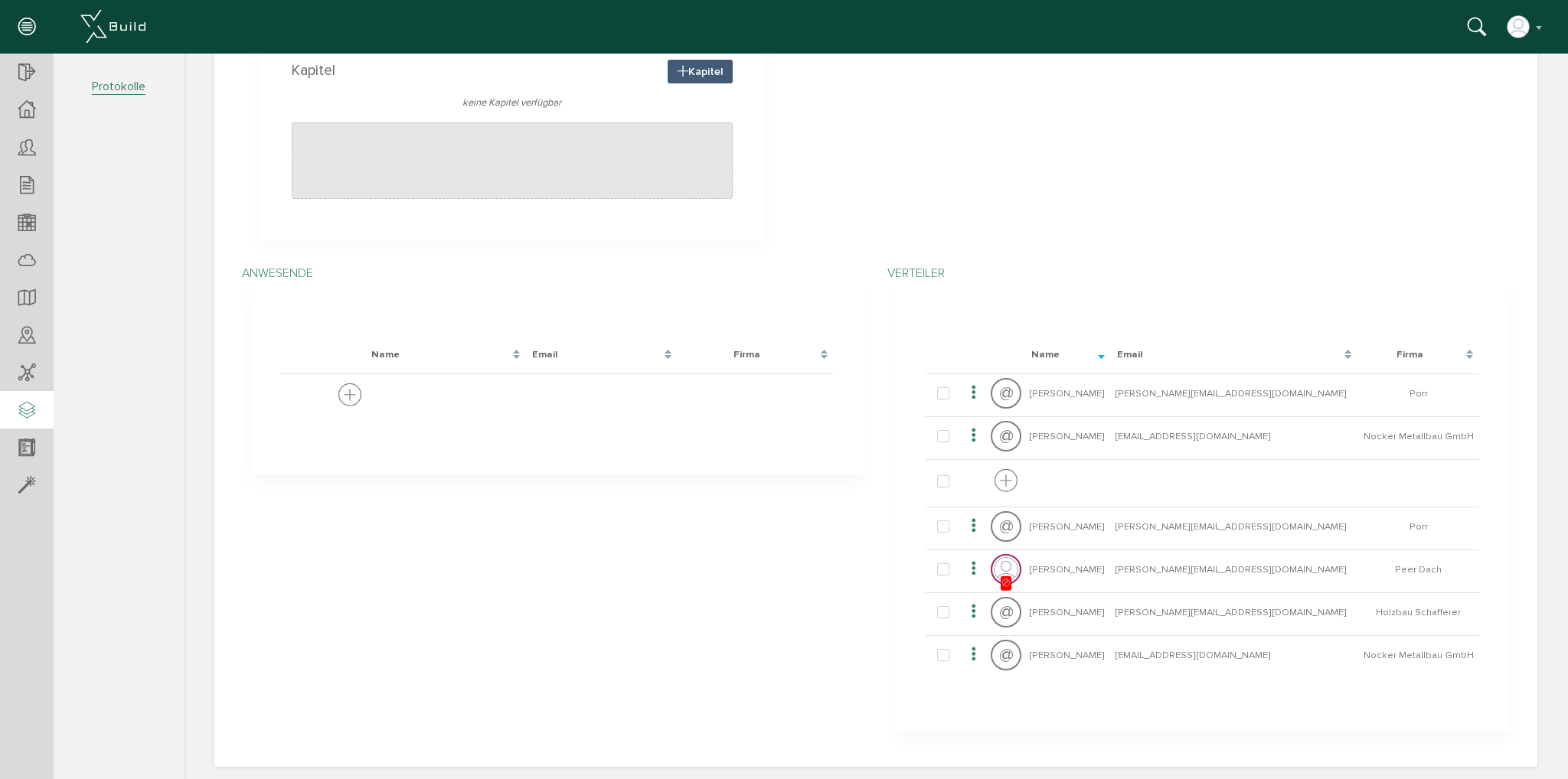
click at [1372, 347] on div "Firma" at bounding box center [1418, 354] width 122 height 30
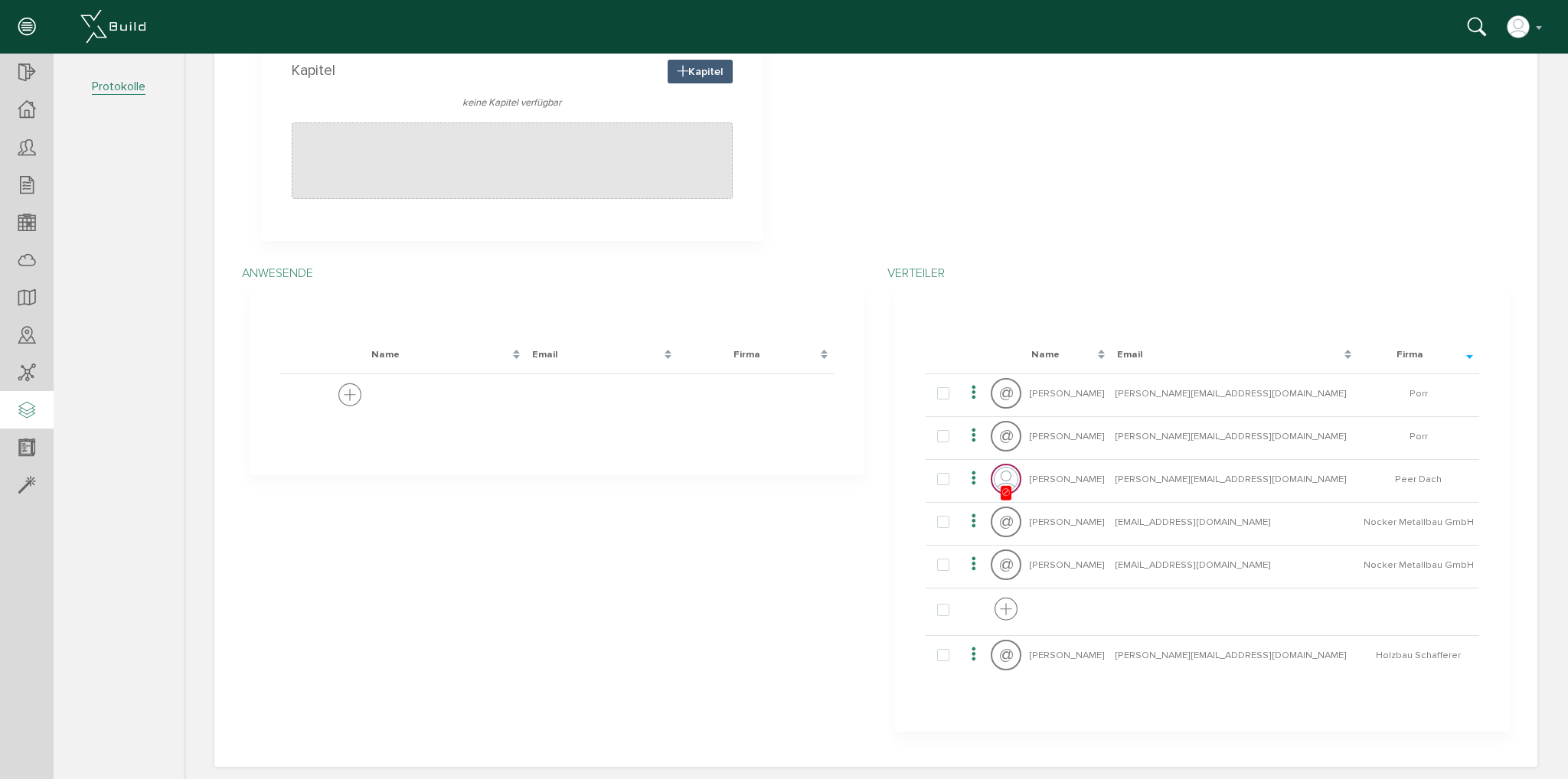
click at [1372, 347] on div "Firma" at bounding box center [1418, 354] width 122 height 30
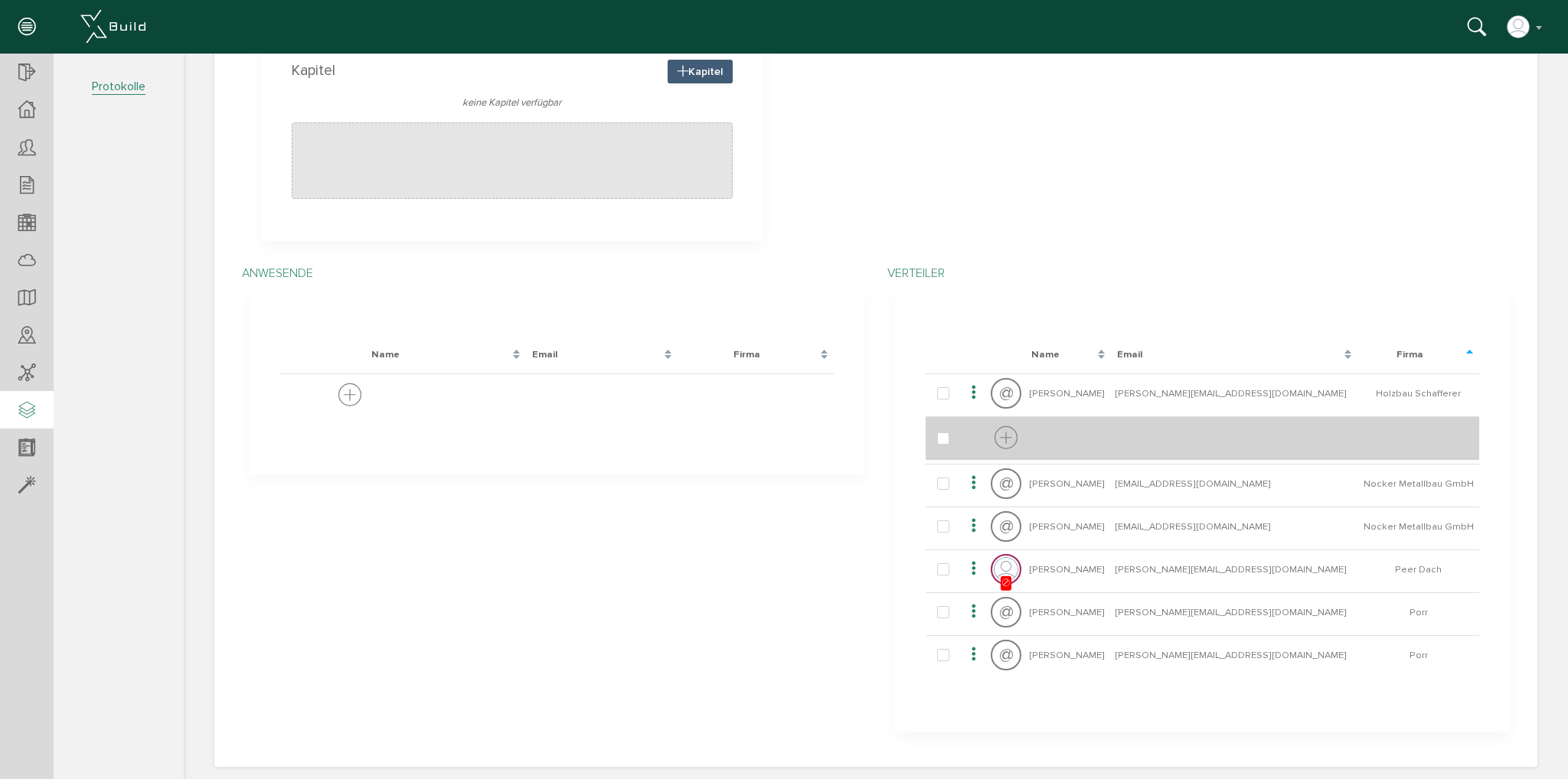
click at [995, 436] on icon at bounding box center [1005, 438] width 23 height 28
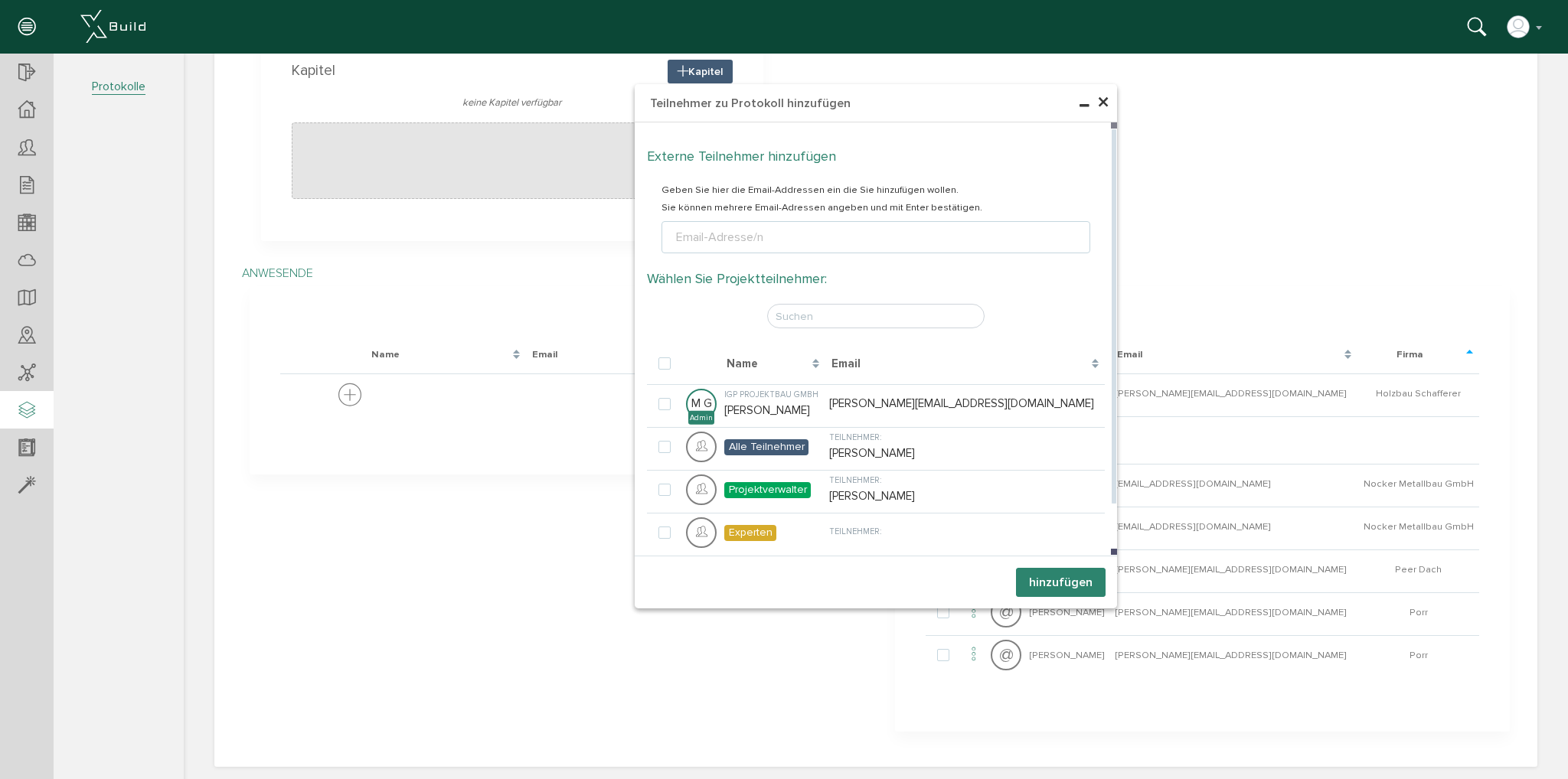
click at [805, 255] on div "Externe Teilnehmer hinzufügen Geben Sie hier die Email-Addressen ein die Sie hi…" at bounding box center [876, 190] width 482 height 135
click at [804, 244] on ul "Email-Adresse/n" at bounding box center [876, 237] width 429 height 32
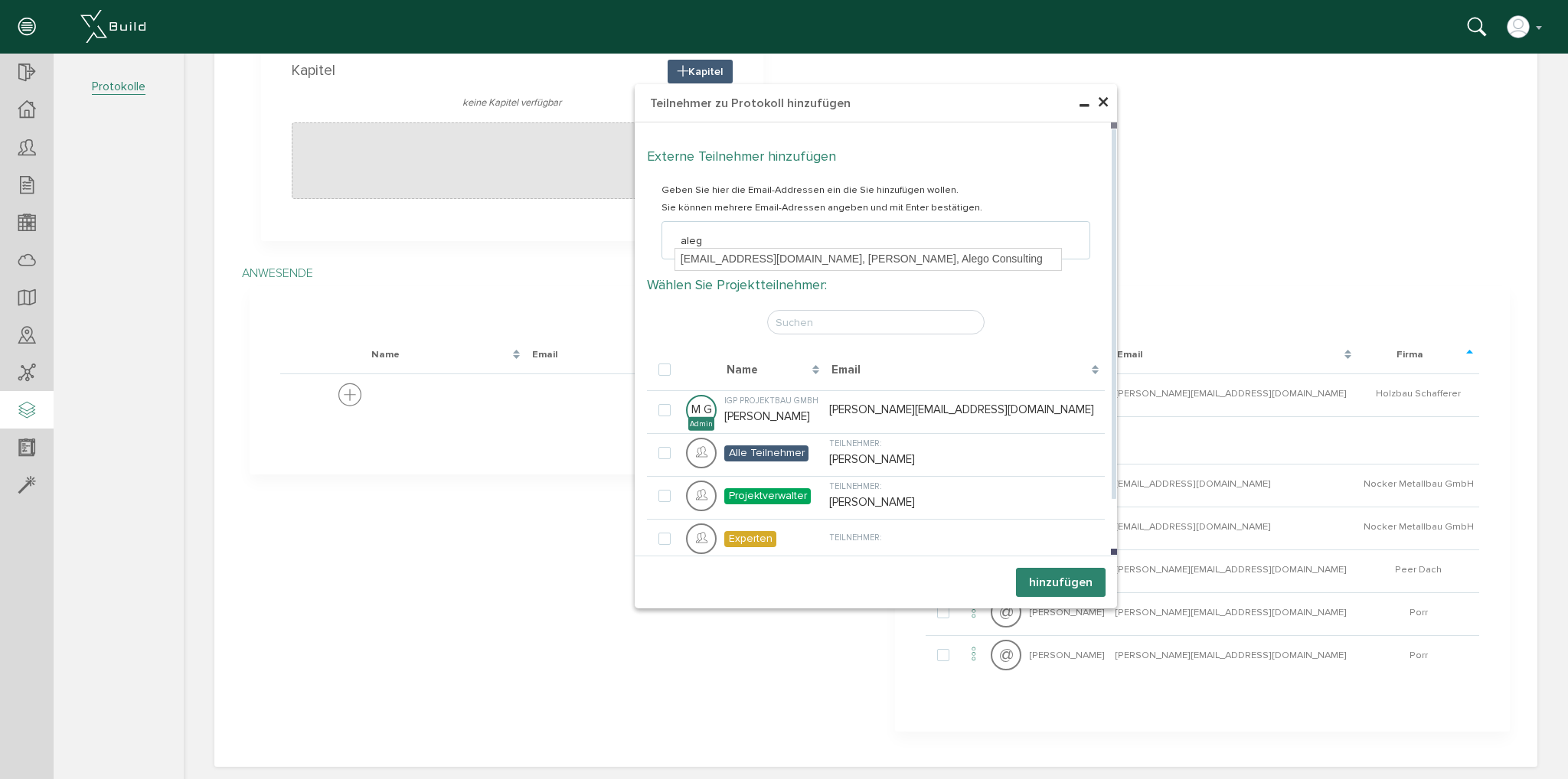
type input "[EMAIL_ADDRESS][DOMAIN_NAME]"
type textarea "[EMAIL_ADDRESS][DOMAIN_NAME]"
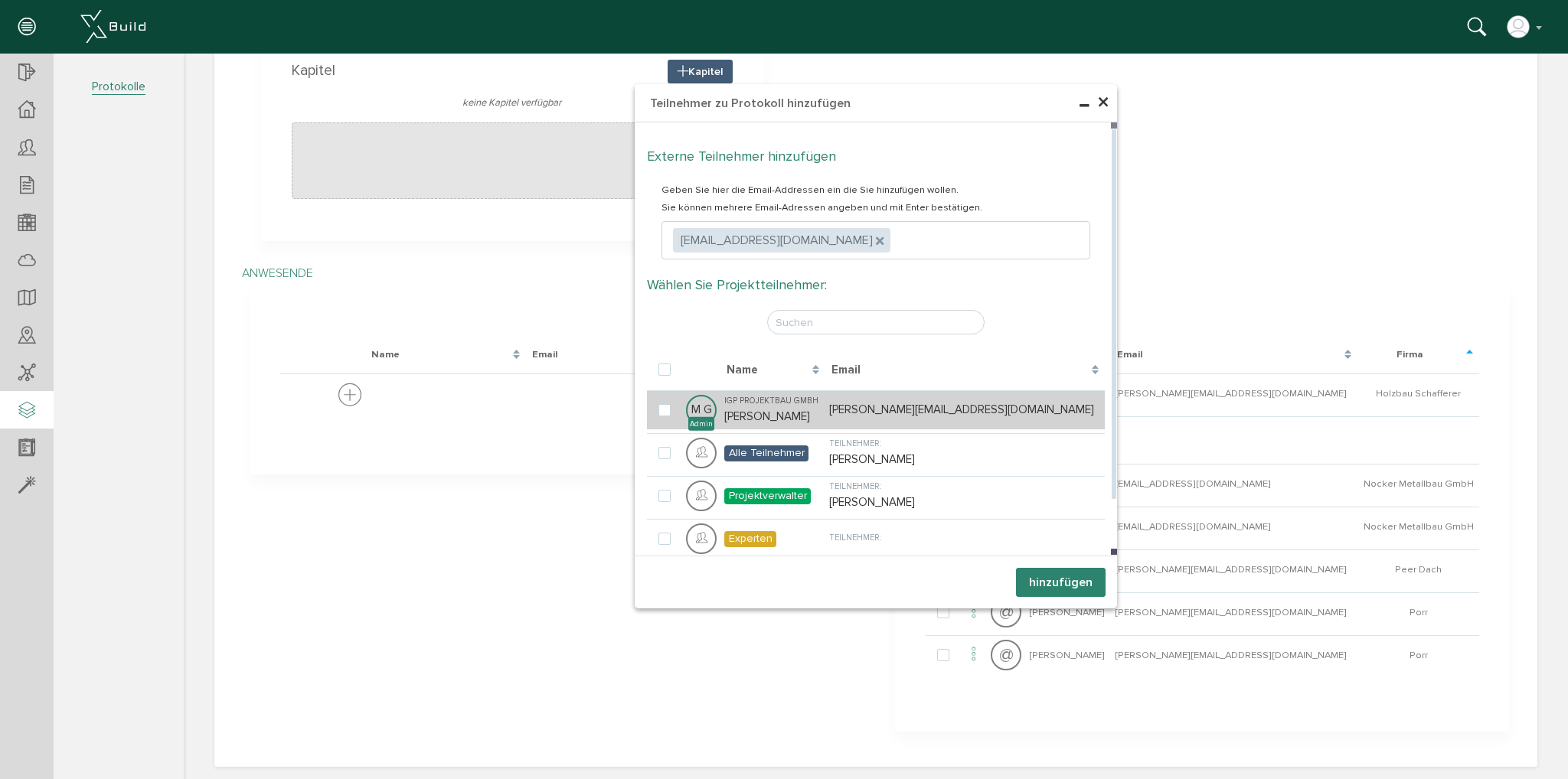
scroll to position [0, 0]
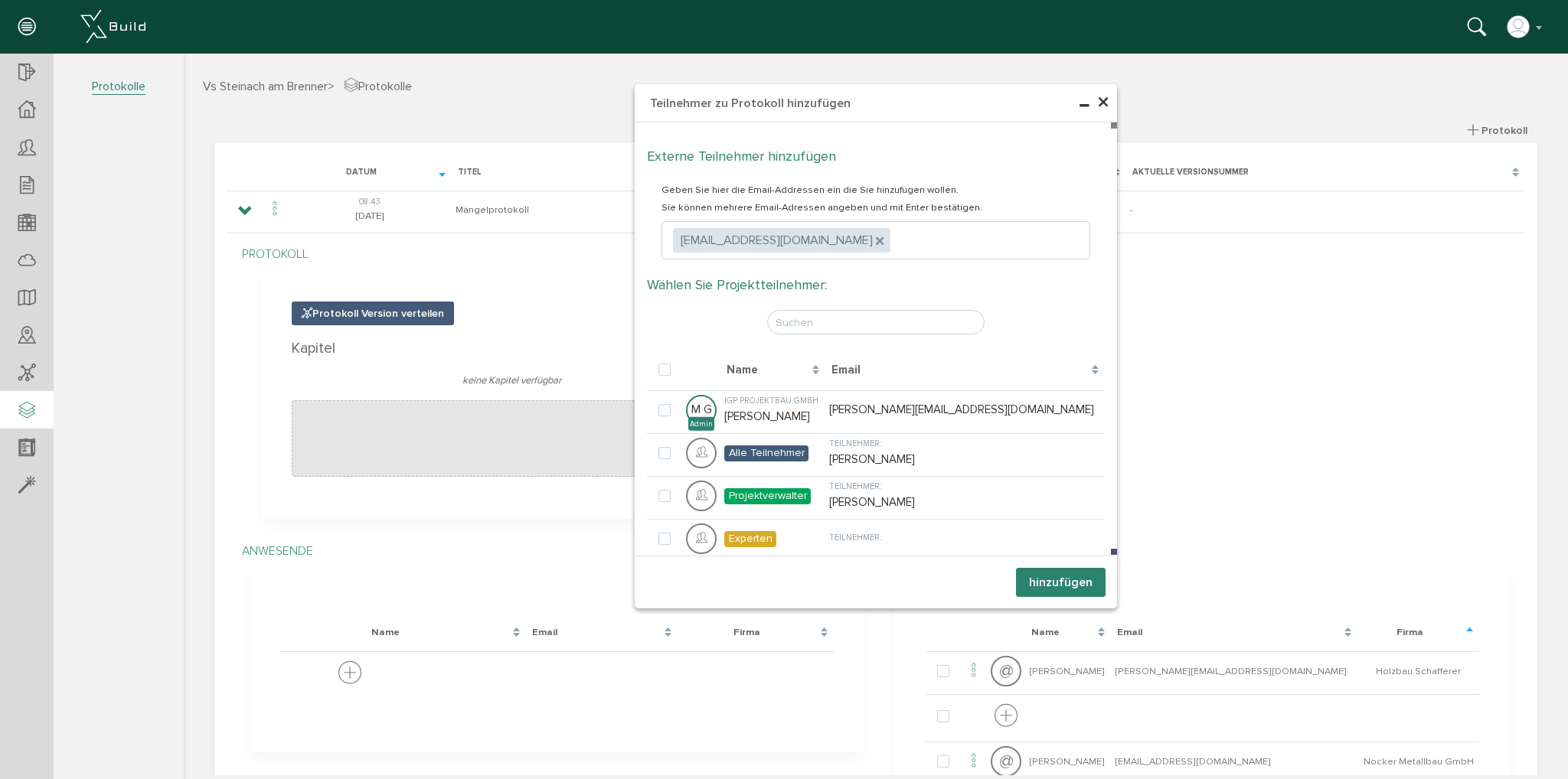
click at [1076, 589] on button "hinzufügen" at bounding box center [1060, 583] width 89 height 29
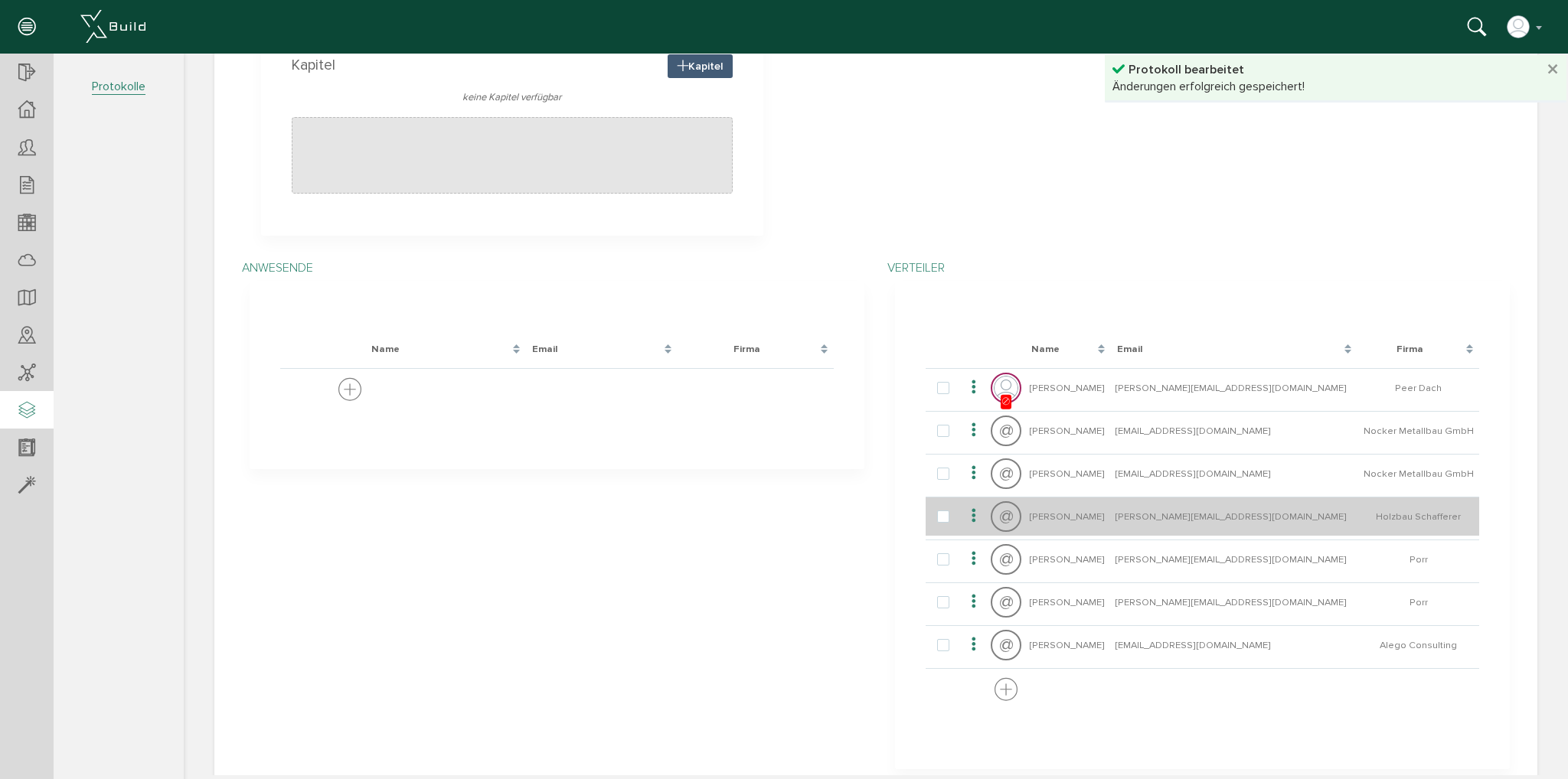
scroll to position [321, 0]
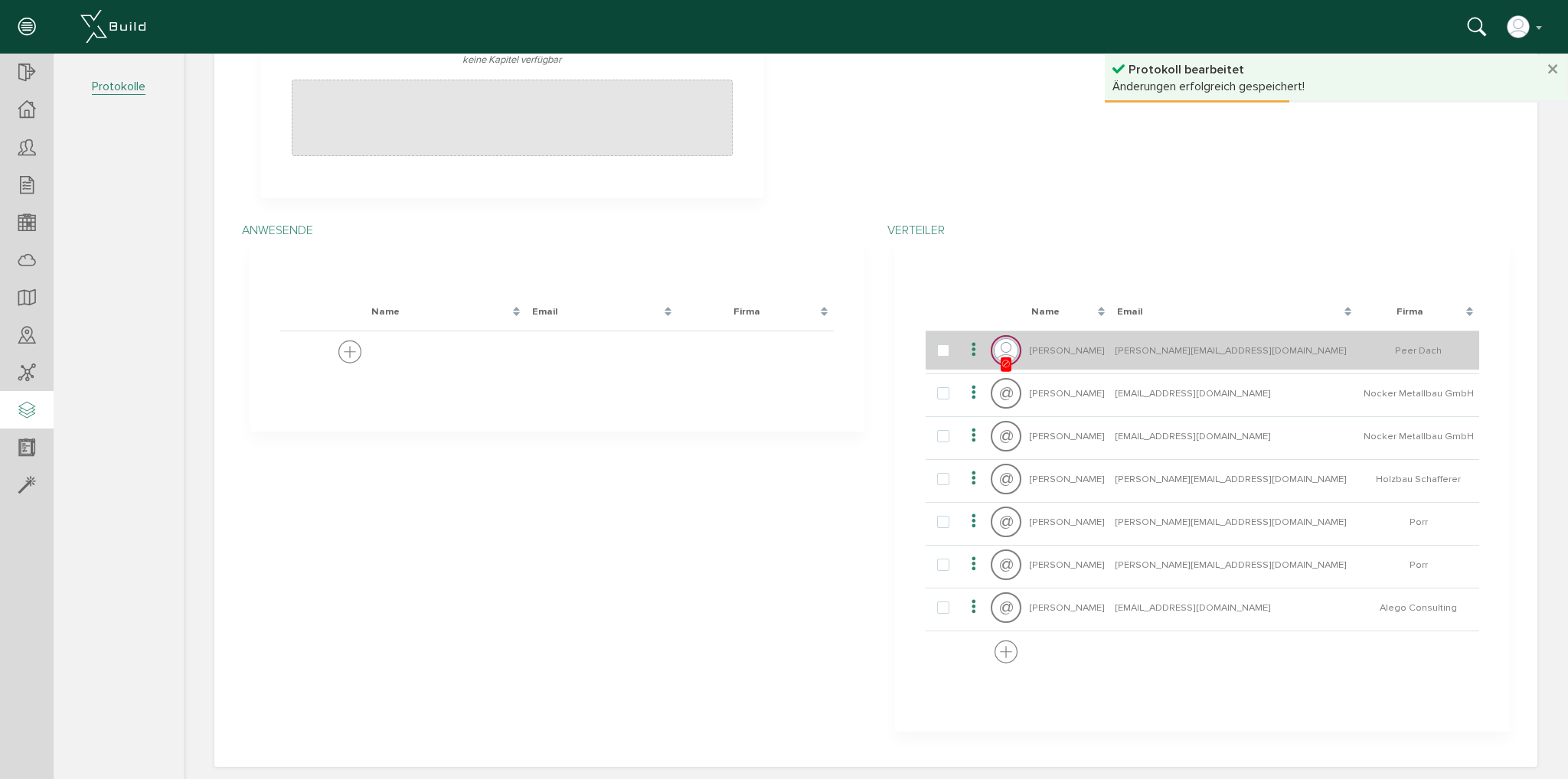
click at [969, 348] on icon at bounding box center [973, 350] width 18 height 21
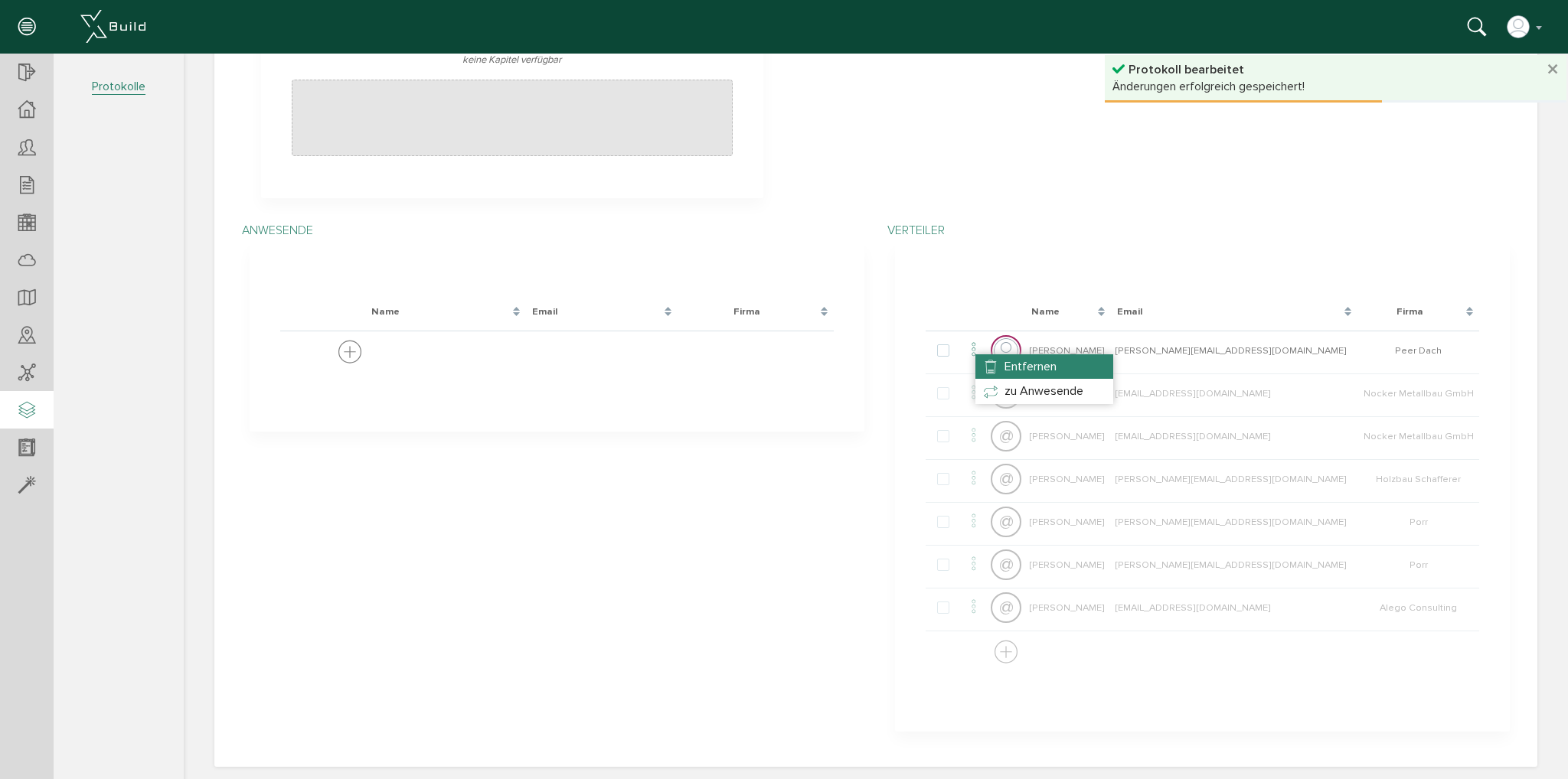
click at [985, 363] on li "Entfernen" at bounding box center [1044, 366] width 138 height 25
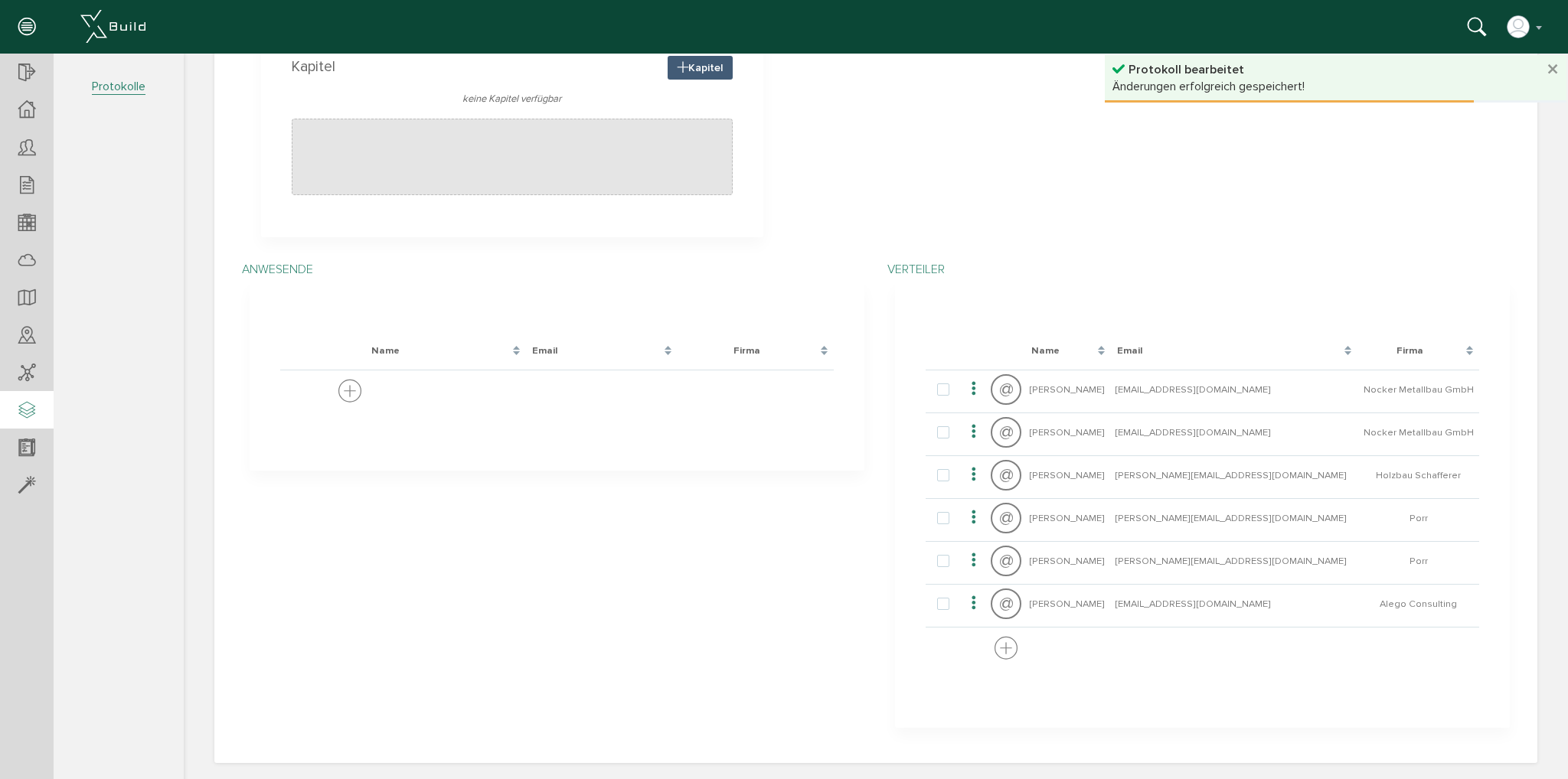
scroll to position [278, 0]
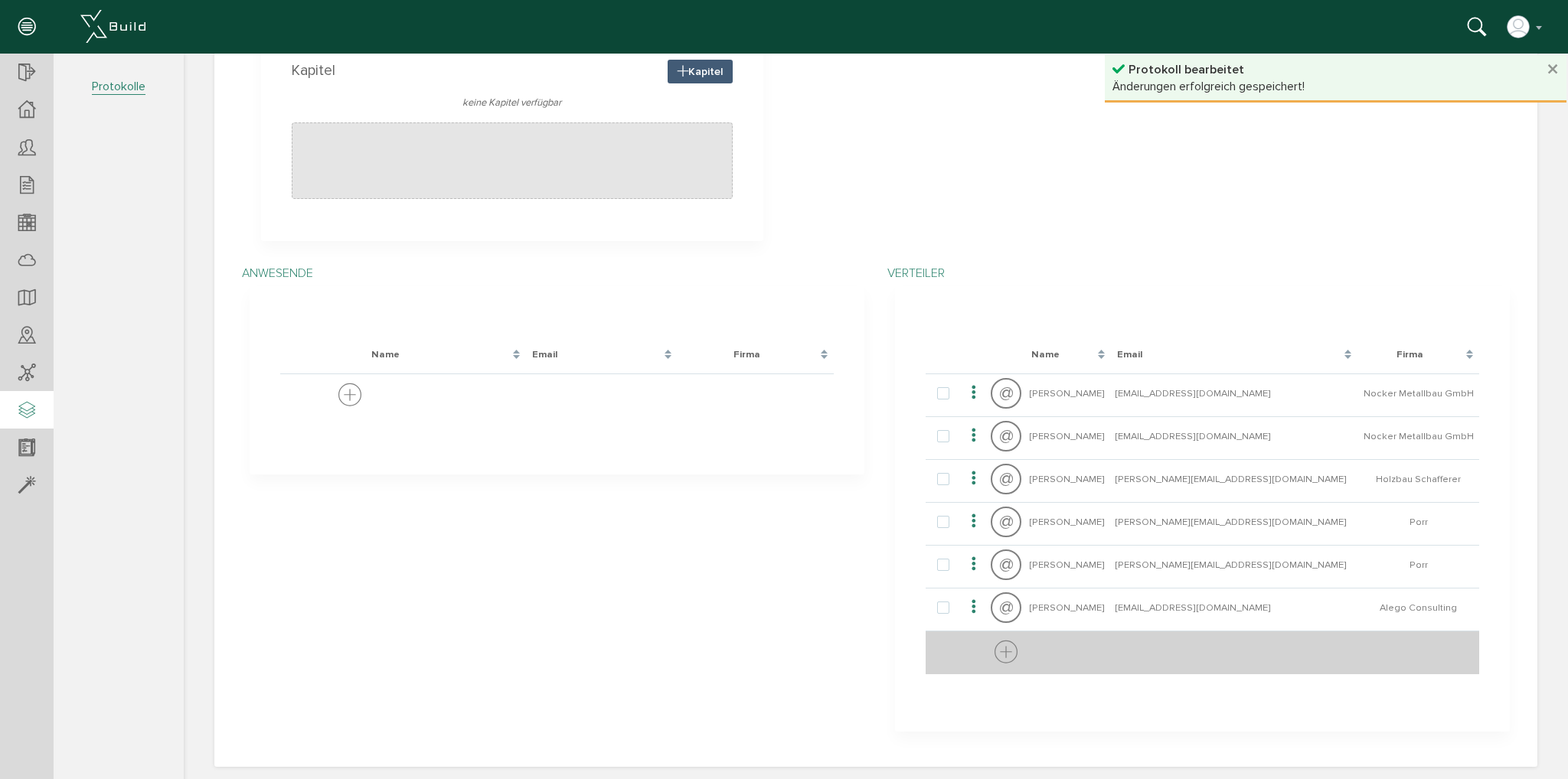
click at [997, 649] on icon at bounding box center [1005, 653] width 23 height 28
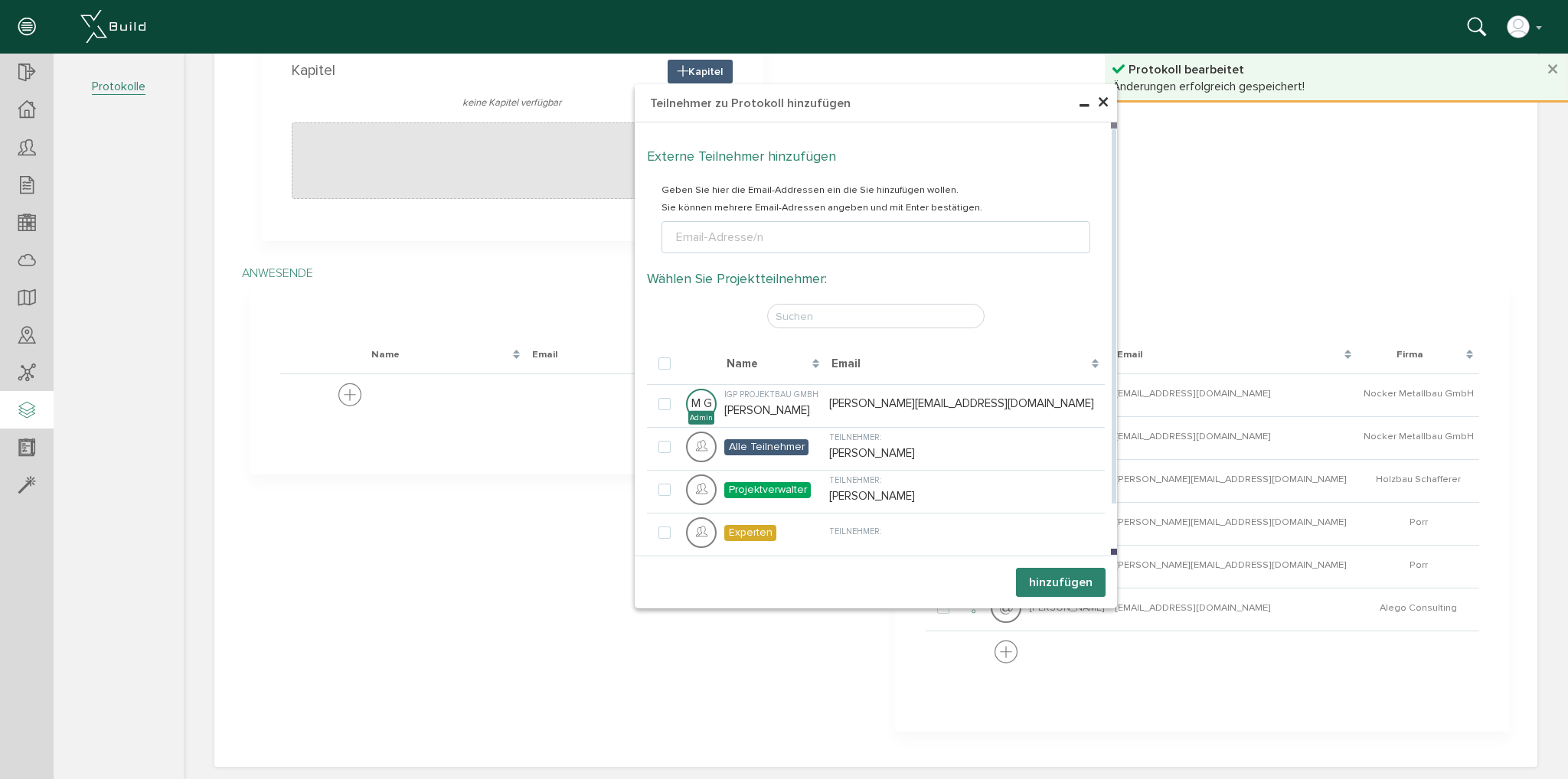
click at [709, 239] on div "Email-Adresse/n" at bounding box center [719, 237] width 93 height 18
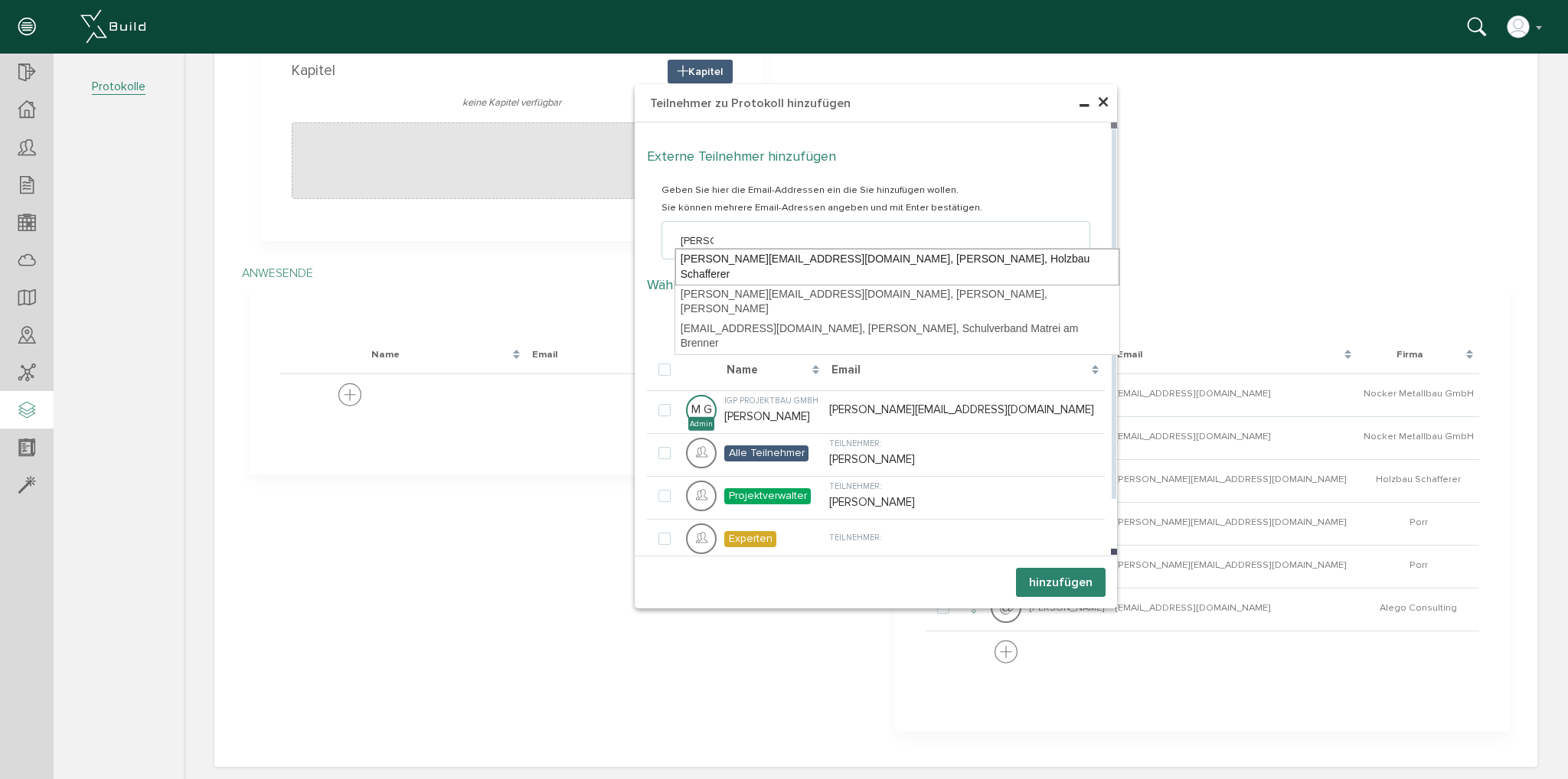
type input "[PERSON_NAME][EMAIL_ADDRESS][DOMAIN_NAME]"
type textarea "[PERSON_NAME][EMAIL_ADDRESS][DOMAIN_NAME]"
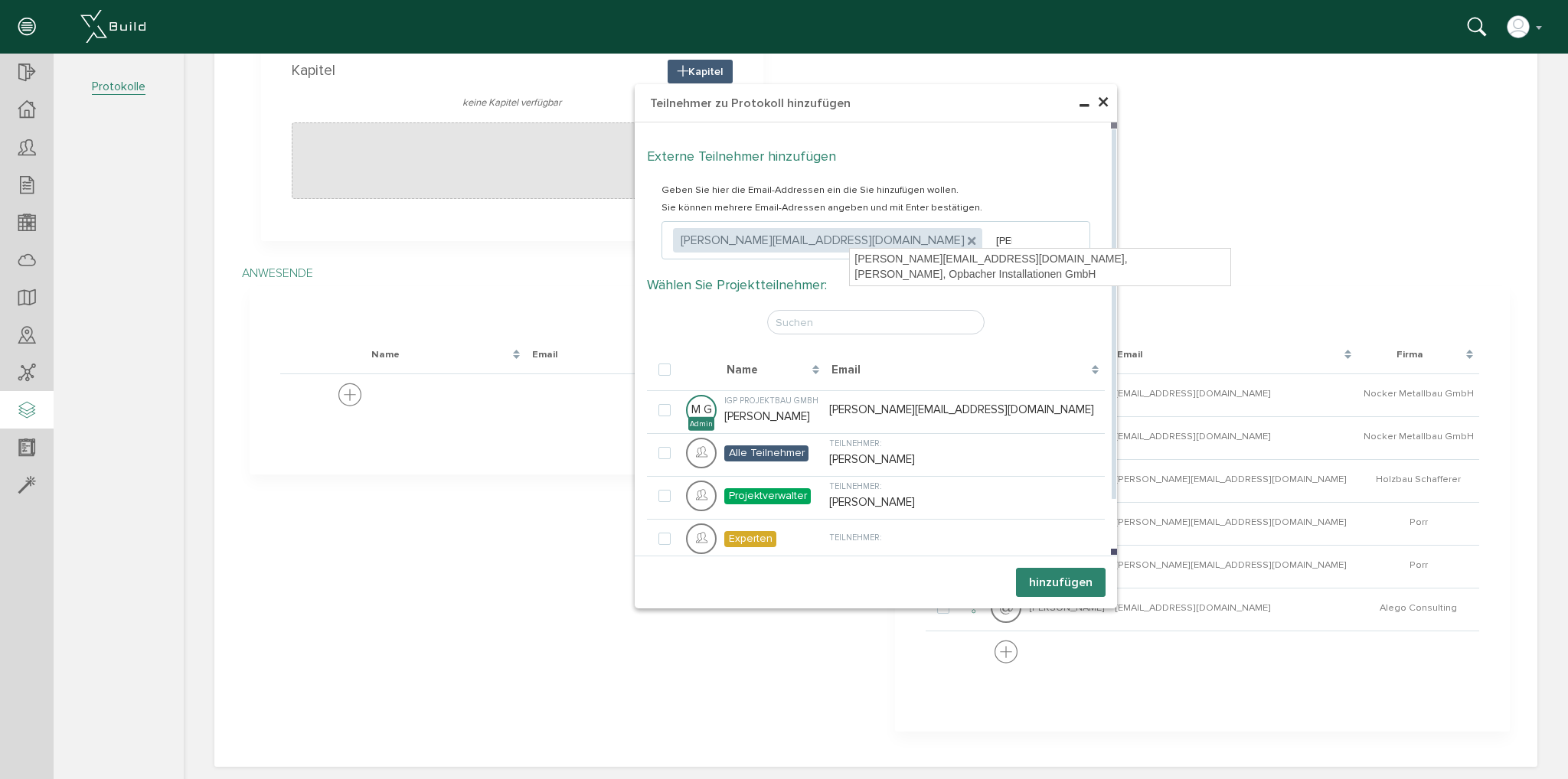
type input "j.s"
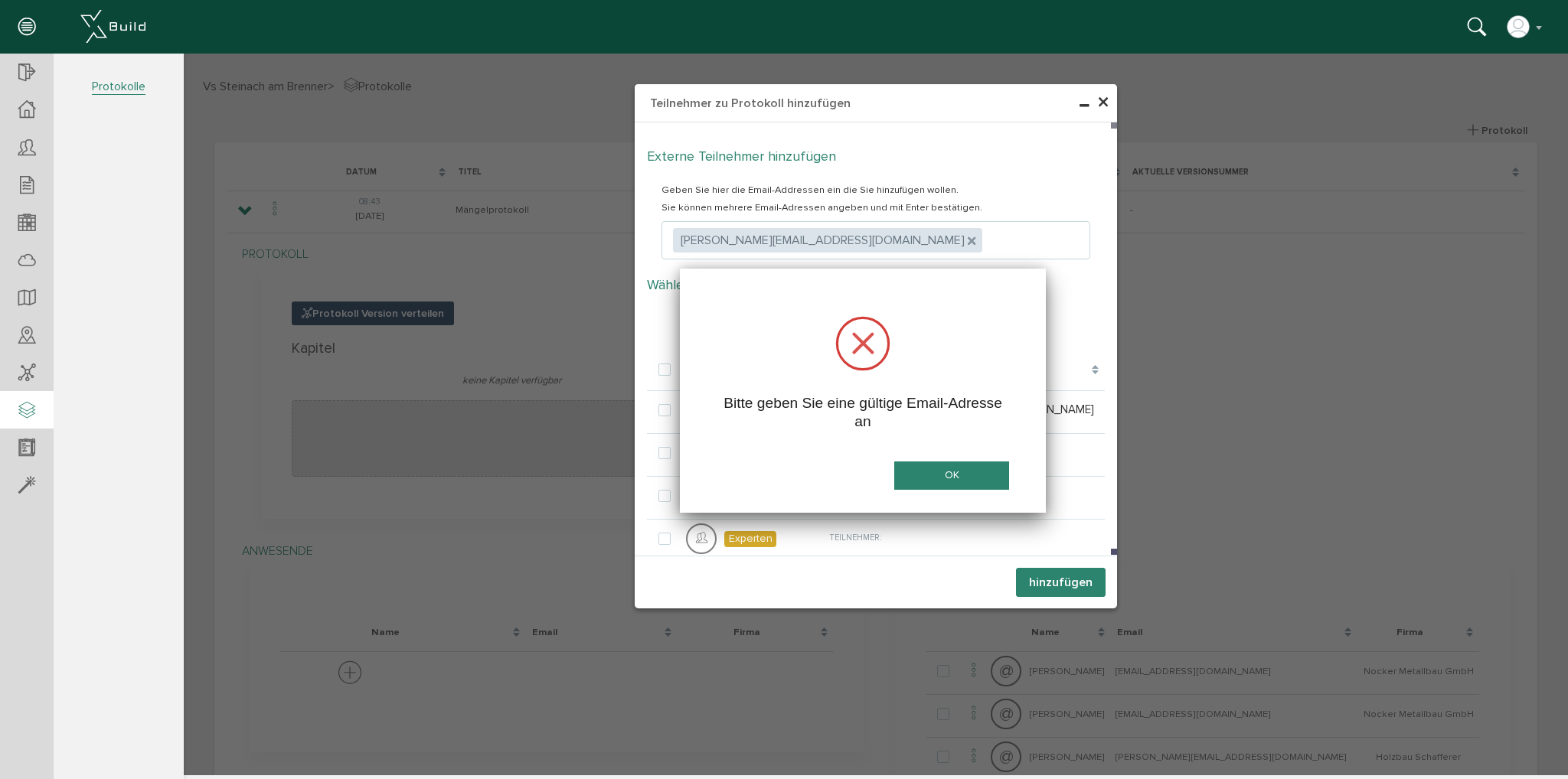
click at [976, 477] on button "OK" at bounding box center [951, 475] width 115 height 28
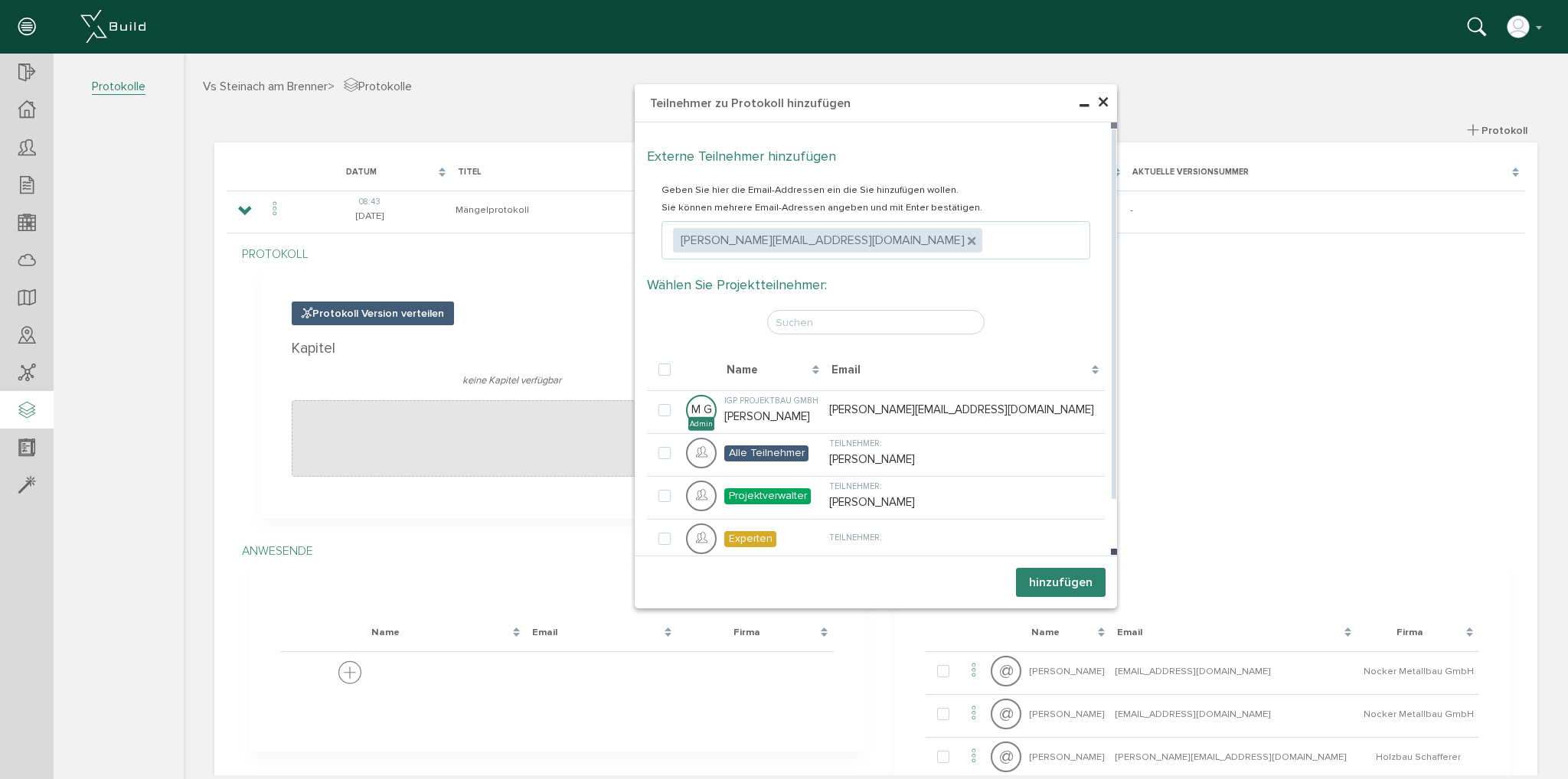
click at [947, 243] on ul ", [PERSON_NAME][EMAIL_ADDRESS][DOMAIN_NAME]" at bounding box center [876, 240] width 429 height 39
type input "[PERSON_NAME][EMAIL_ADDRESS][DOMAIN_NAME]"
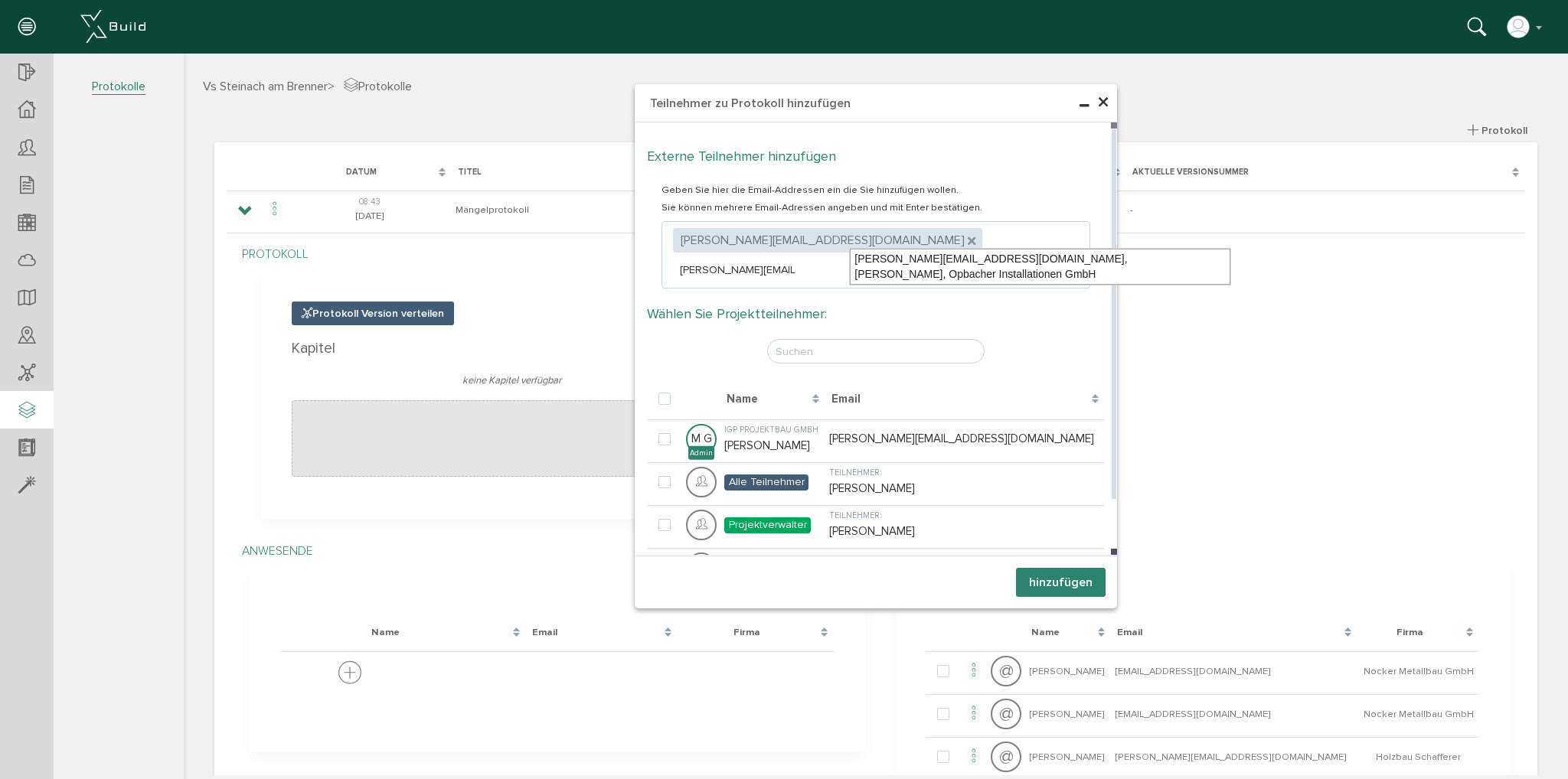
type textarea "[PERSON_NAME][EMAIL_ADDRESS][DOMAIN_NAME],[DOMAIN_NAME][EMAIL_ADDRESS][DOMAIN_N…"
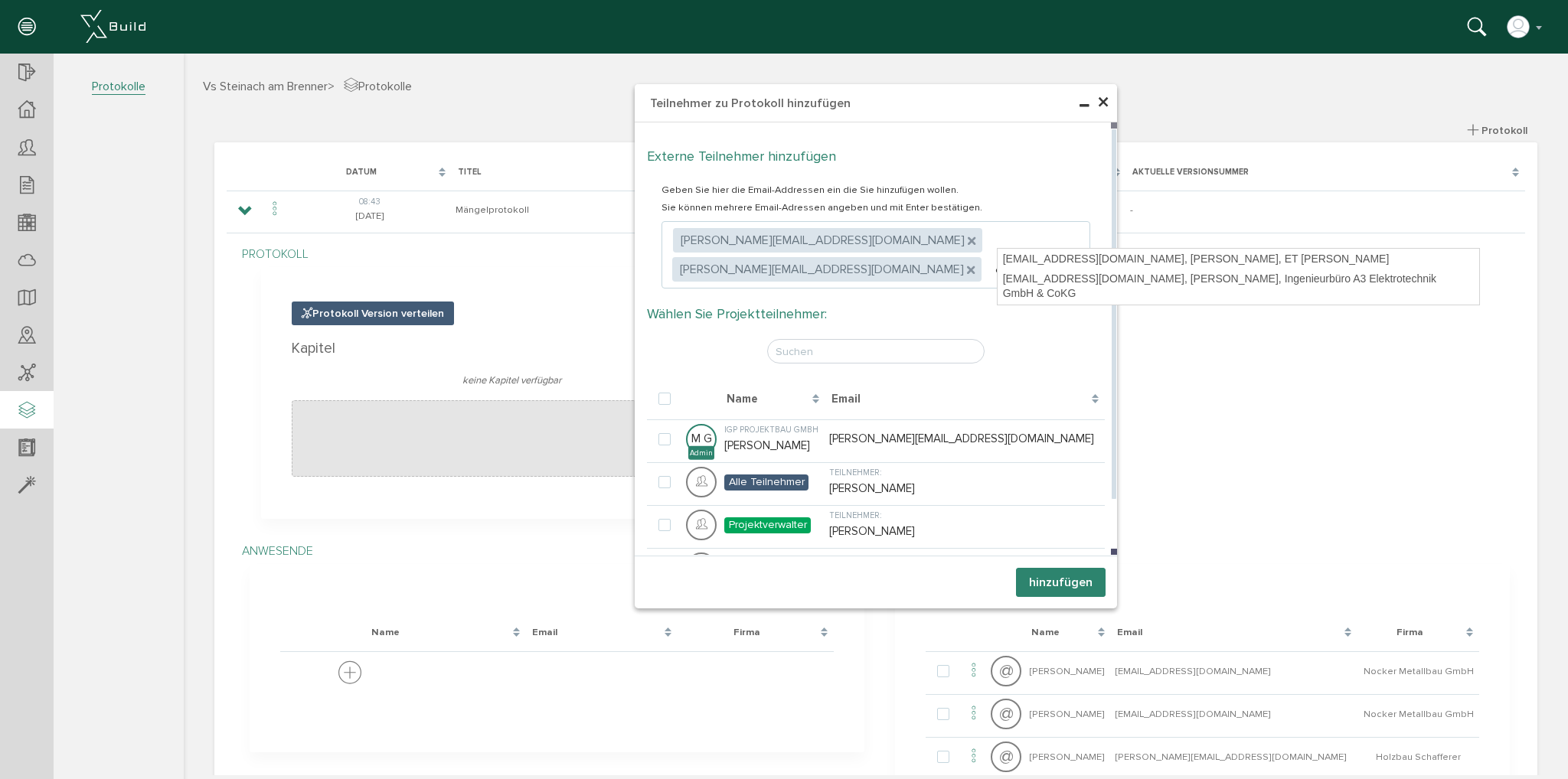
type input "[EMAIL_ADDRESS][DOMAIN_NAME]"
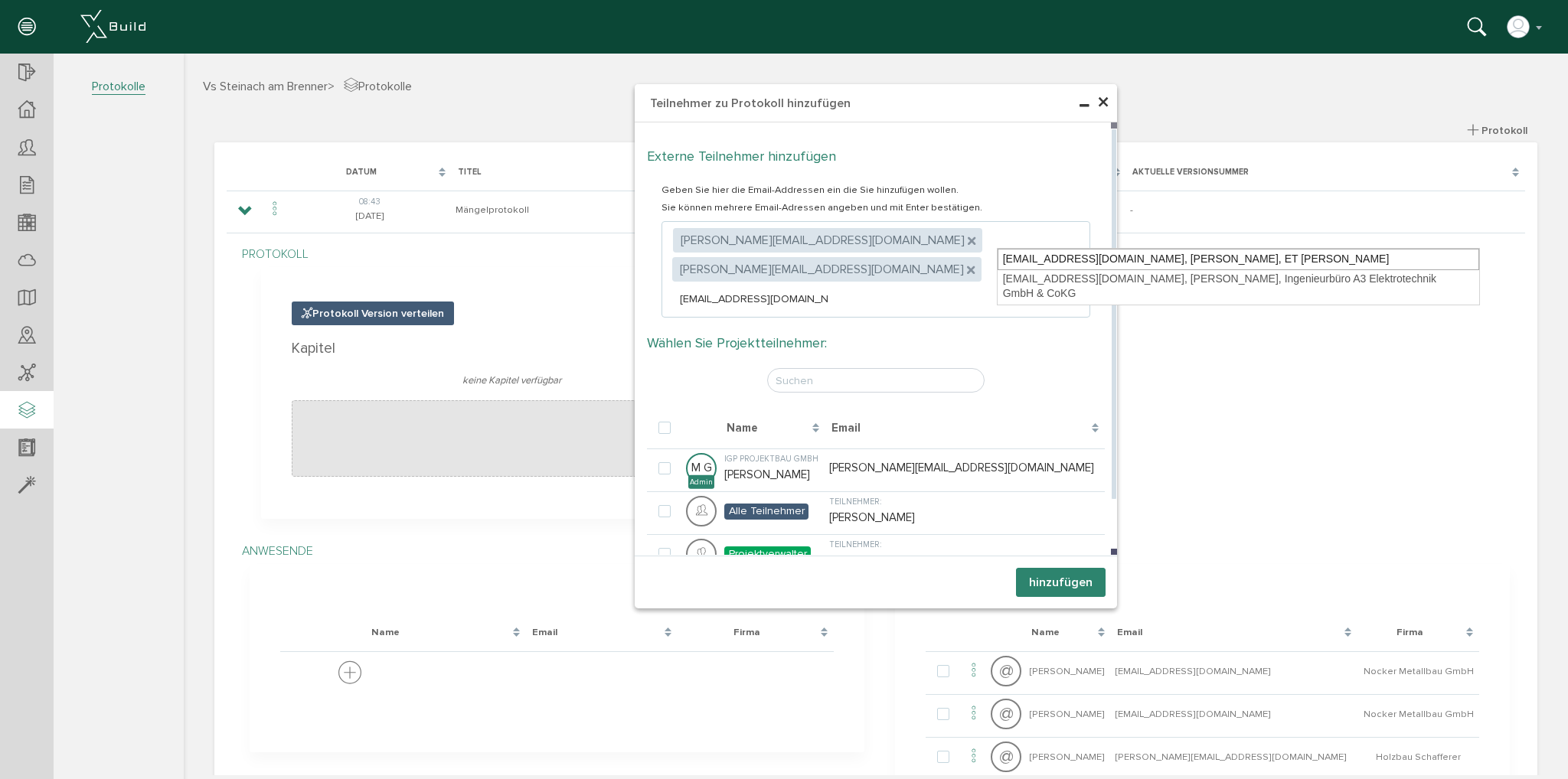
type textarea "[PERSON_NAME][EMAIL_ADDRESS][DOMAIN_NAME],[DOMAIN_NAME][EMAIL_ADDRESS][DOMAIN_N…"
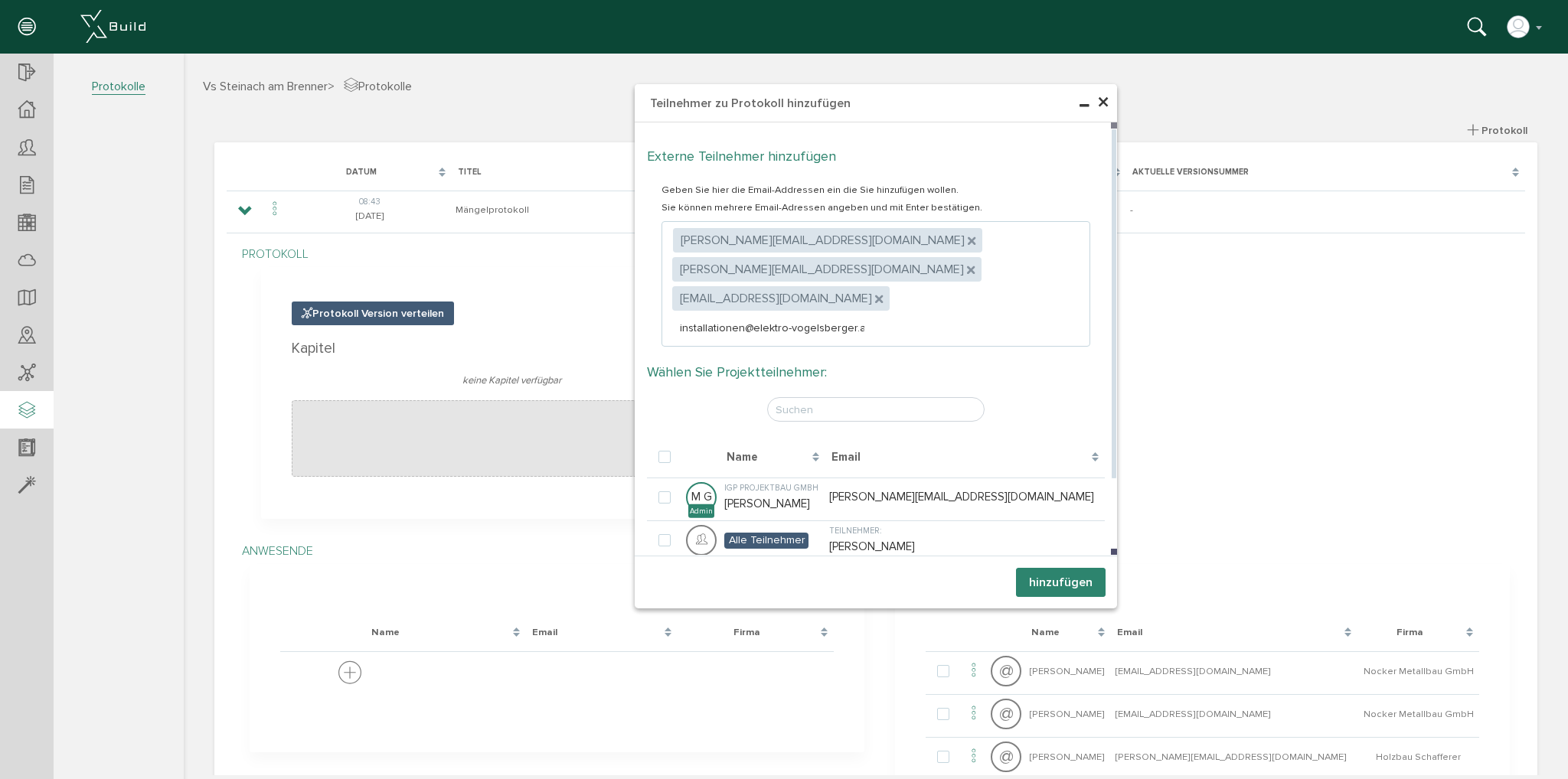
type input "[EMAIL_ADDRESS][DOMAIN_NAME]"
type textarea "[PERSON_NAME][EMAIL_ADDRESS][DOMAIN_NAME],[DOMAIN_NAME][EMAIL_ADDRESS][DOMAIN_N…"
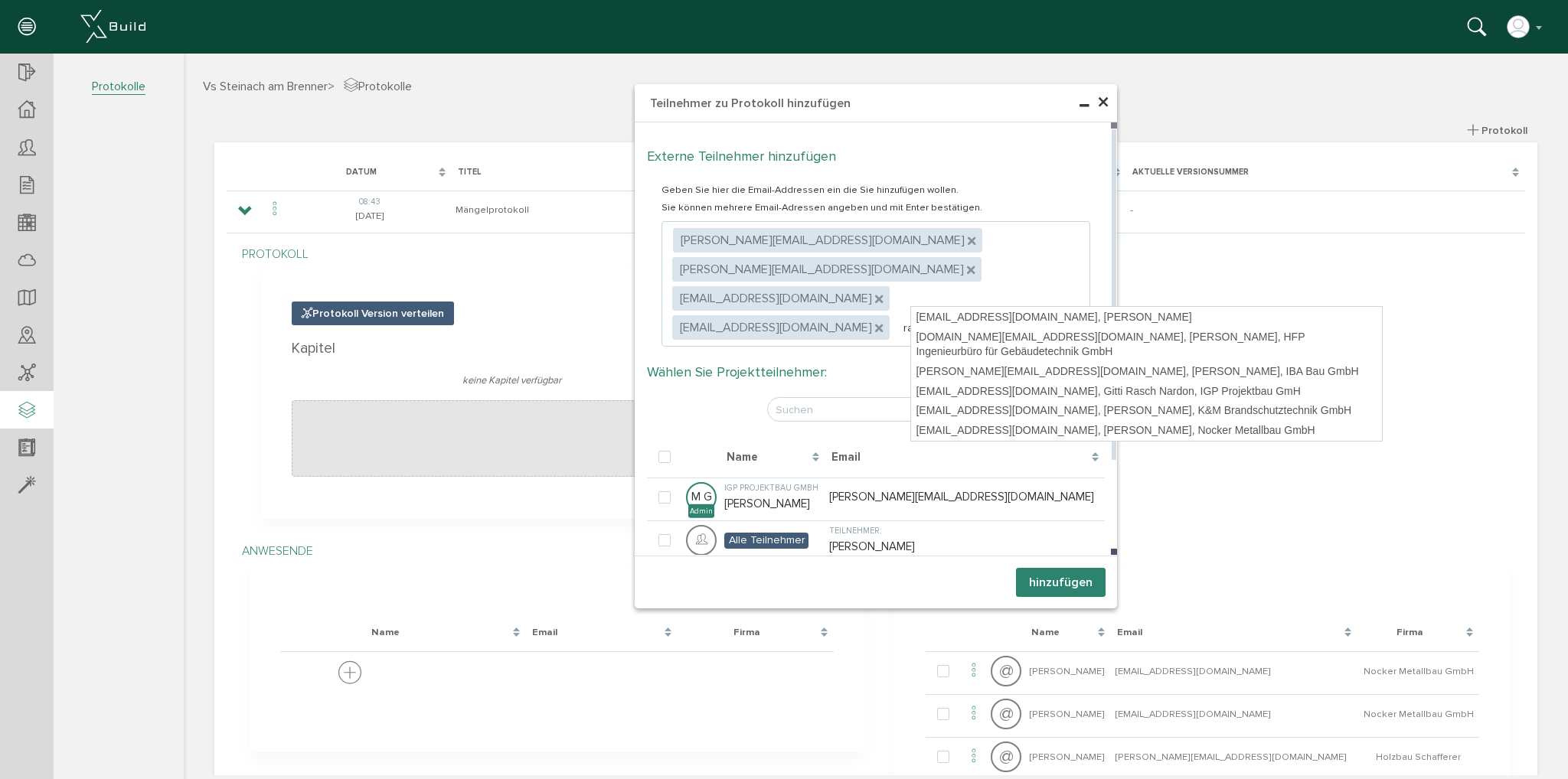
type input "r"
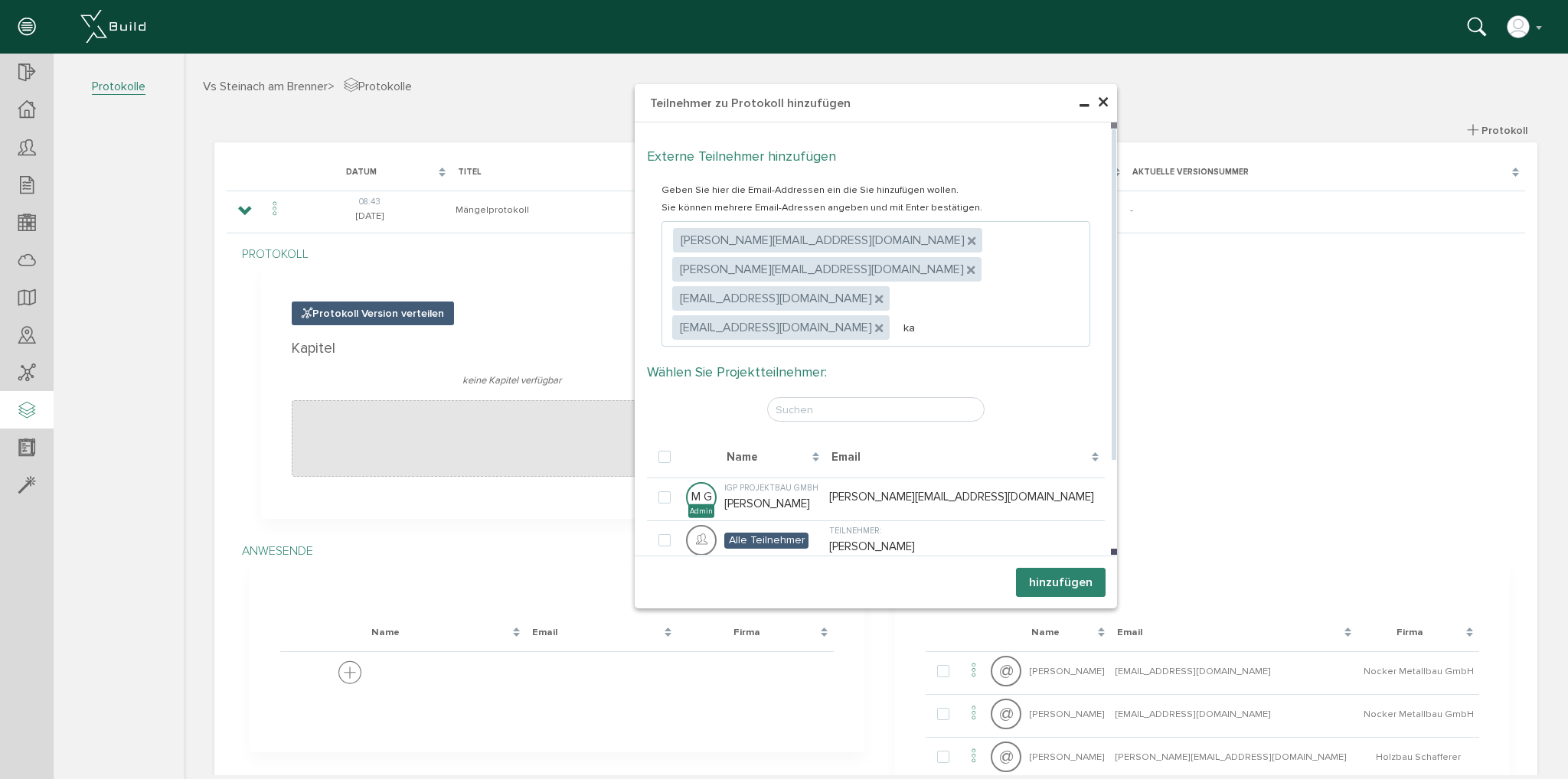
type input "k"
type input "[PERSON_NAME][EMAIL_ADDRESS][DOMAIN_NAME]"
type textarea "[PERSON_NAME][EMAIL_ADDRESS][DOMAIN_NAME],[DOMAIN_NAME][EMAIL_ADDRESS][DOMAIN_N…"
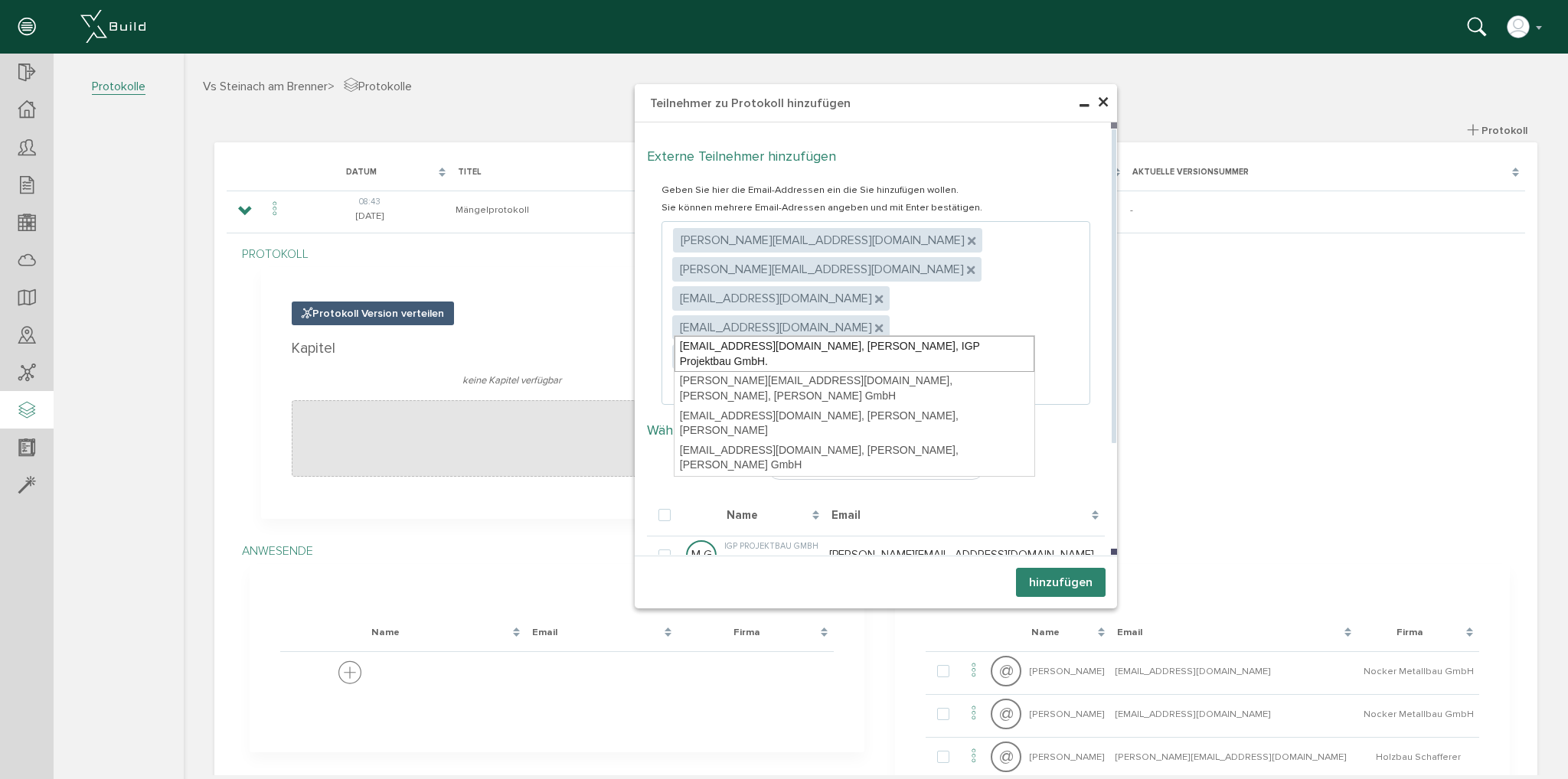
type input "[PERSON_NAME][EMAIL_ADDRESS][DOMAIN_NAME]"
type textarea "[PERSON_NAME][EMAIL_ADDRESS][DOMAIN_NAME],[DOMAIN_NAME][EMAIL_ADDRESS][DOMAIN_N…"
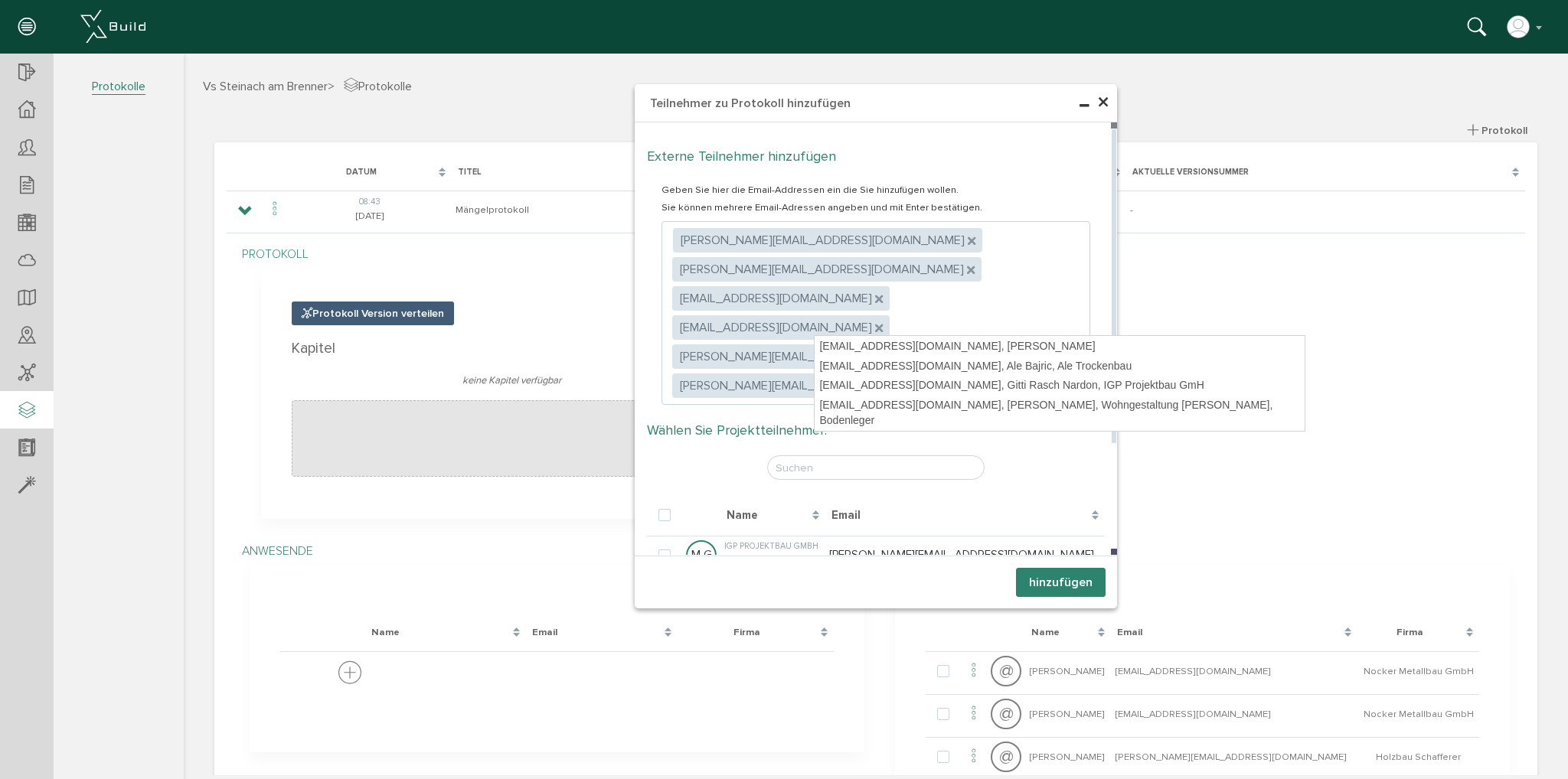
type input "o"
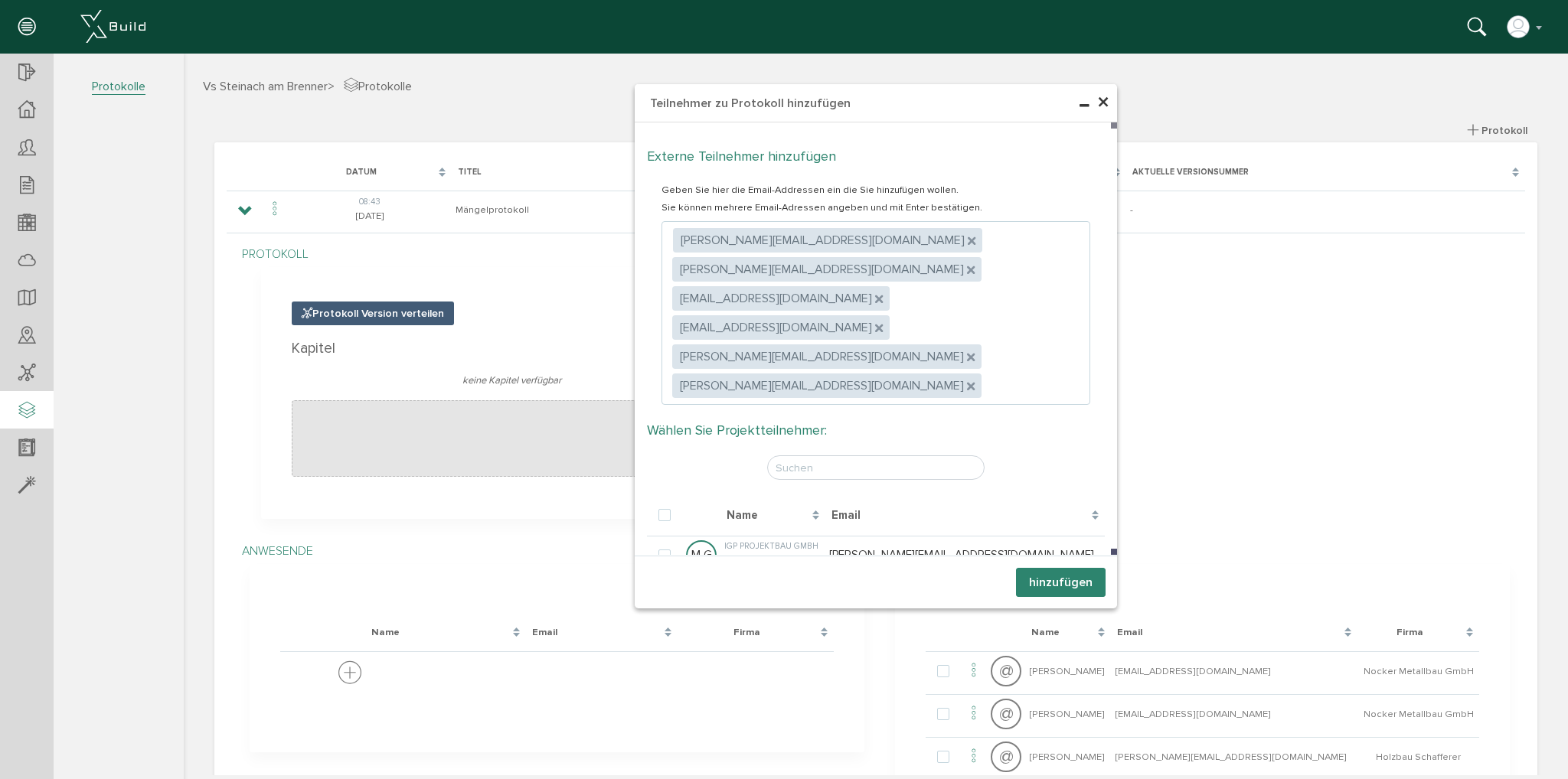
click at [1053, 587] on button "hinzufügen" at bounding box center [1060, 583] width 89 height 29
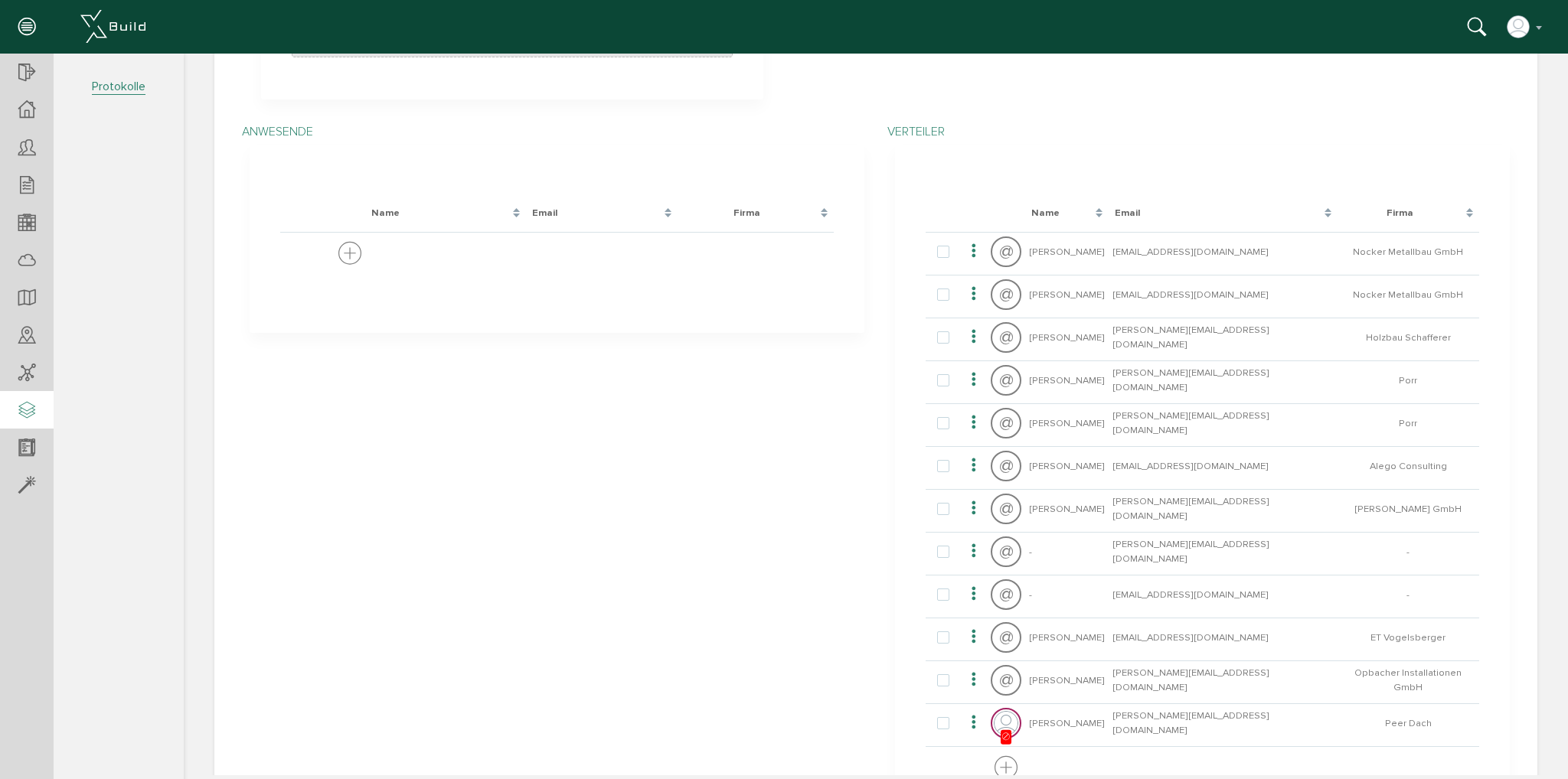
scroll to position [459, 0]
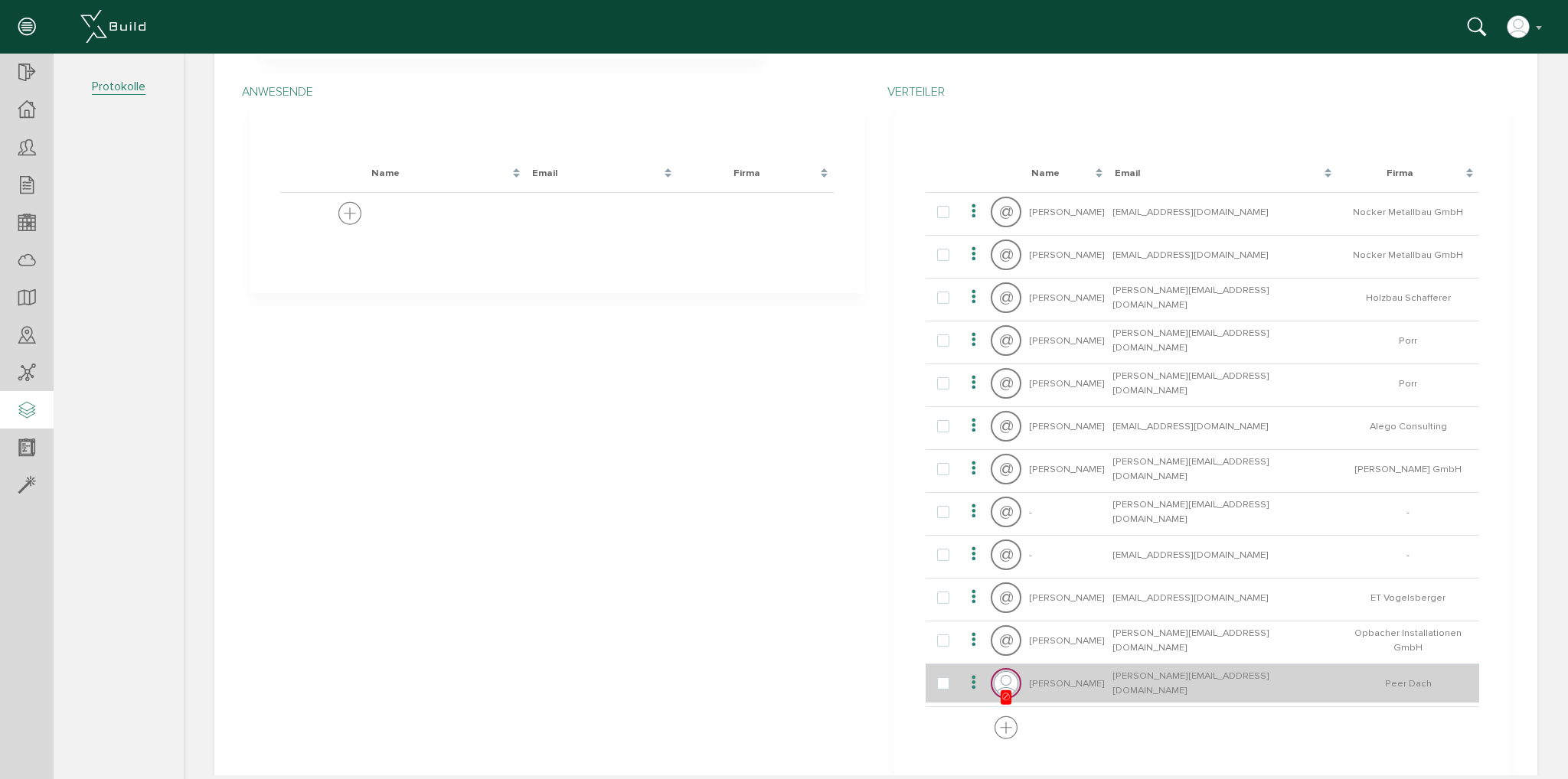
click at [1020, 684] on div at bounding box center [1020, 684] width 0 height 0
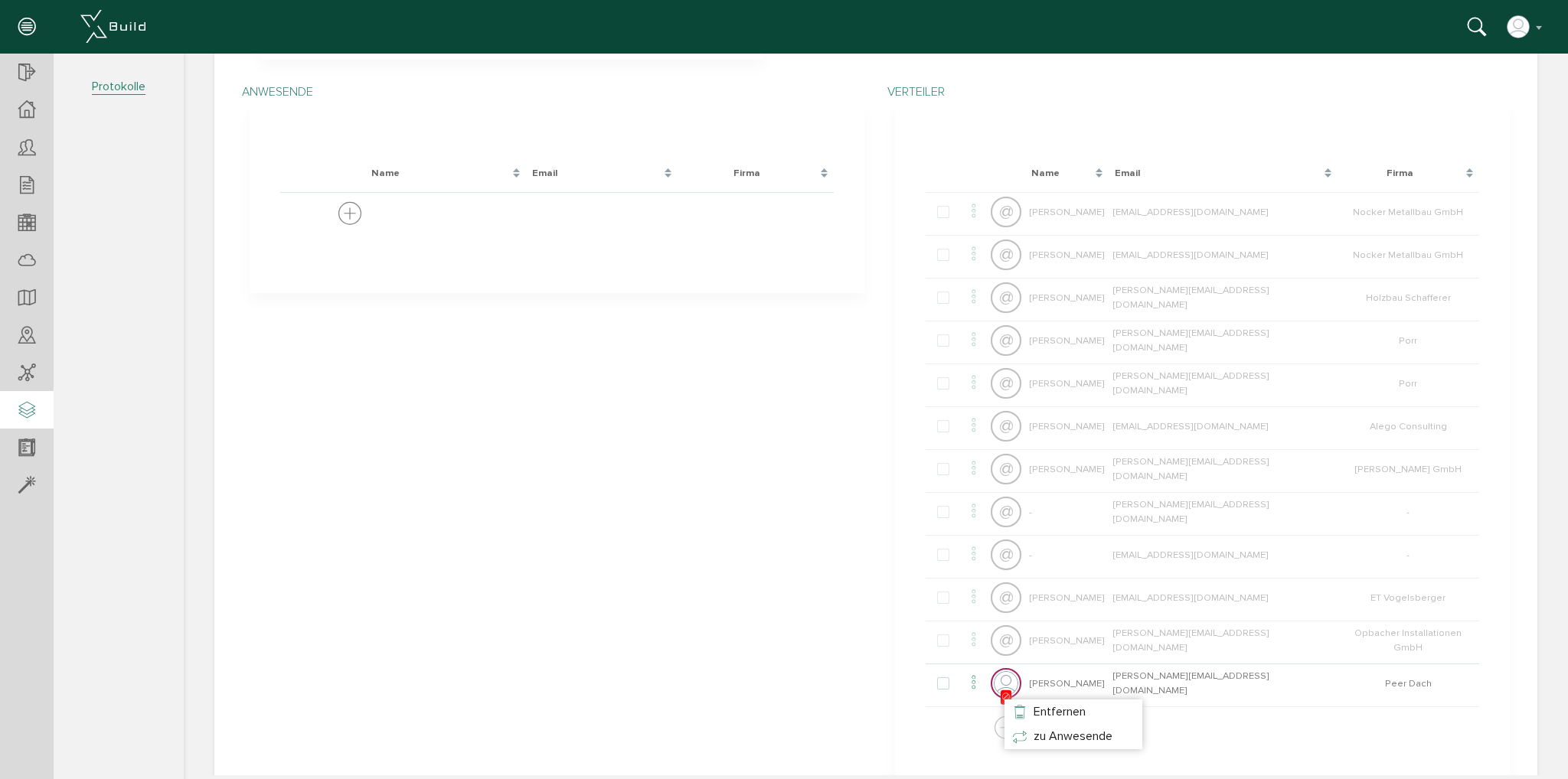
click at [998, 693] on div at bounding box center [870, 414] width 1372 height 722
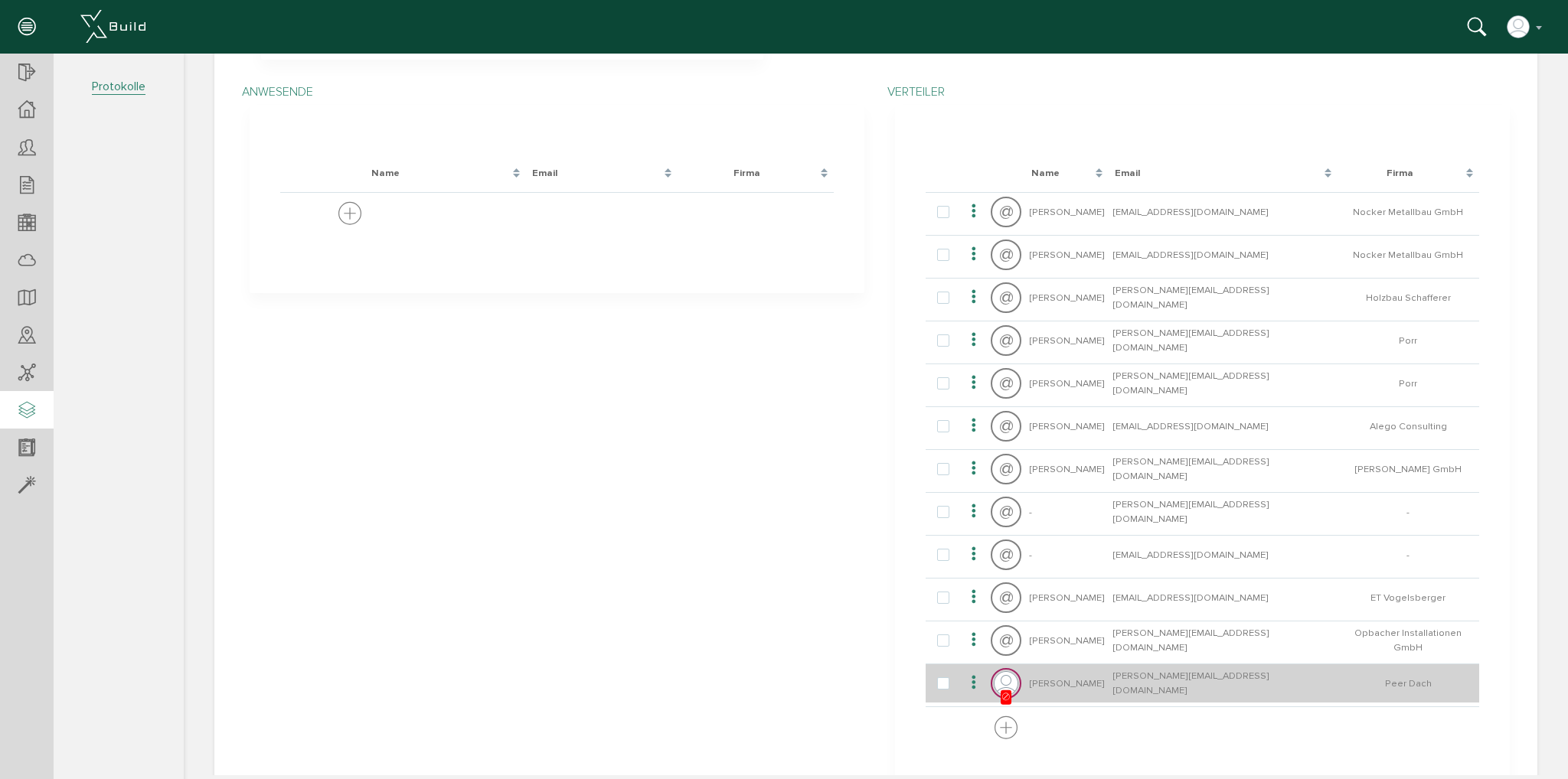
click at [968, 686] on icon at bounding box center [973, 683] width 18 height 21
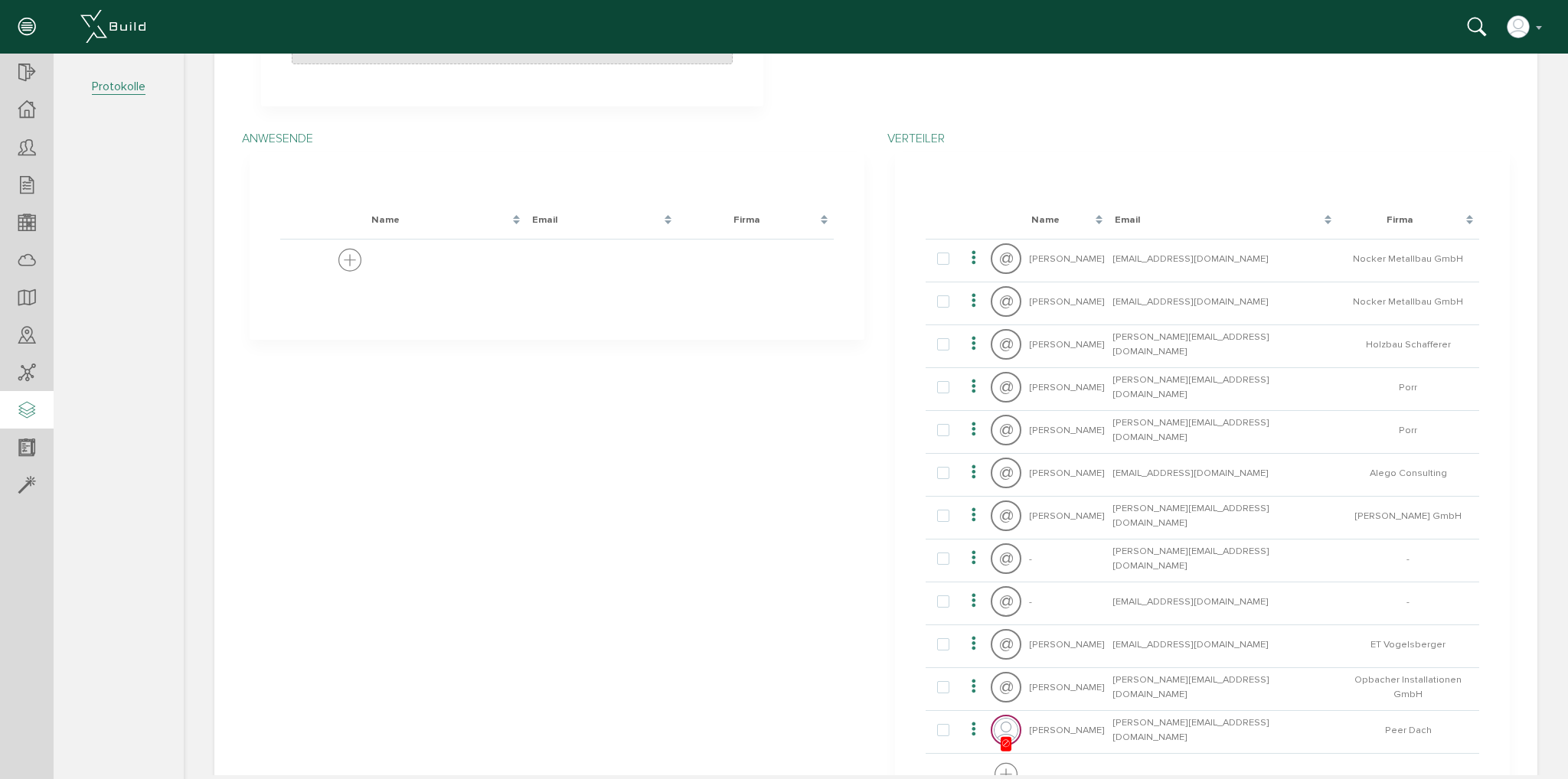
scroll to position [533, 0]
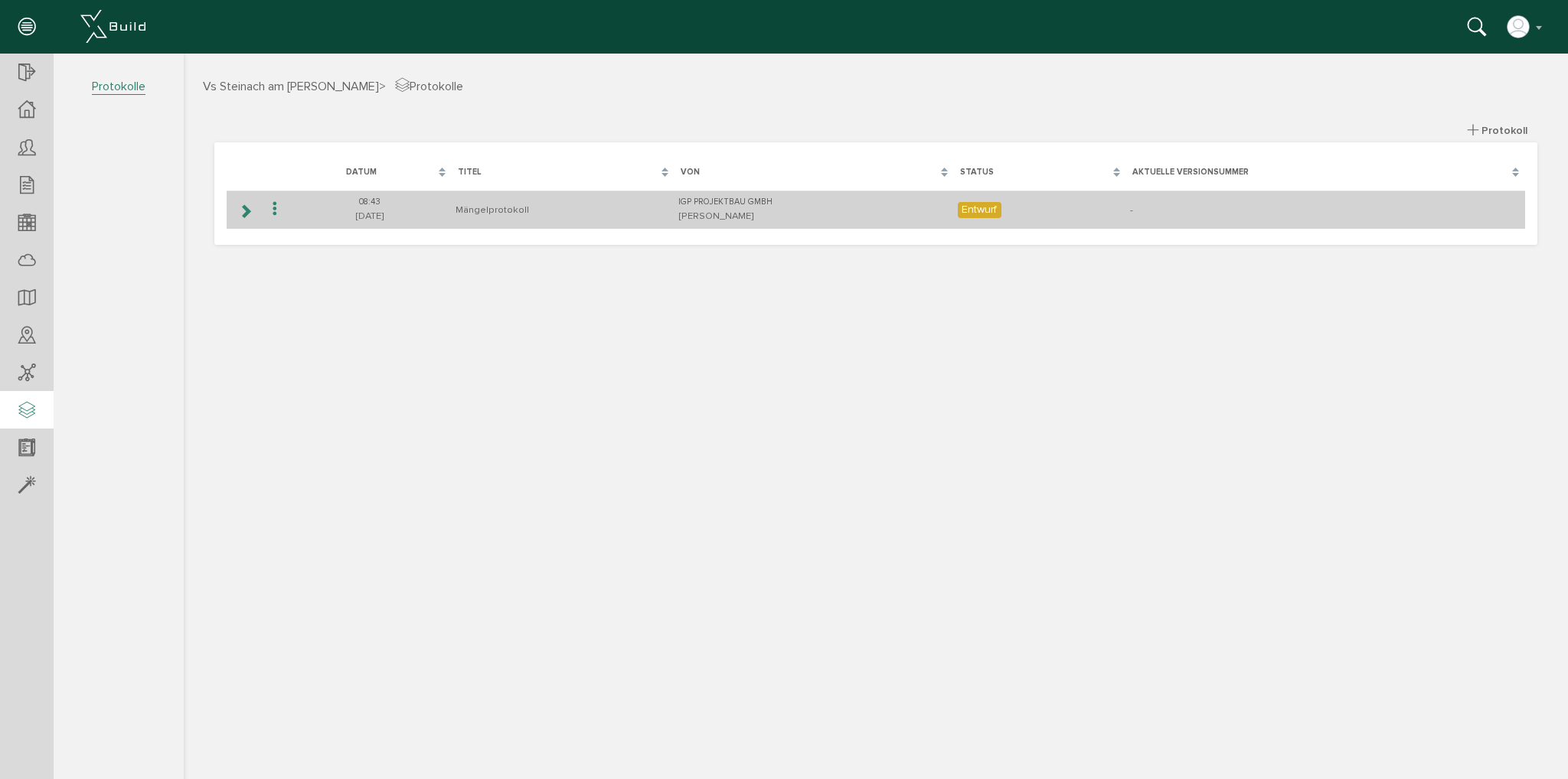
click at [245, 211] on icon at bounding box center [245, 211] width 15 height 12
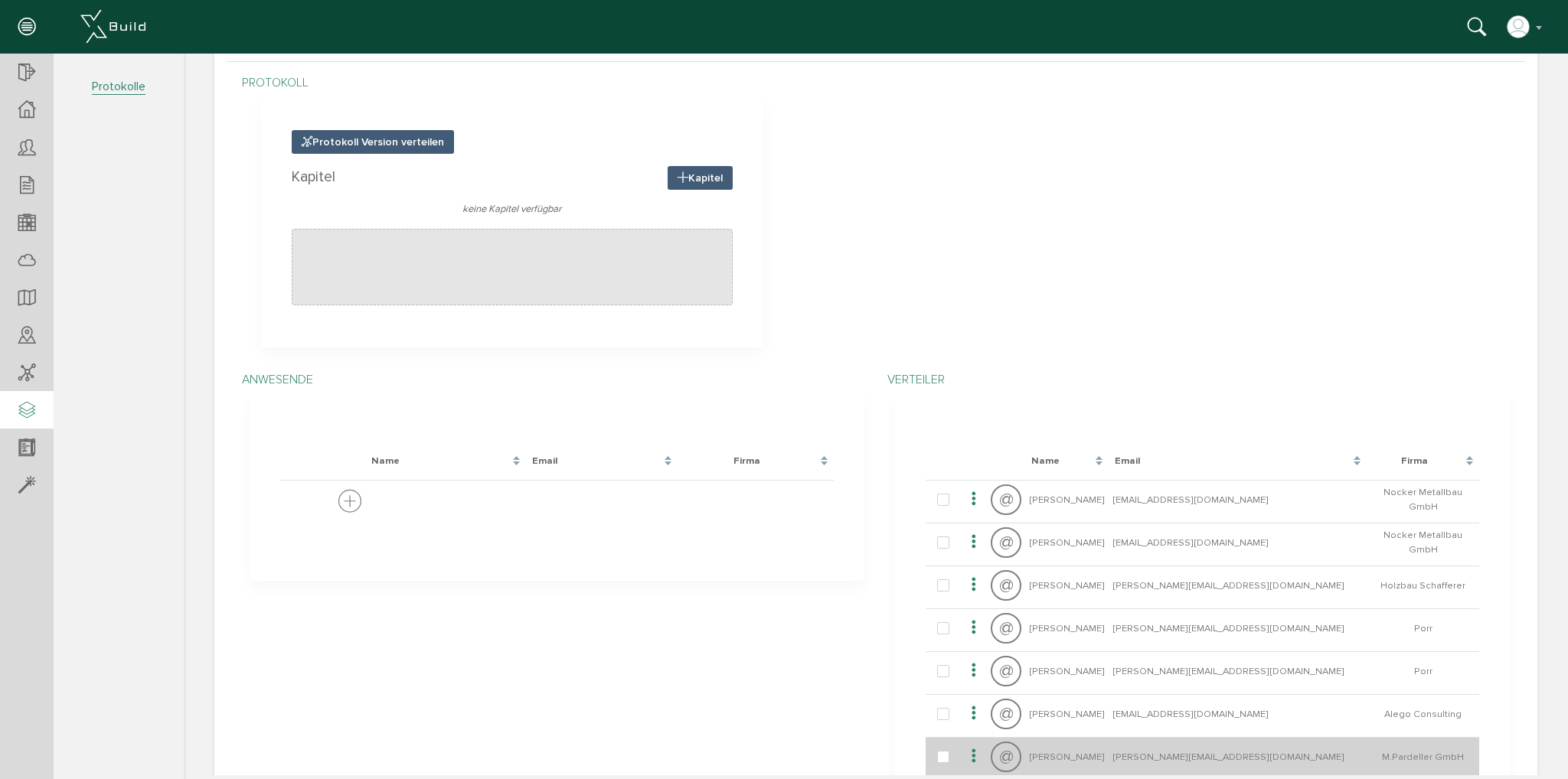
scroll to position [459, 0]
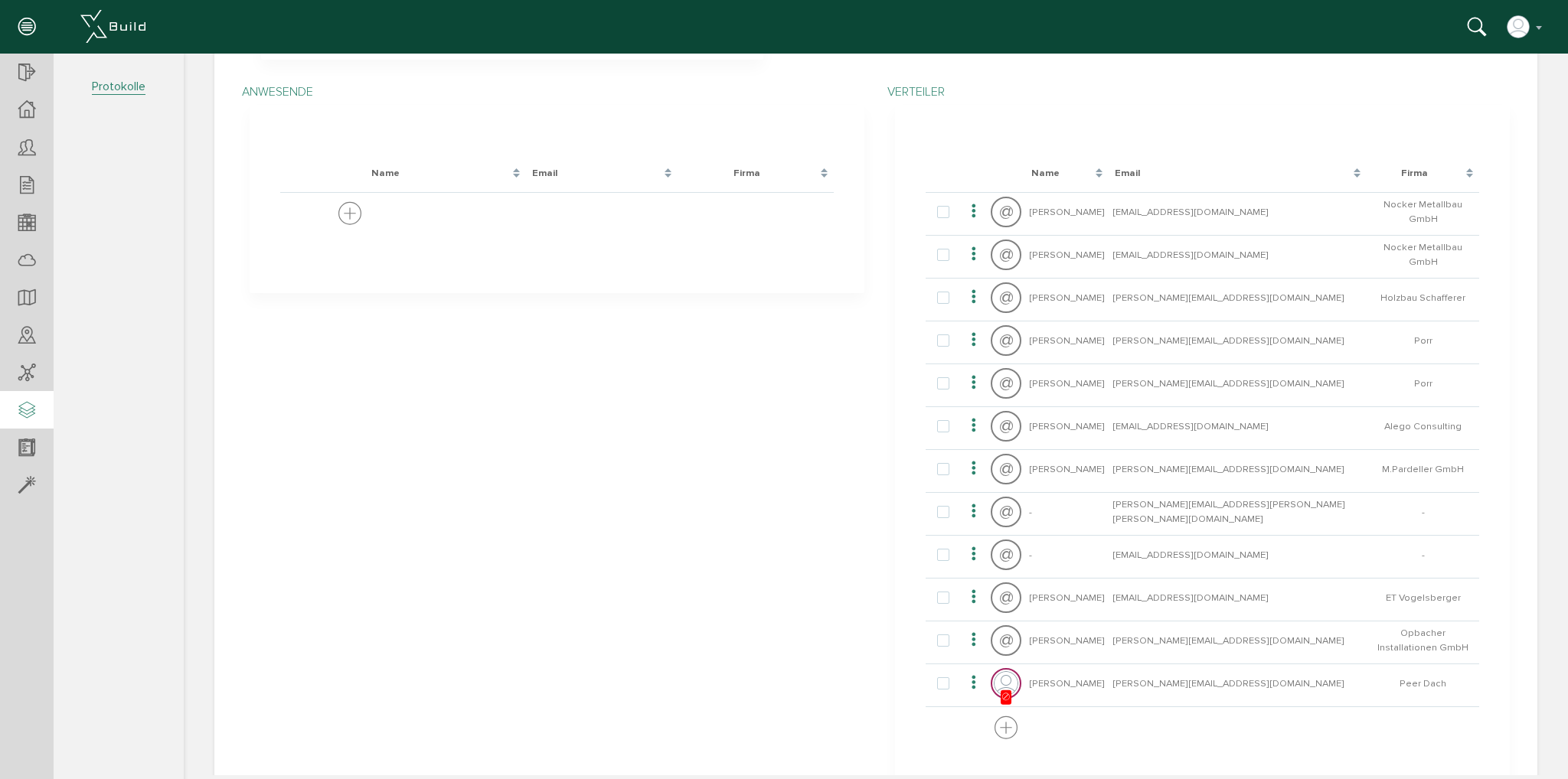
click at [1404, 170] on div "Firma" at bounding box center [1422, 173] width 112 height 30
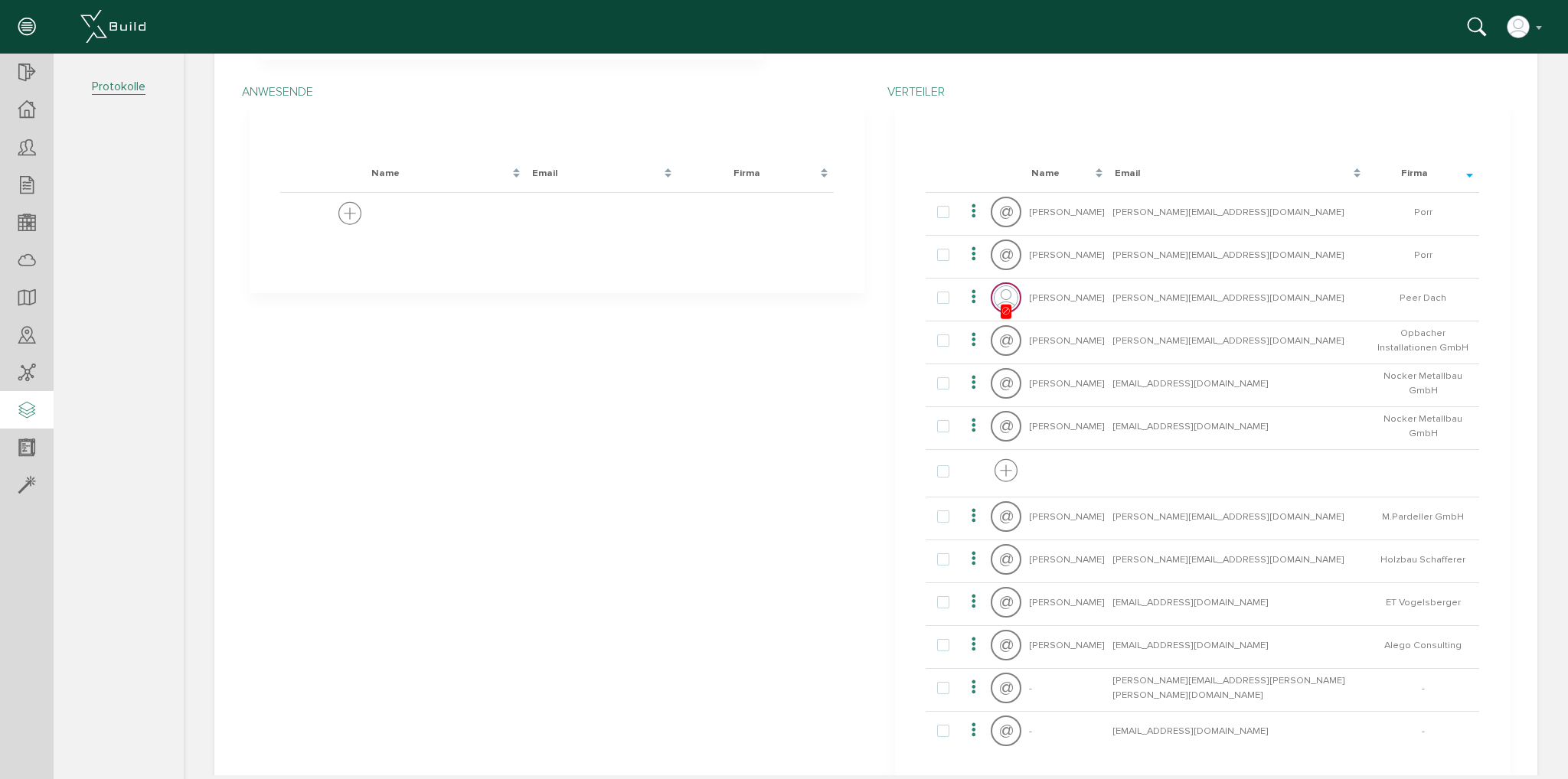
click at [1404, 171] on div "Firma" at bounding box center [1422, 173] width 112 height 30
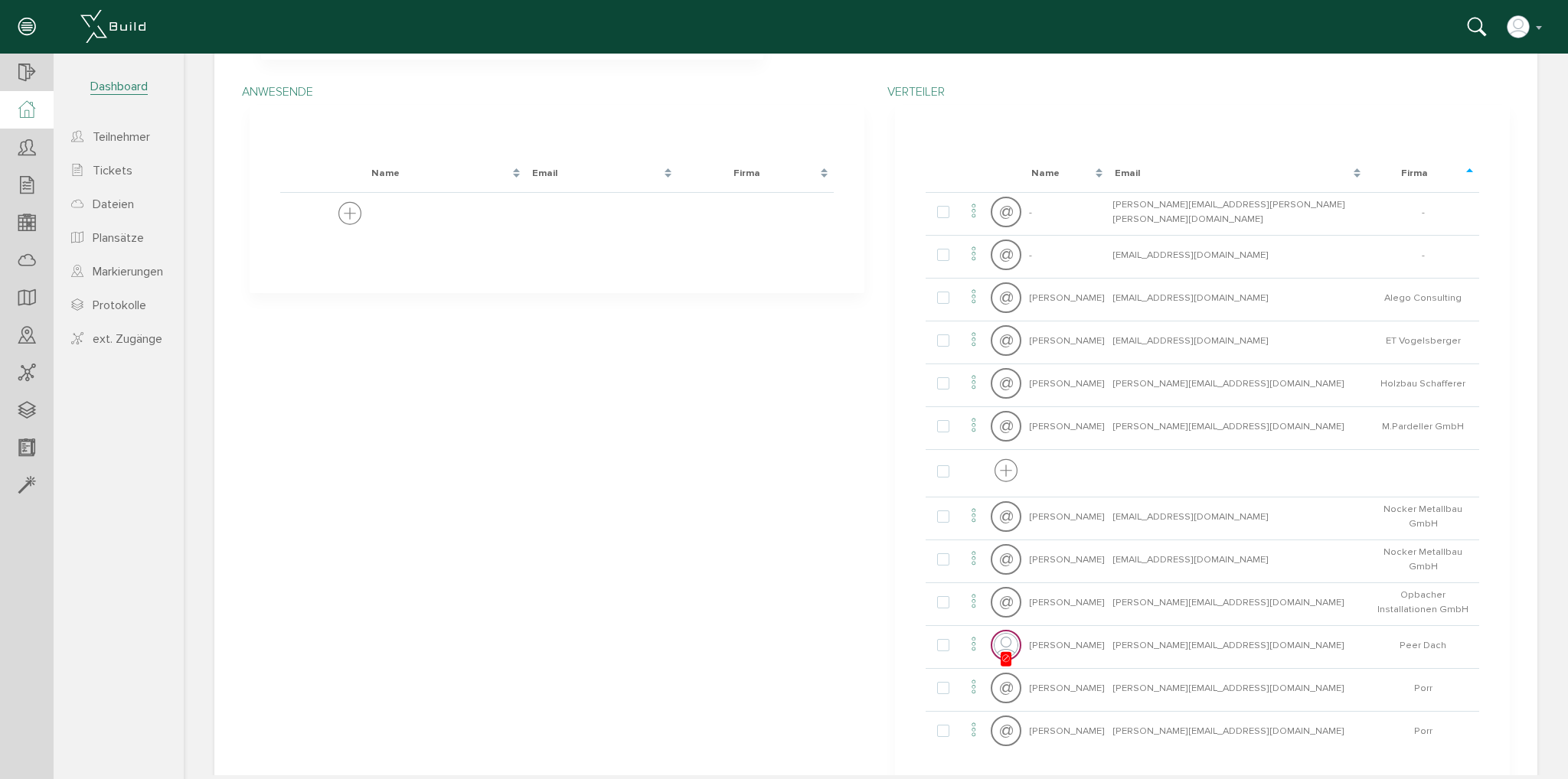
click at [27, 115] on icon at bounding box center [27, 110] width 17 height 18
